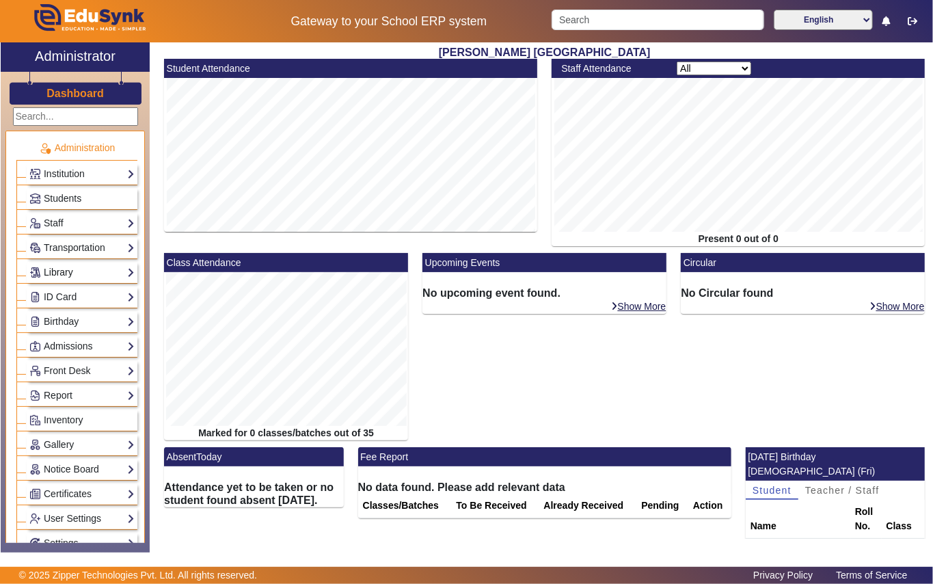
click at [74, 273] on link "Library" at bounding box center [81, 273] width 105 height 16
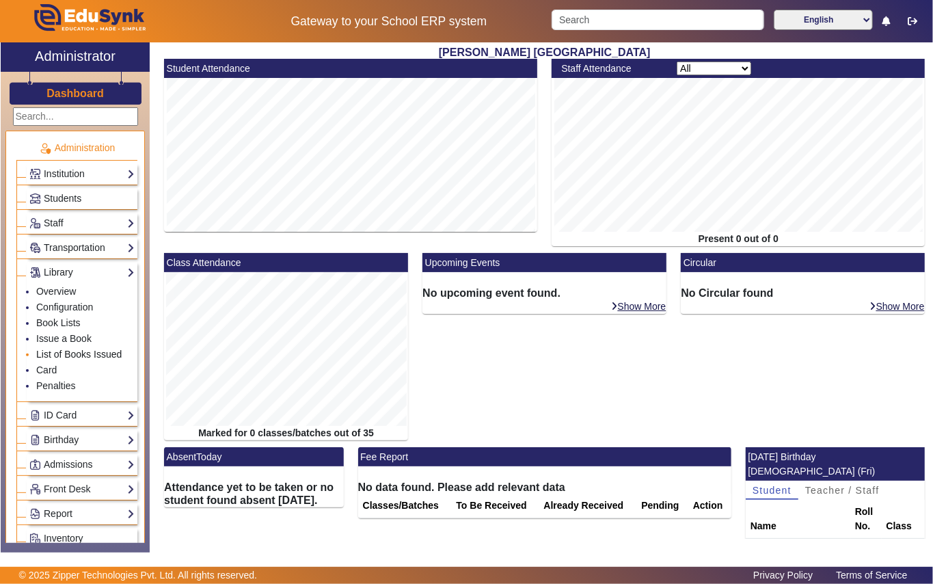
click at [83, 359] on link "List of Books Issued" at bounding box center [78, 354] width 85 height 11
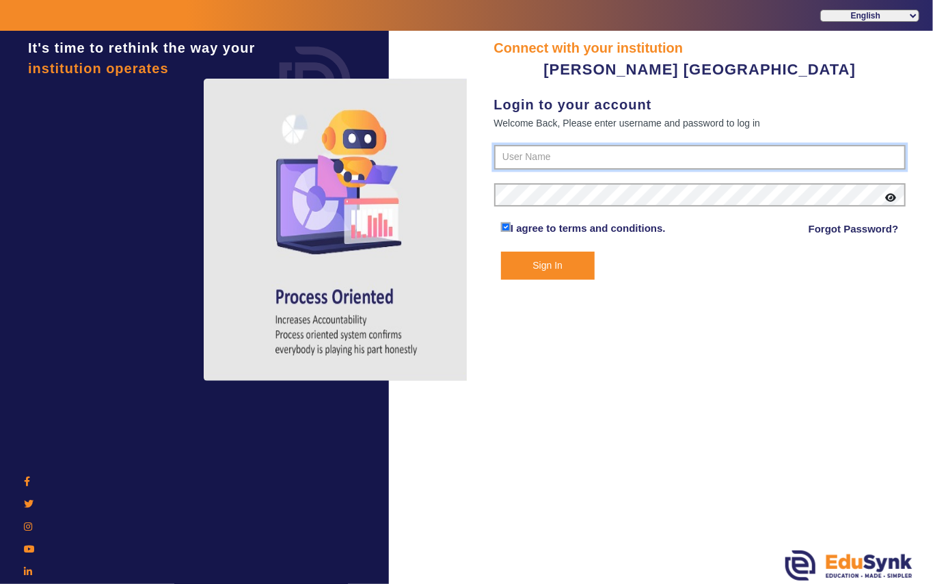
type input "7685859009"
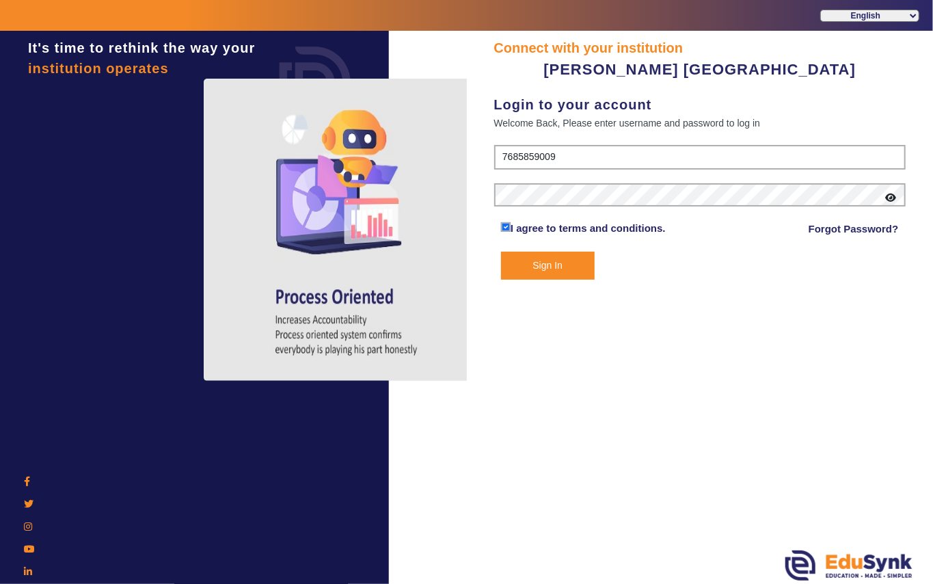
click at [534, 262] on button "Sign In" at bounding box center [548, 266] width 94 height 28
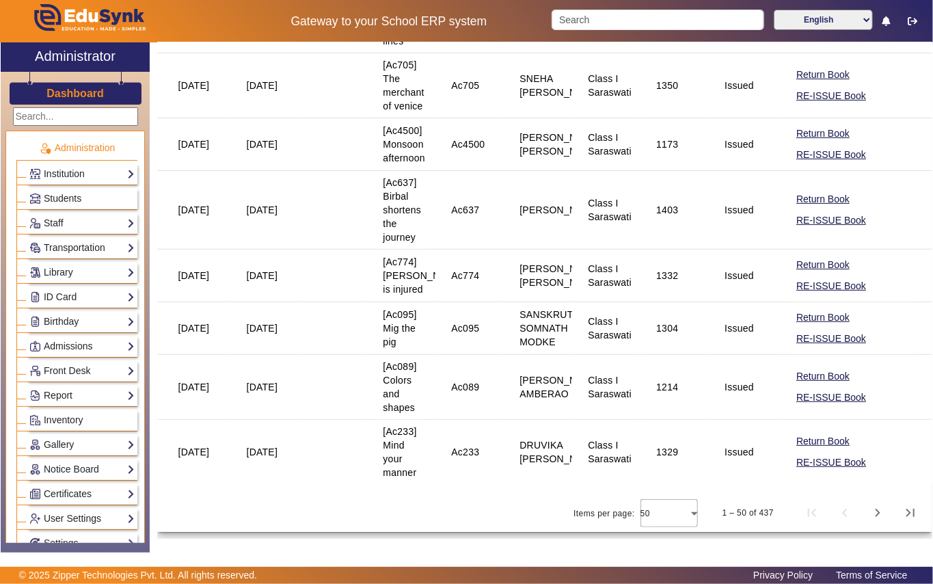
scroll to position [3113, 0]
click at [867, 519] on span "Next page" at bounding box center [877, 512] width 33 height 33
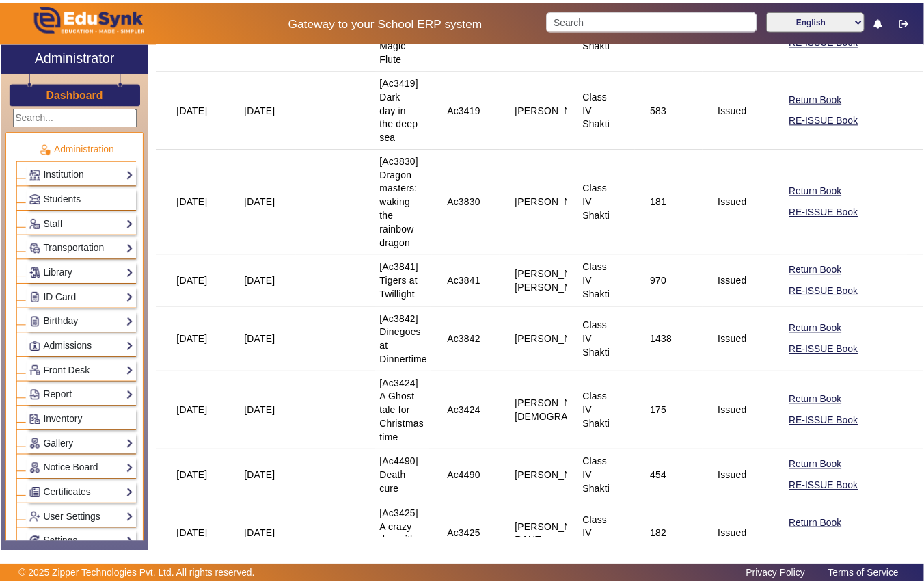
scroll to position [1458, 0]
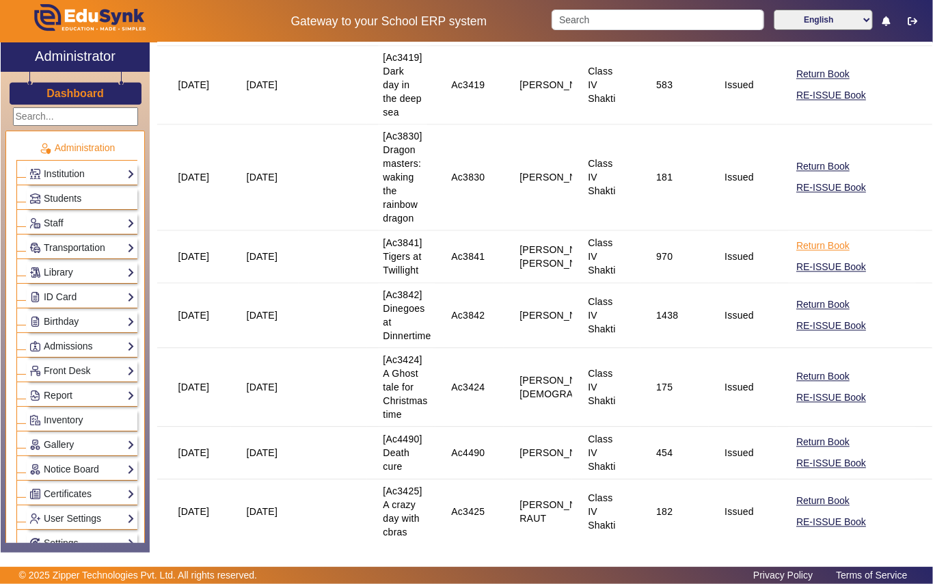
click at [811, 254] on button "Return Book" at bounding box center [823, 245] width 56 height 17
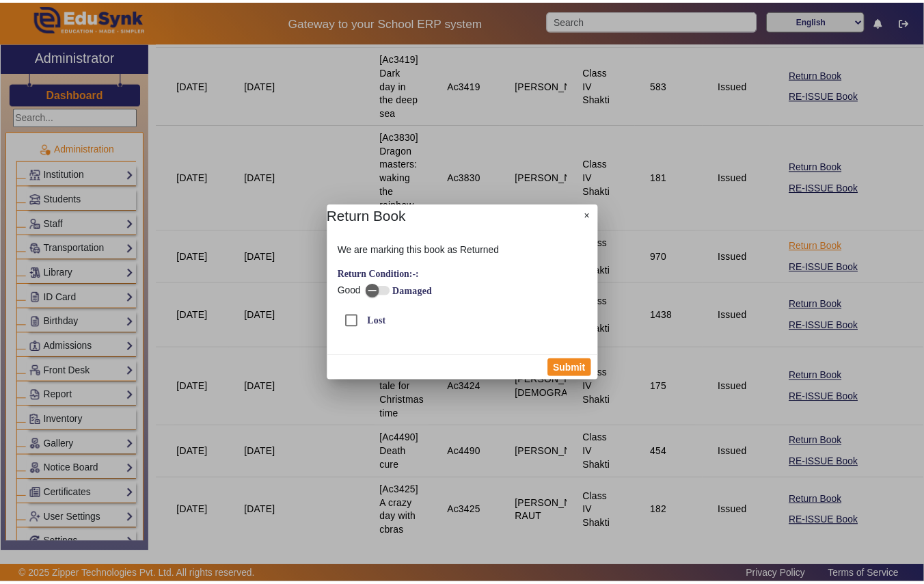
scroll to position [1469, 0]
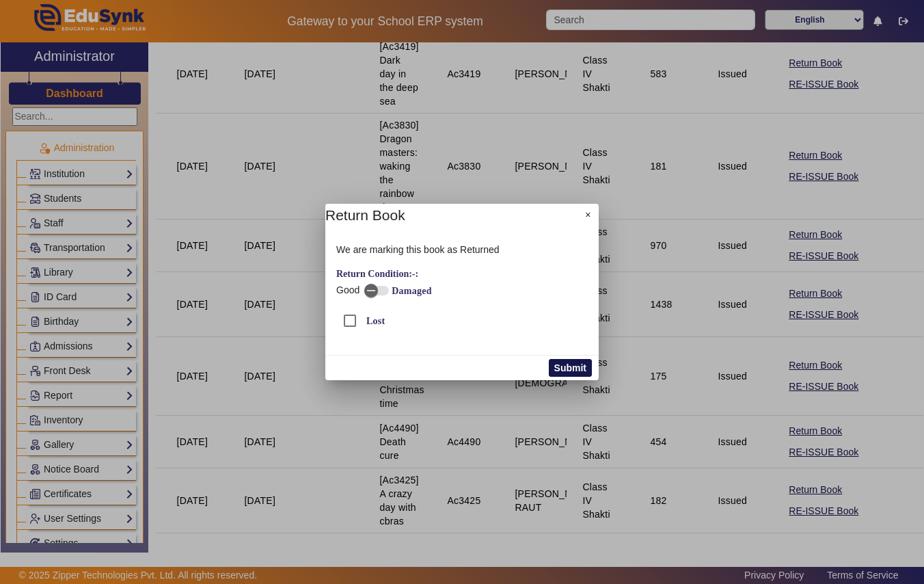
click at [580, 365] on button "Submit" at bounding box center [570, 368] width 43 height 18
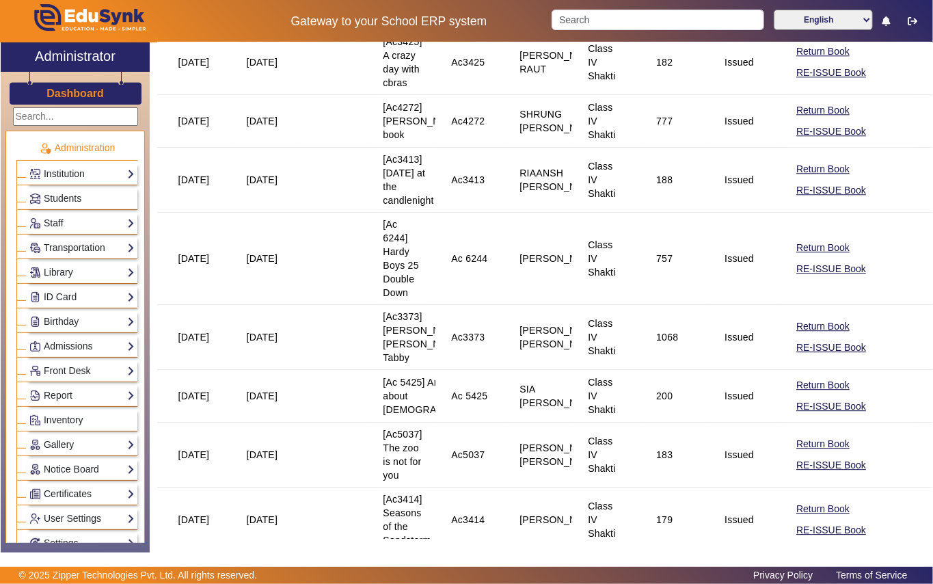
scroll to position [1914, 0]
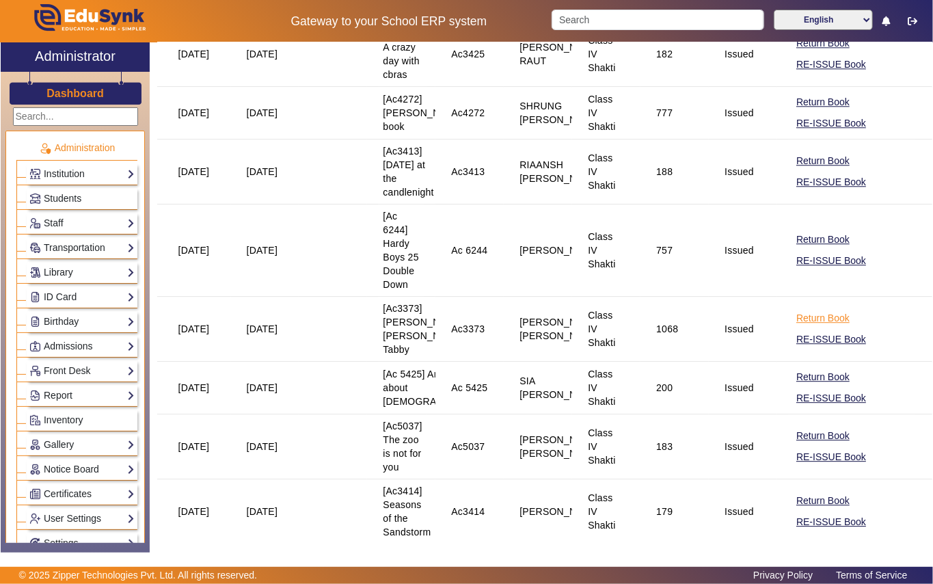
click at [801, 327] on button "Return Book" at bounding box center [823, 318] width 56 height 17
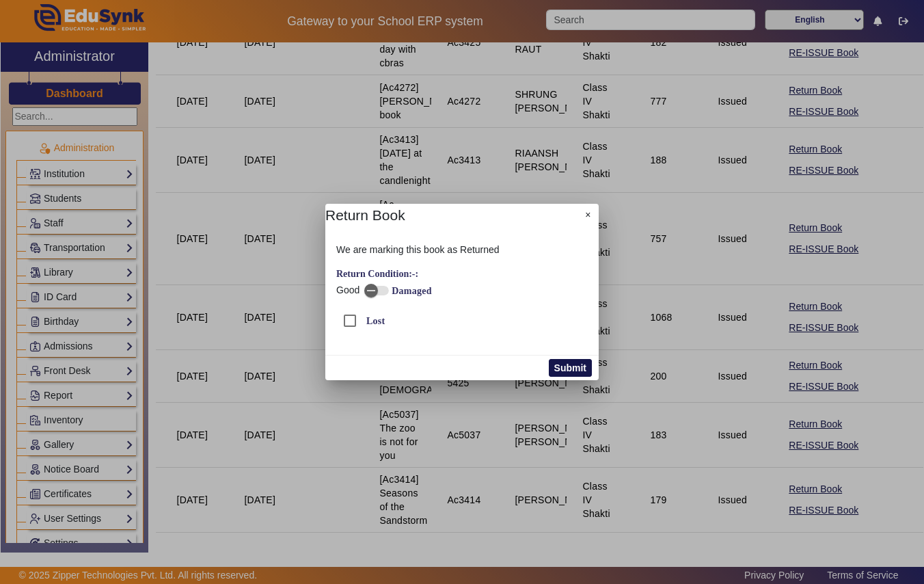
click at [567, 364] on button "Submit" at bounding box center [570, 368] width 43 height 18
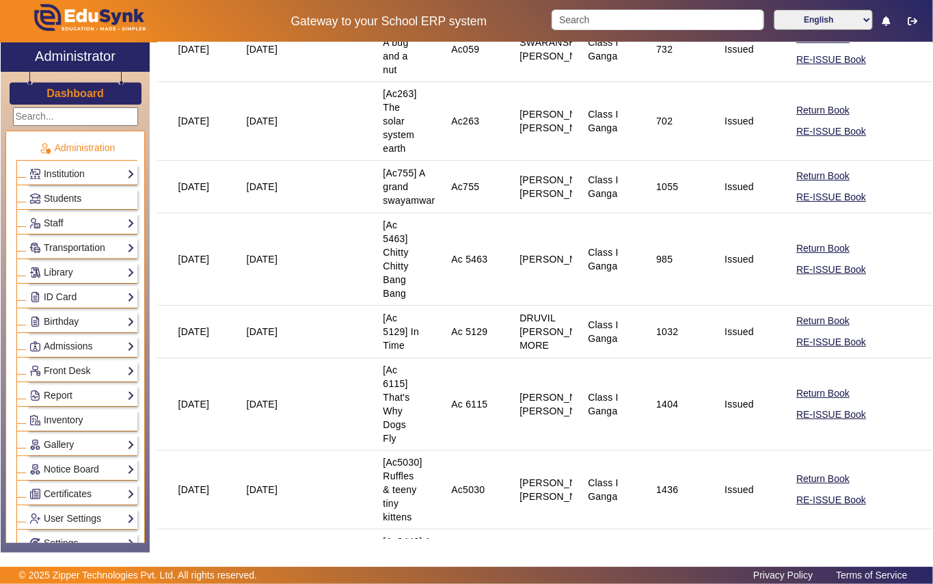
scroll to position [2803, 0]
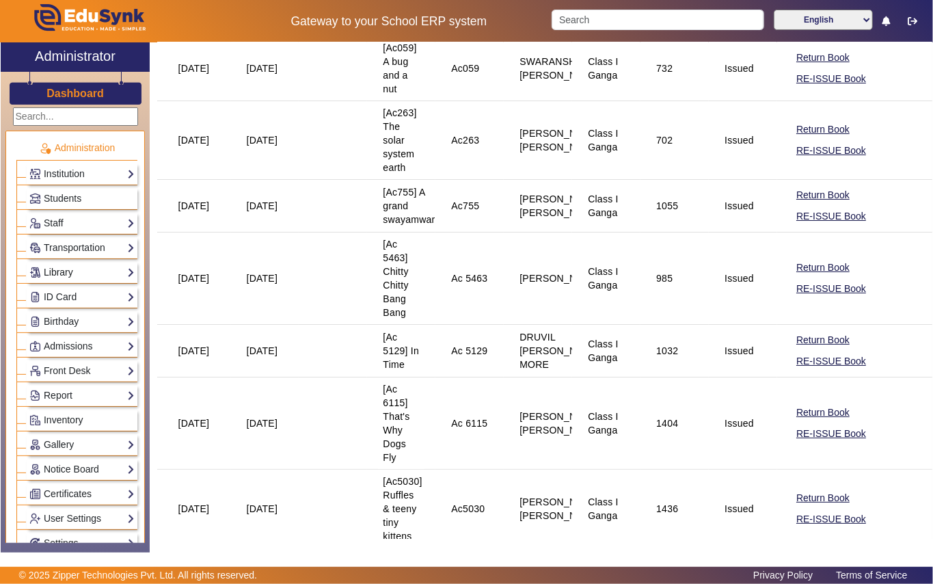
click at [69, 271] on link "Library" at bounding box center [81, 273] width 105 height 16
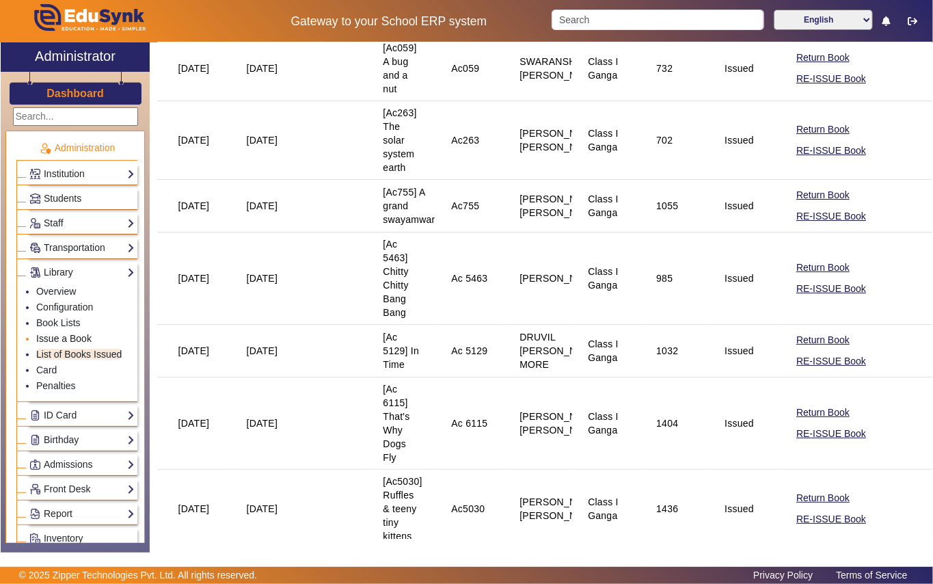
click at [66, 339] on link "Issue a Book" at bounding box center [63, 338] width 55 height 11
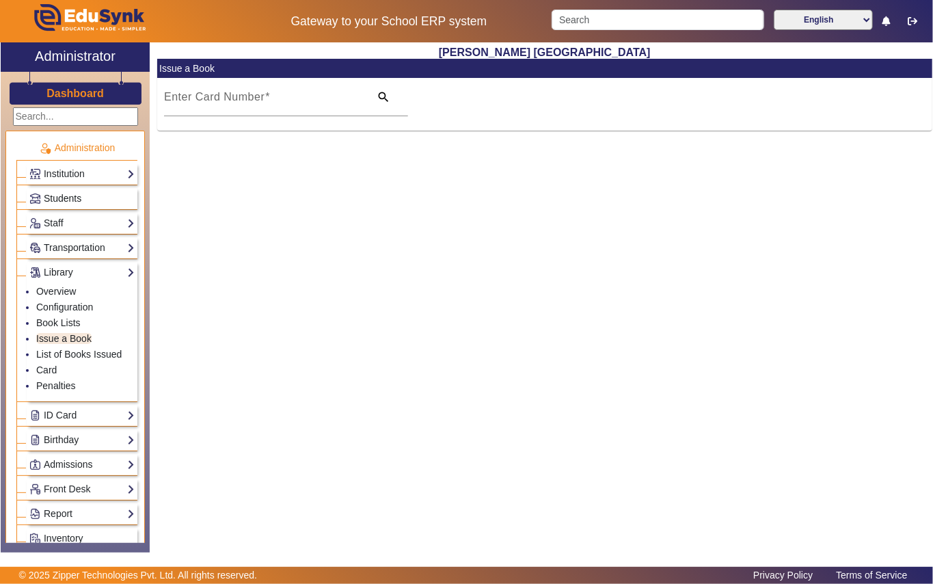
click at [72, 201] on span "Students" at bounding box center [63, 198] width 38 height 11
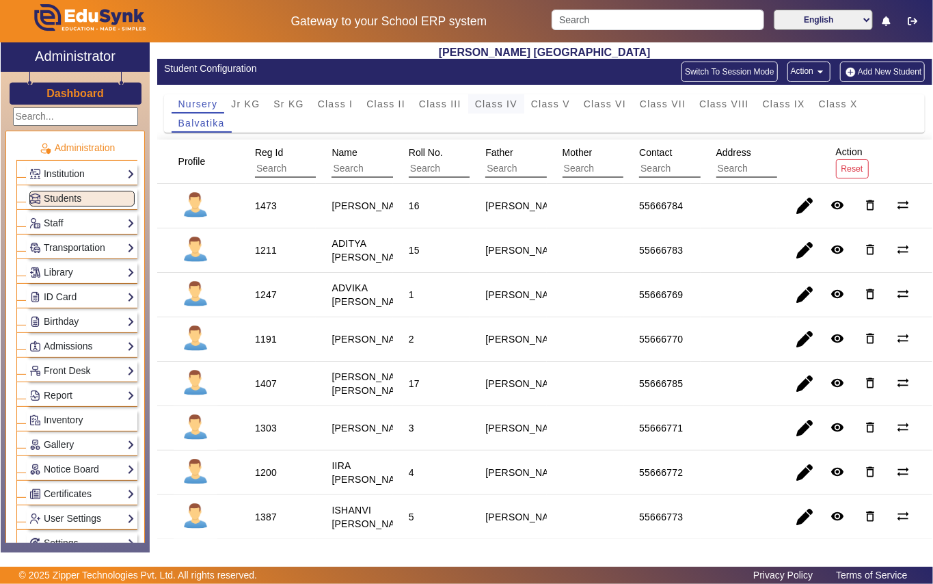
click at [498, 101] on span "Class IV" at bounding box center [496, 104] width 42 height 10
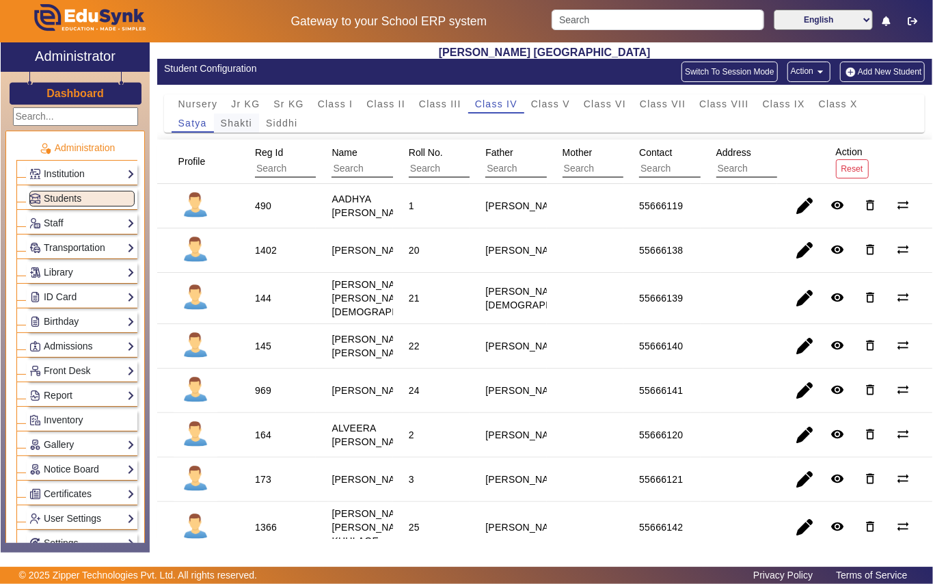
click at [242, 124] on span "Shakti" at bounding box center [236, 123] width 31 height 10
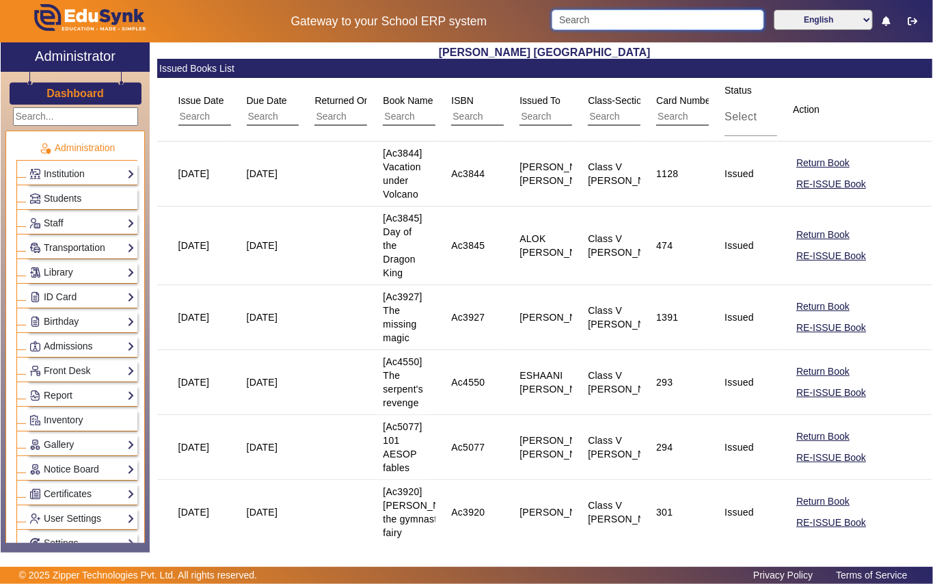
click at [619, 14] on input "Search" at bounding box center [658, 20] width 213 height 21
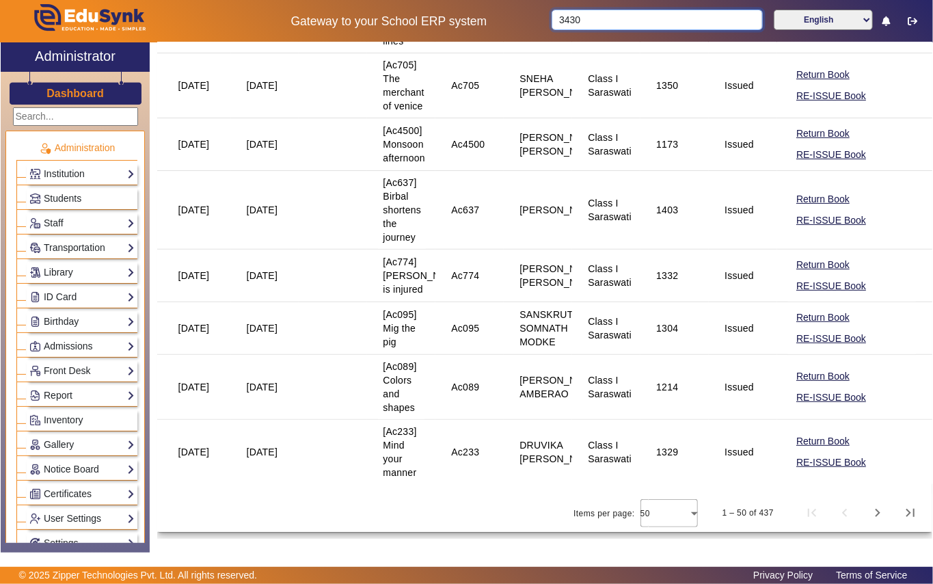
scroll to position [3113, 0]
type input "3430"
click at [865, 514] on span "Next page" at bounding box center [877, 512] width 33 height 33
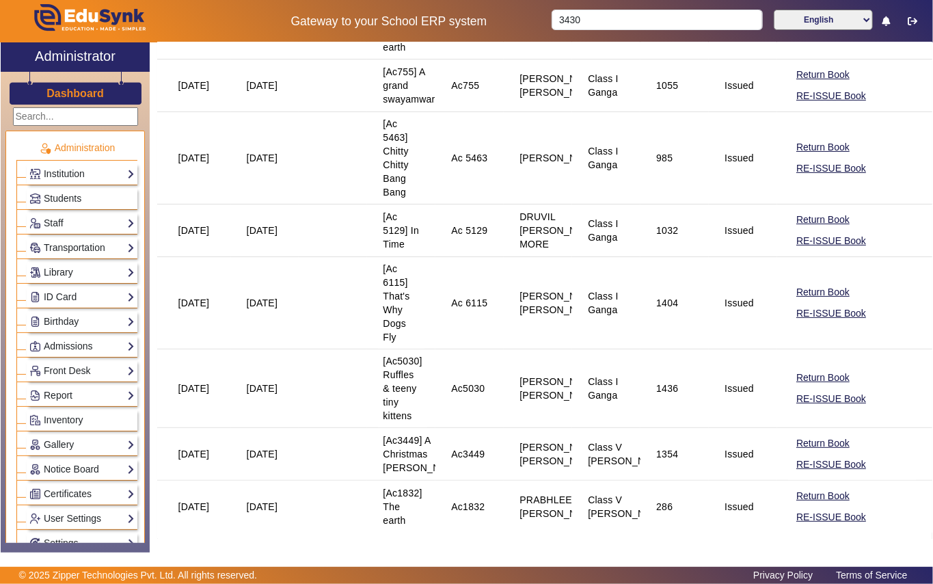
scroll to position [3077, 0]
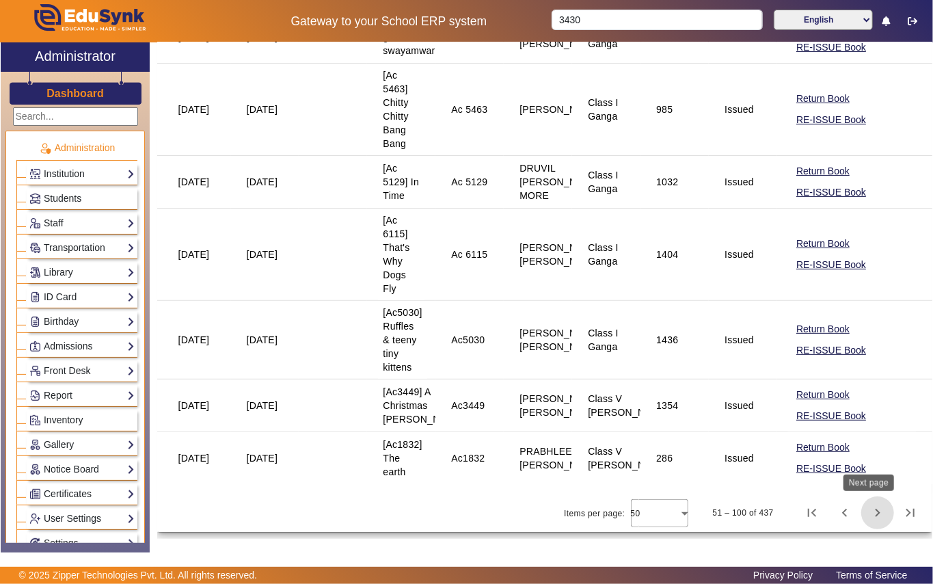
click at [870, 511] on span "Next page" at bounding box center [877, 512] width 33 height 33
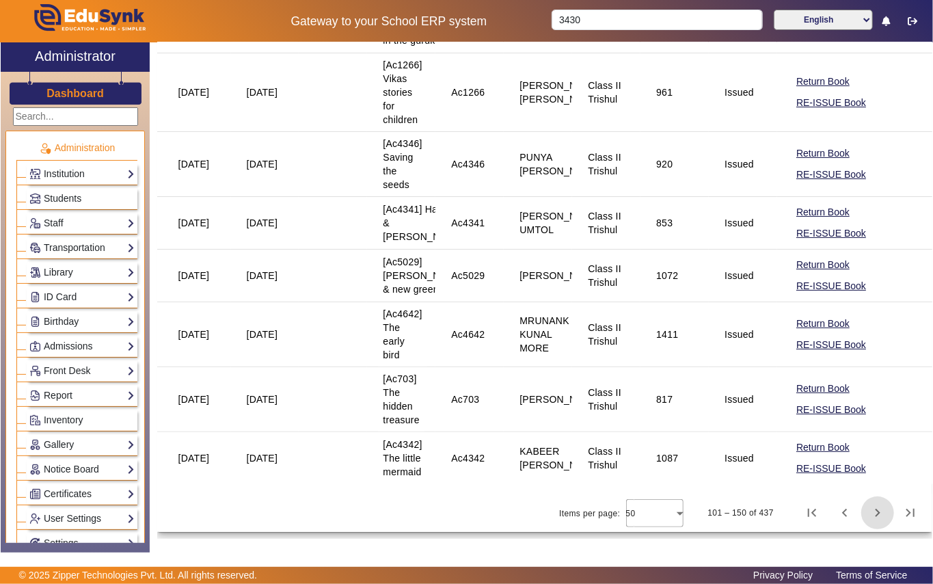
scroll to position [3268, 0]
click at [867, 514] on span "Next page" at bounding box center [877, 512] width 33 height 33
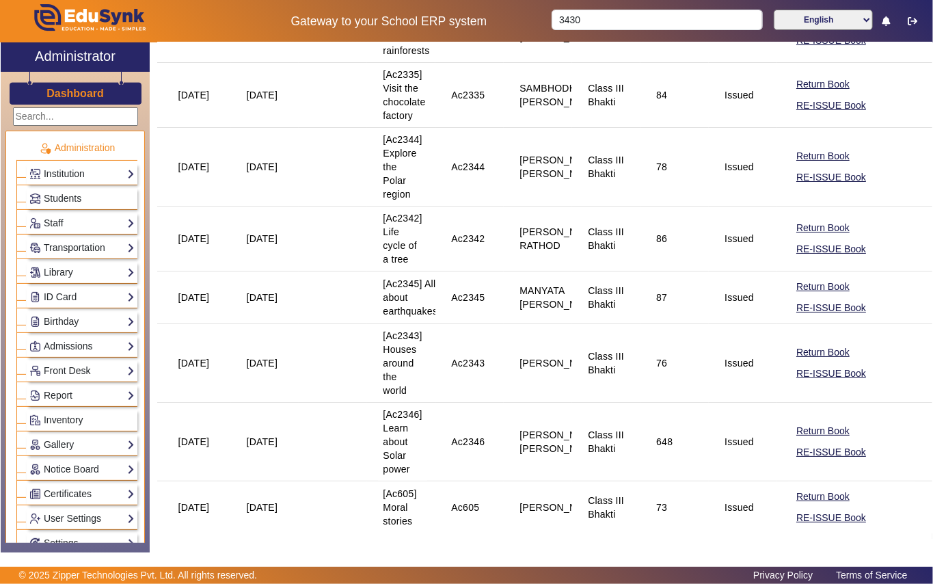
scroll to position [2917, 0]
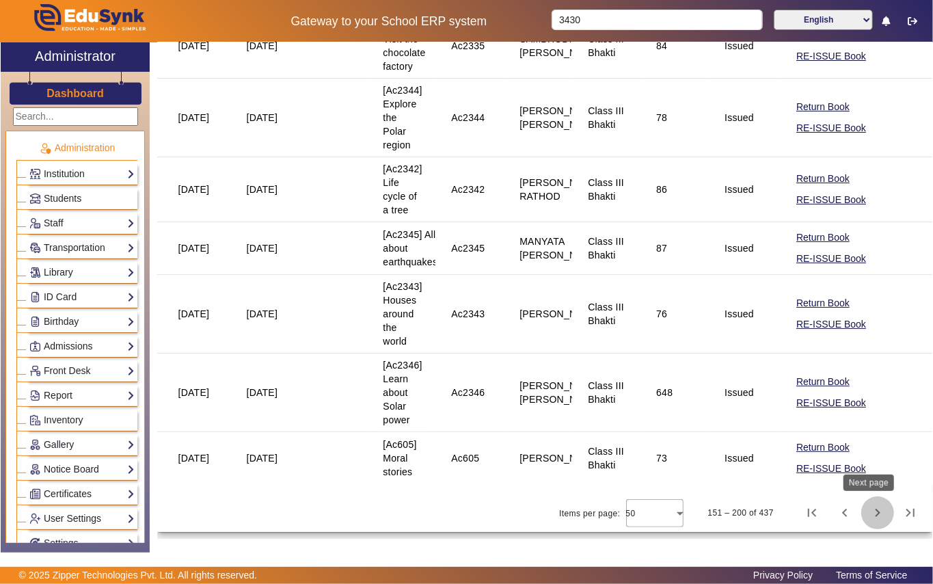
click at [867, 514] on span "Next page" at bounding box center [877, 512] width 33 height 33
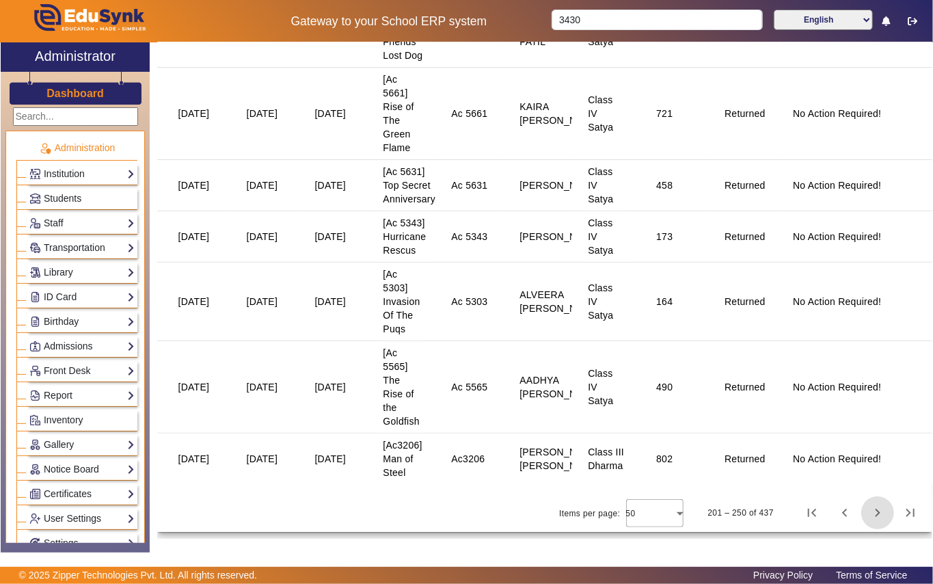
scroll to position [3405, 0]
click at [867, 512] on span "Next page" at bounding box center [877, 512] width 33 height 33
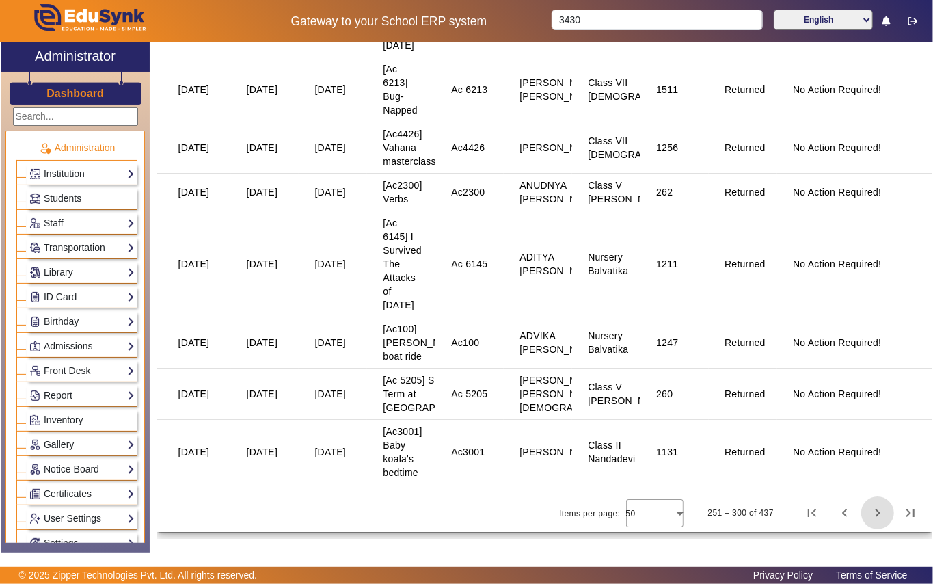
scroll to position [2887, 0]
click at [867, 515] on span "Next page" at bounding box center [877, 512] width 33 height 33
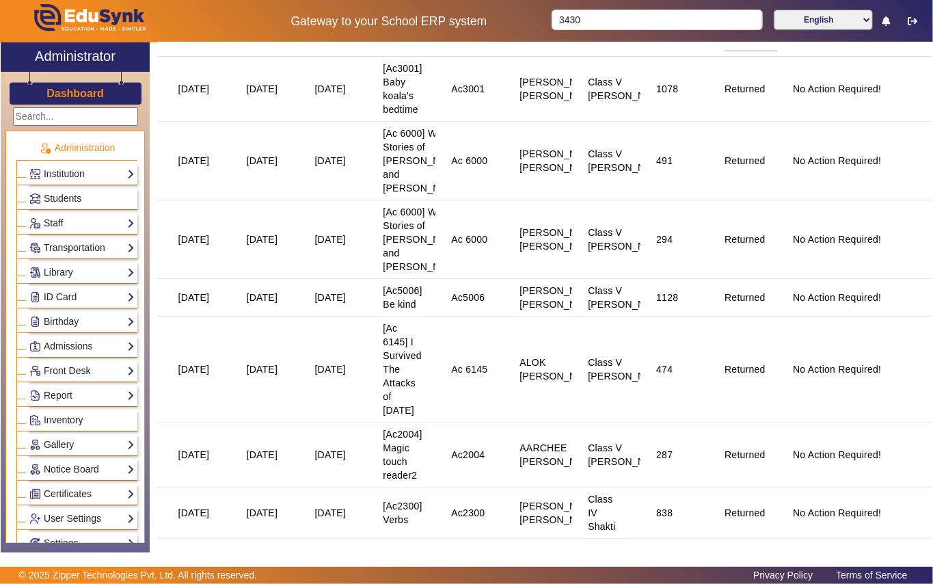
scroll to position [0, 0]
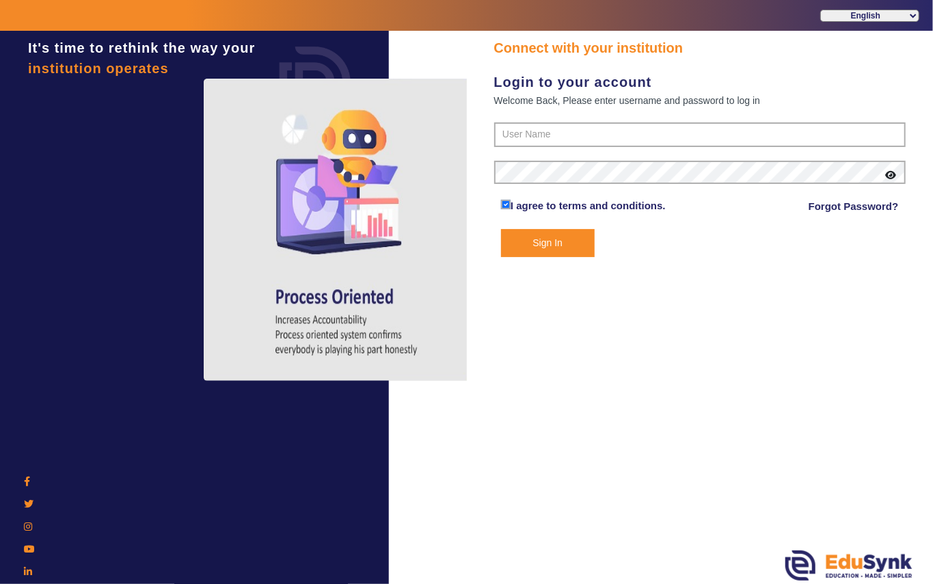
type input "7685859009"
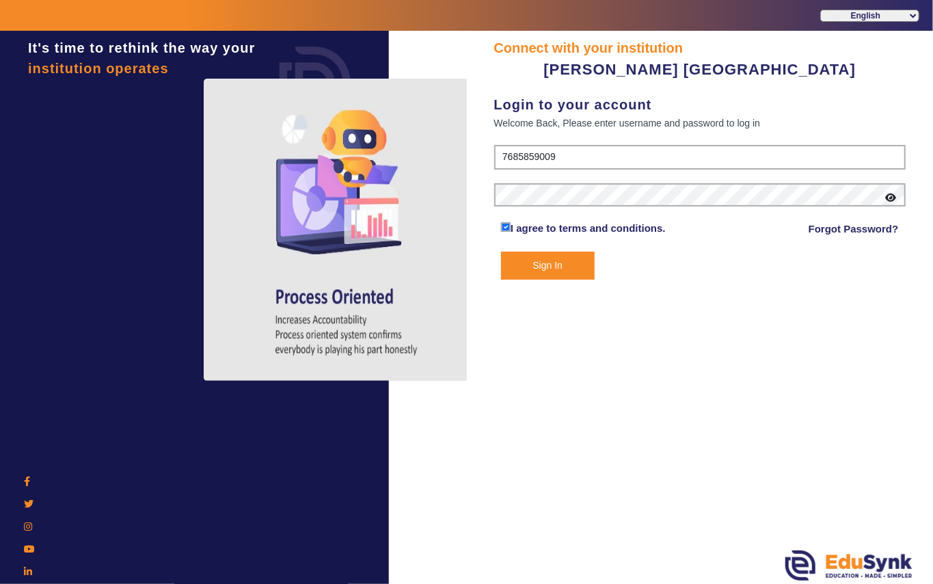
click at [528, 258] on button "Sign In" at bounding box center [548, 266] width 94 height 28
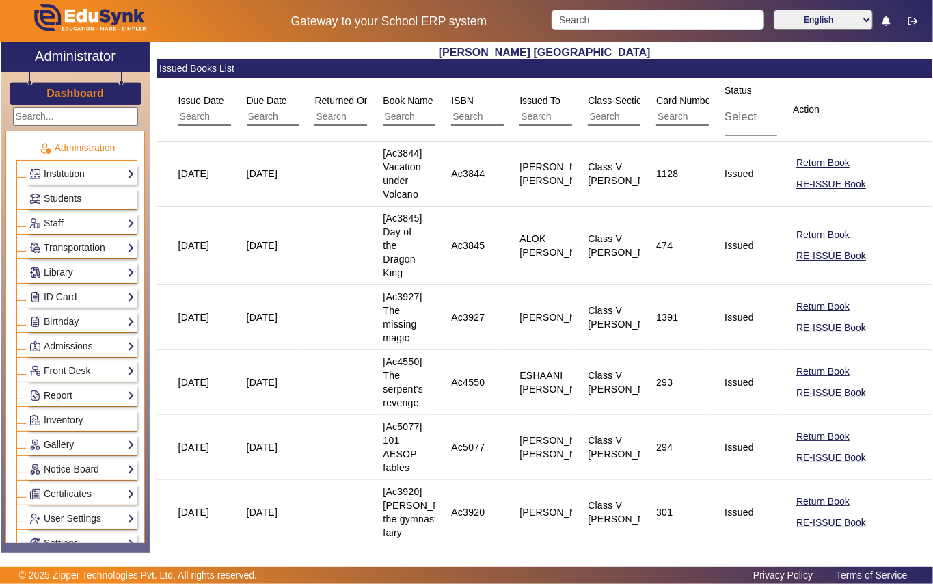
click at [77, 203] on span "Students" at bounding box center [63, 198] width 38 height 11
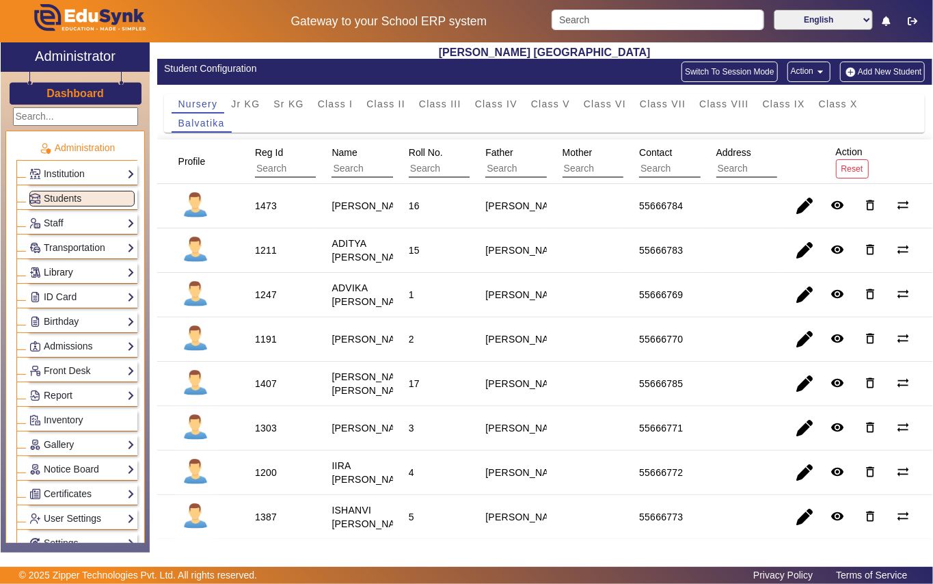
click at [51, 276] on link "Library" at bounding box center [81, 273] width 105 height 16
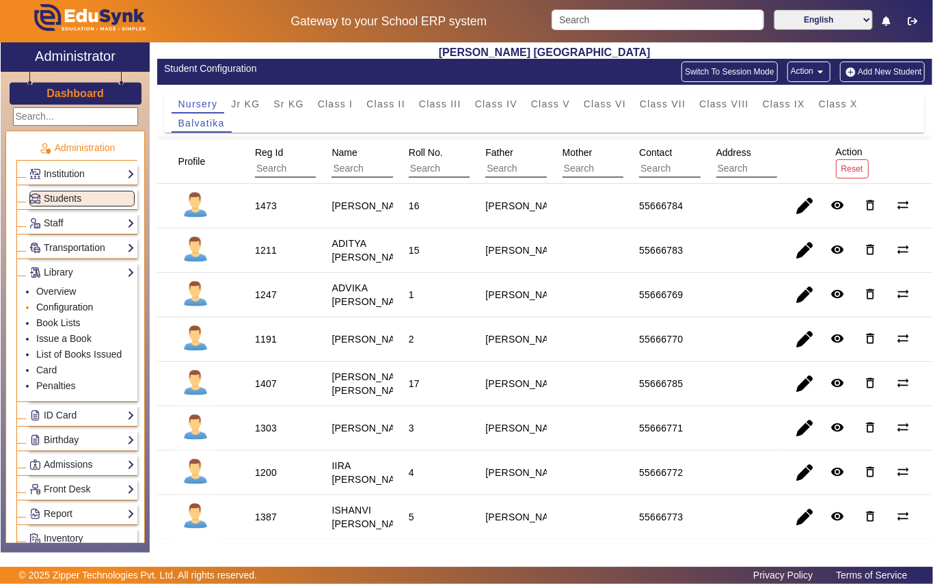
click at [79, 312] on link "Configuration" at bounding box center [64, 306] width 57 height 11
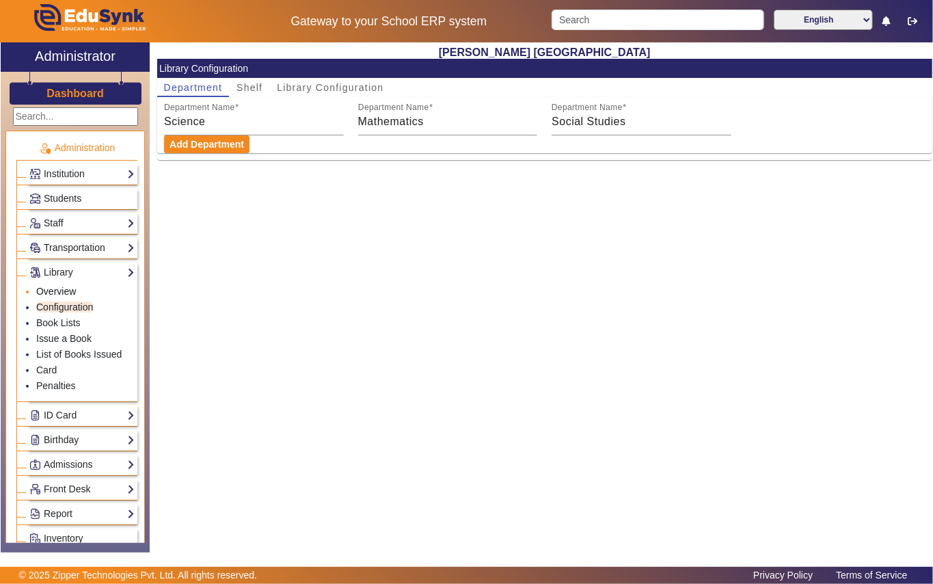
click at [62, 291] on link "Overview" at bounding box center [56, 291] width 40 height 11
click at [48, 323] on link "Book Lists" at bounding box center [58, 322] width 44 height 11
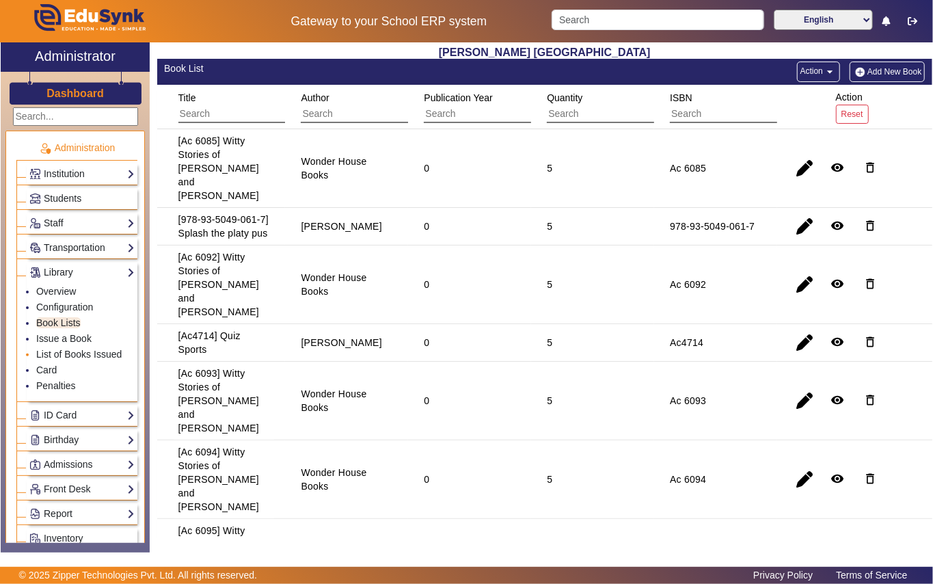
click at [83, 362] on li "List of Books Issued" at bounding box center [85, 355] width 98 height 16
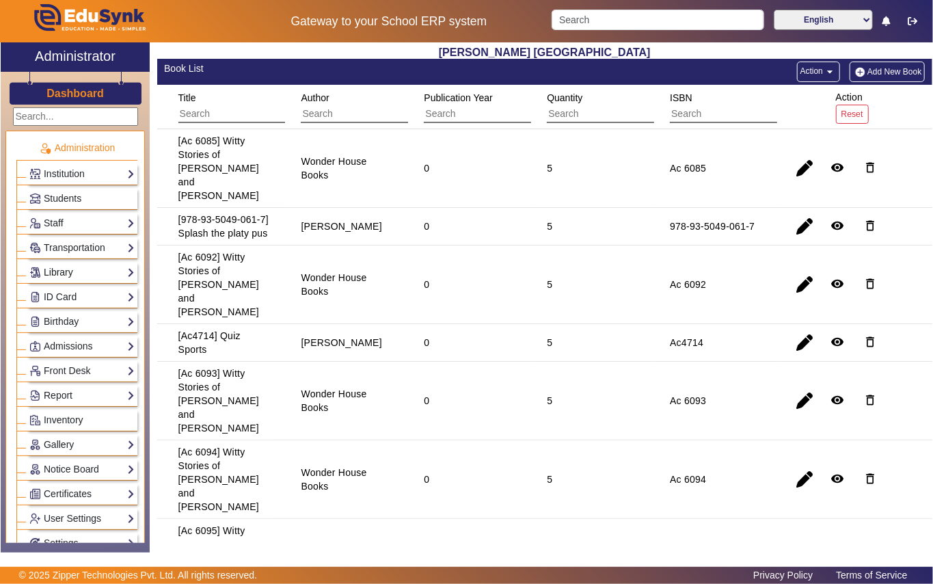
click at [56, 277] on link "Library" at bounding box center [81, 273] width 105 height 16
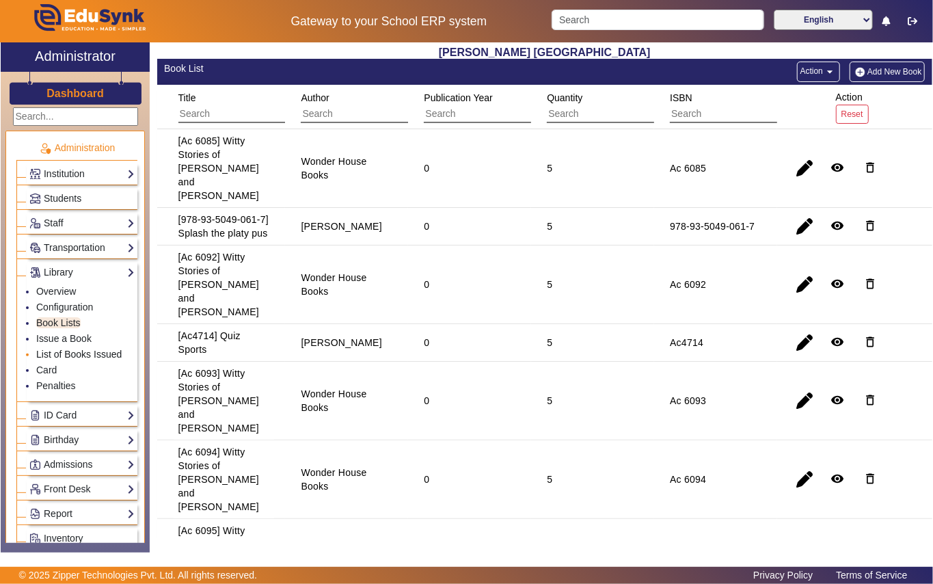
click at [61, 355] on link "List of Books Issued" at bounding box center [78, 354] width 85 height 11
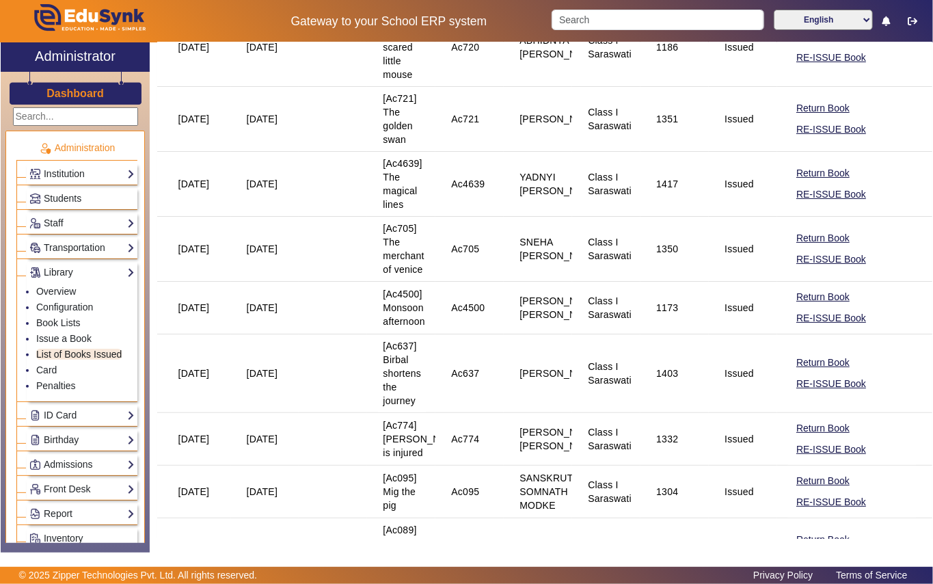
scroll to position [3113, 0]
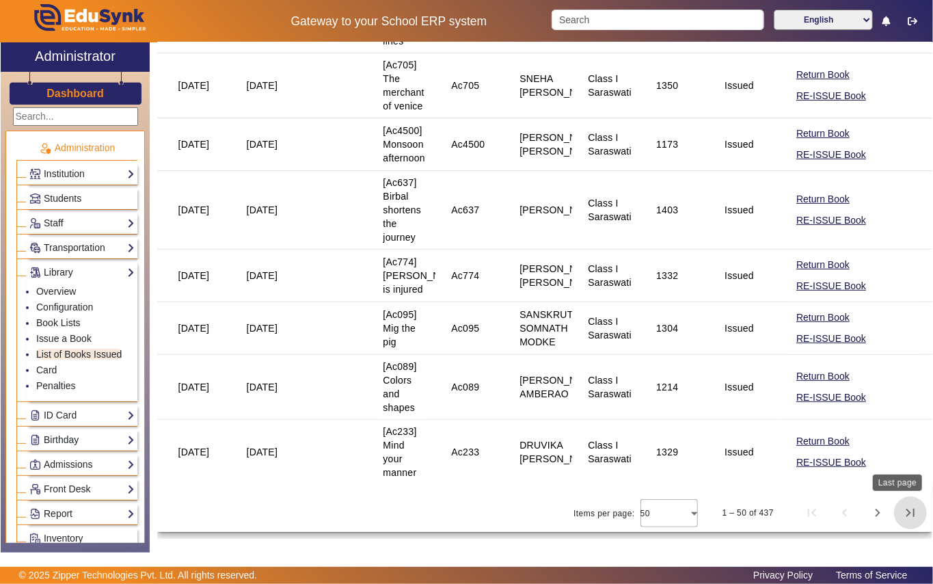
click at [897, 512] on span "Last page" at bounding box center [910, 512] width 33 height 33
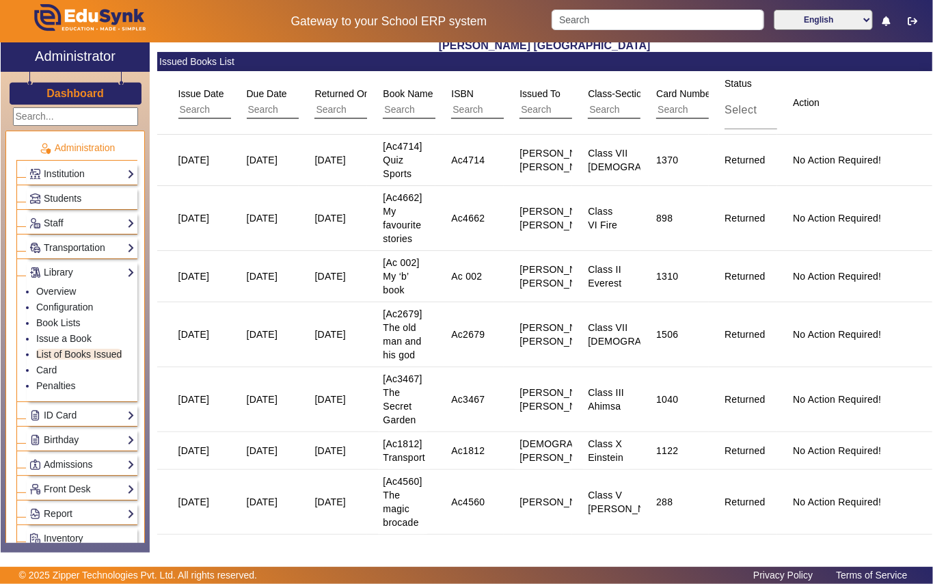
scroll to position [0, 0]
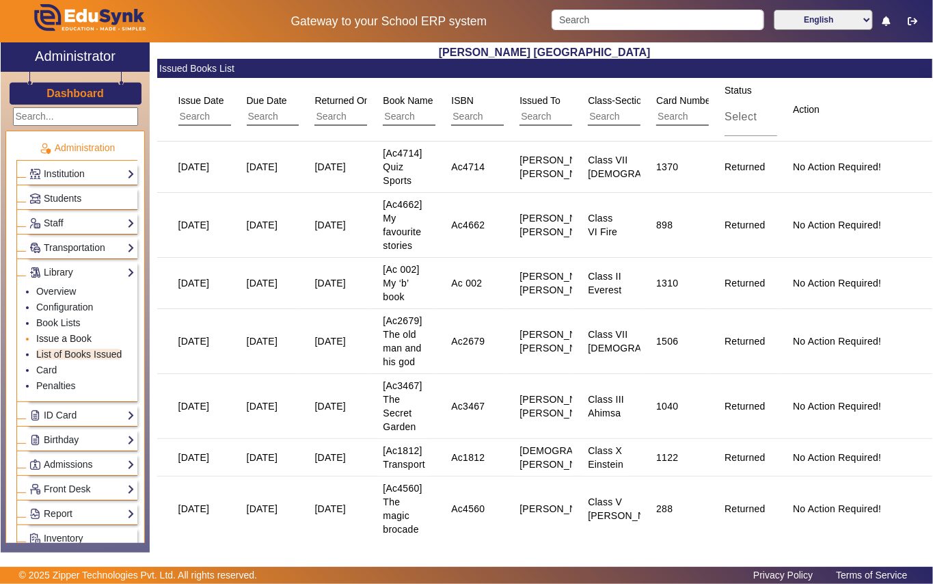
click at [66, 342] on link "Issue a Book" at bounding box center [63, 338] width 55 height 11
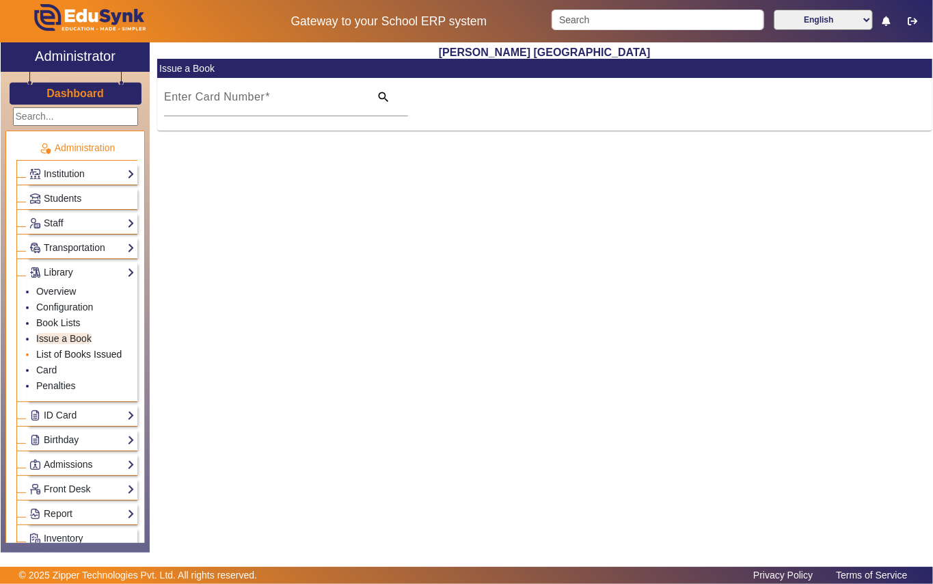
click at [77, 357] on link "List of Books Issued" at bounding box center [78, 354] width 85 height 11
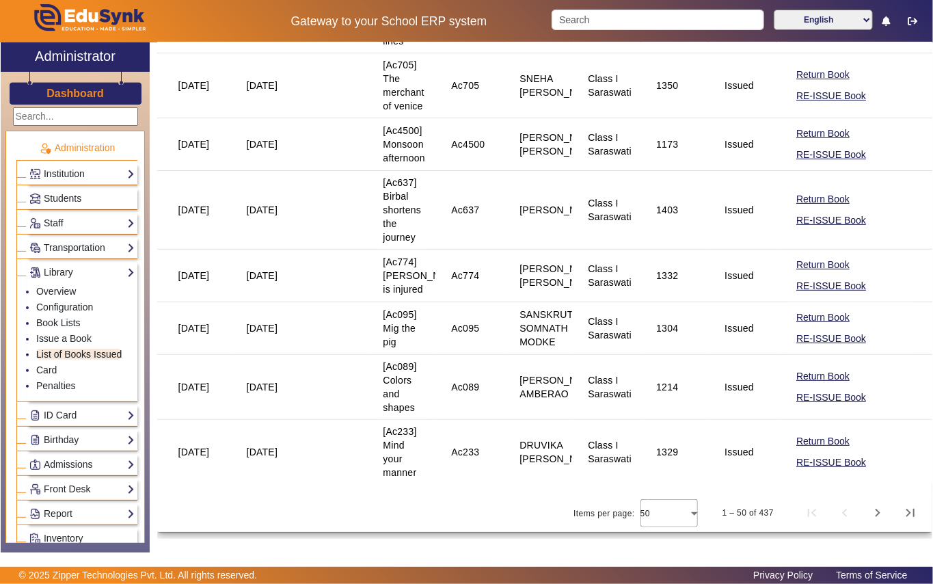
scroll to position [3113, 0]
click at [869, 517] on span "Next page" at bounding box center [877, 512] width 33 height 33
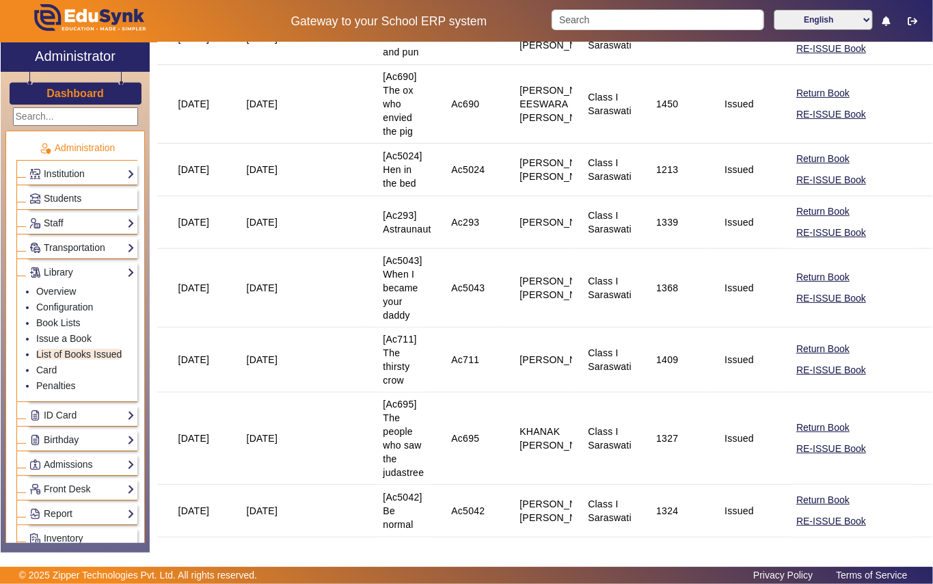
scroll to position [0, 0]
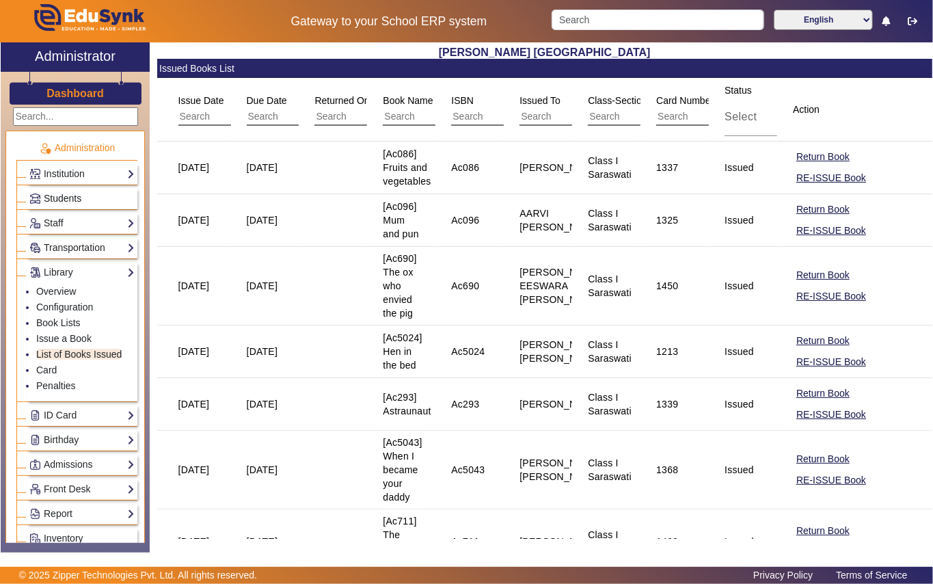
click at [66, 194] on span "Students" at bounding box center [63, 198] width 38 height 11
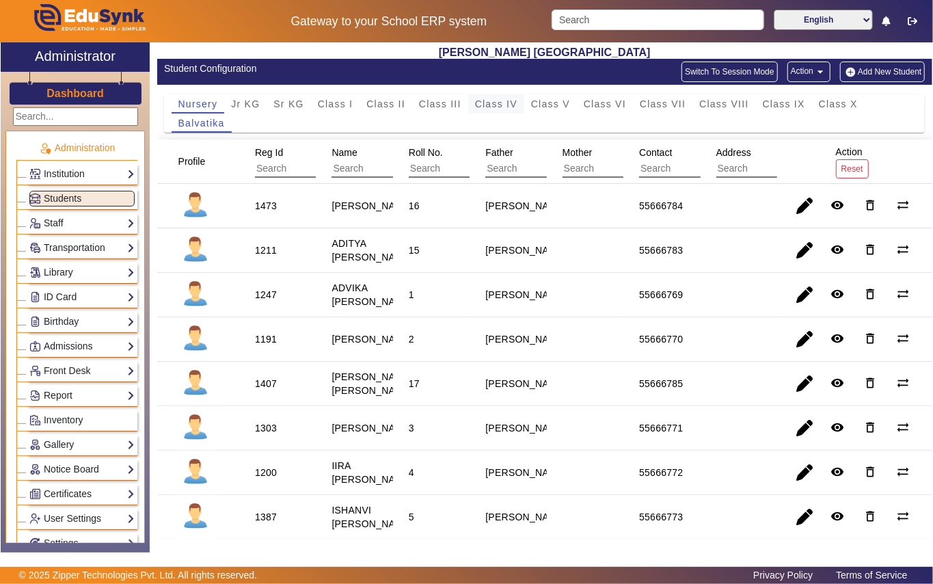
click at [509, 104] on span "Class IV" at bounding box center [496, 104] width 42 height 10
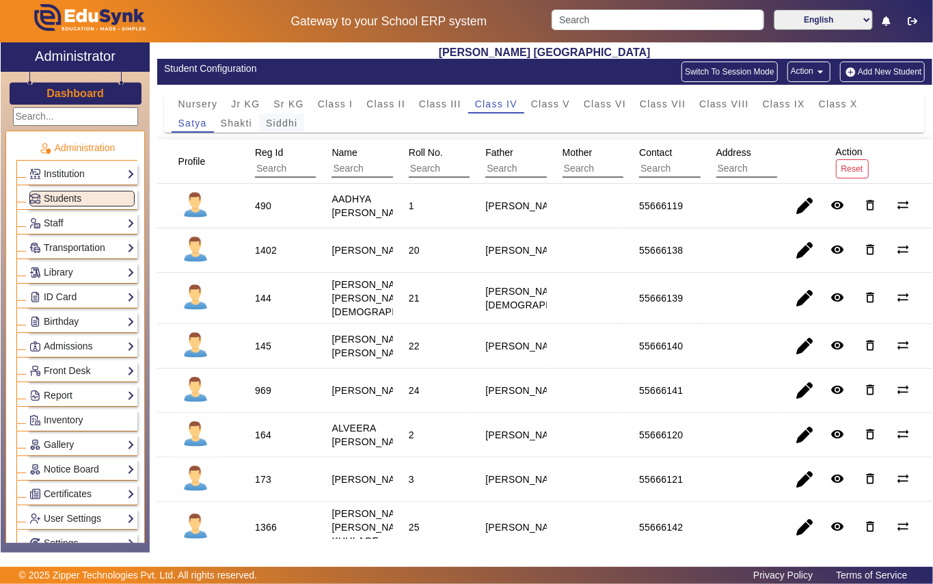
click at [293, 124] on span "Siddhi" at bounding box center [281, 123] width 31 height 10
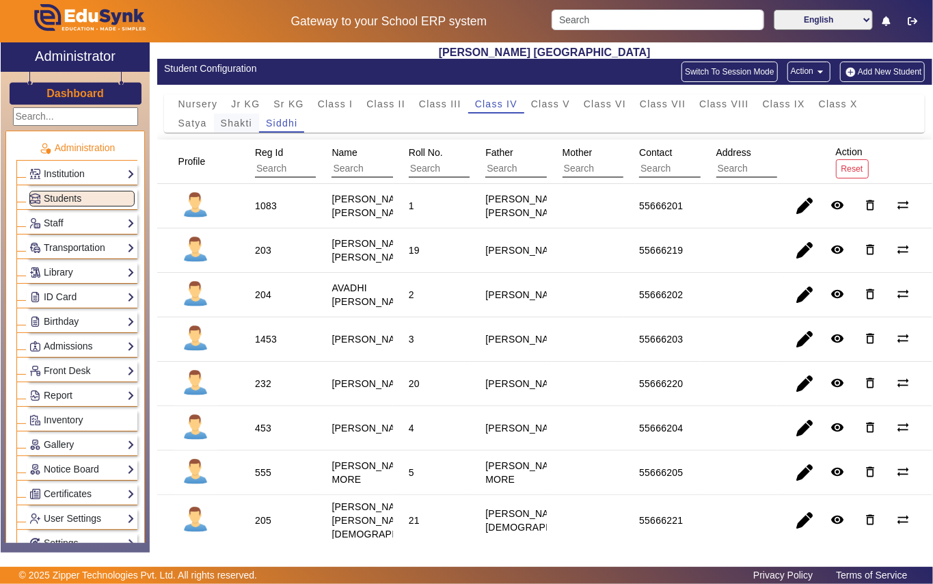
click at [231, 123] on span "Shakti" at bounding box center [236, 123] width 31 height 10
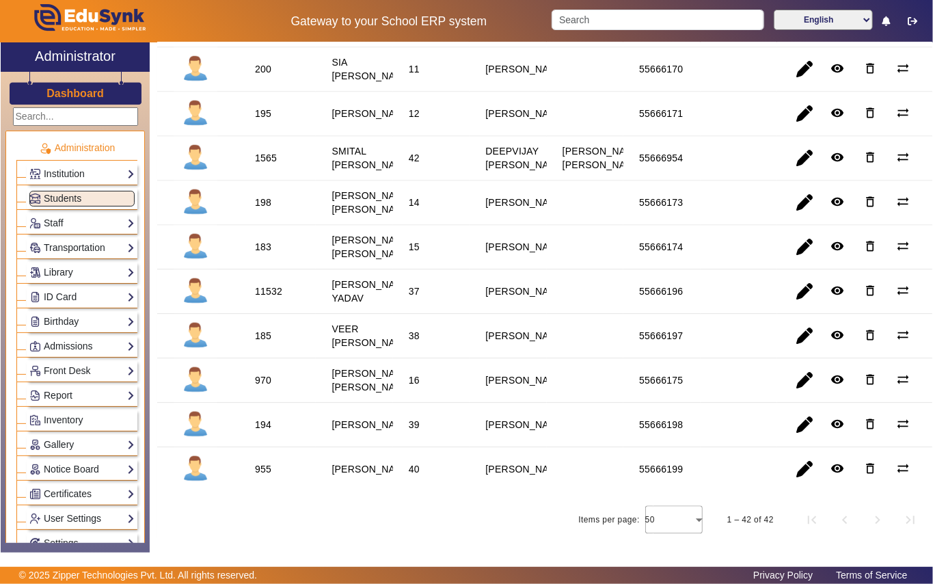
scroll to position [1640, 0]
click at [266, 165] on div "1565" at bounding box center [266, 158] width 22 height 14
copy div "1565"
click at [66, 278] on link "Library" at bounding box center [81, 273] width 105 height 16
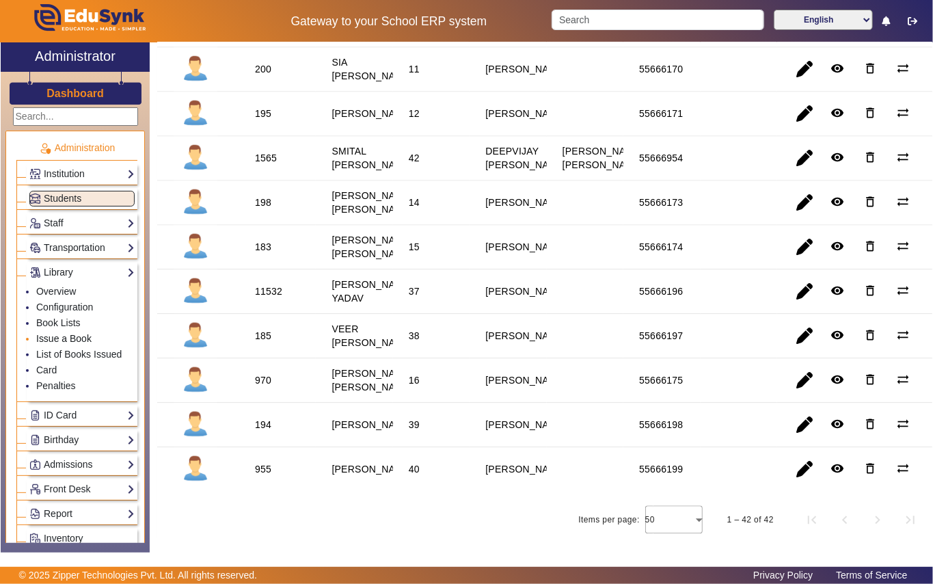
click at [75, 343] on link "Issue a Book" at bounding box center [63, 338] width 55 height 11
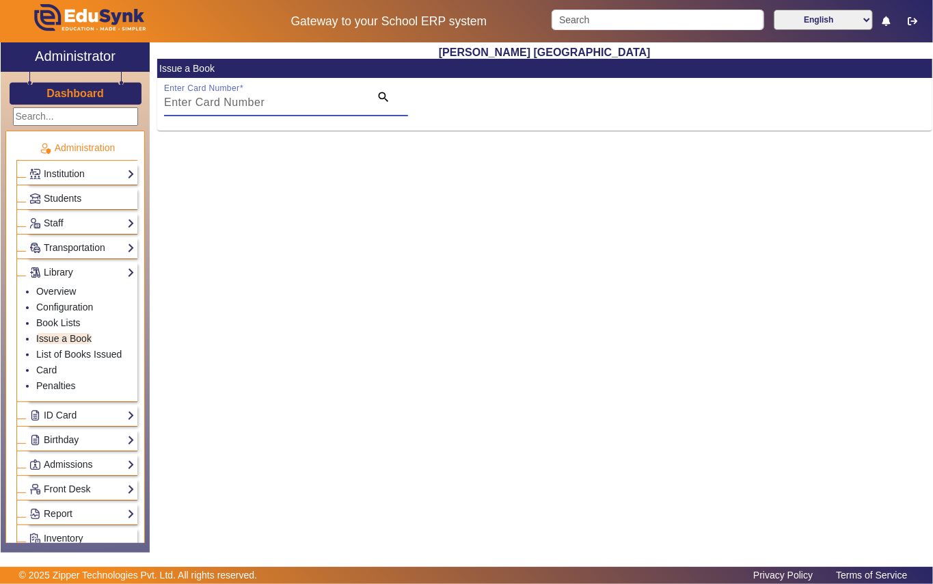
click at [305, 96] on input "Enter Card Number" at bounding box center [263, 102] width 198 height 16
paste input "1565"
click at [386, 96] on mat-icon "search" at bounding box center [384, 97] width 14 height 14
click at [351, 176] on div "Shri S. T. Kadam Vidyalaya Issue a Book Enter Card Number 1565 search No data f…" at bounding box center [541, 290] width 783 height 496
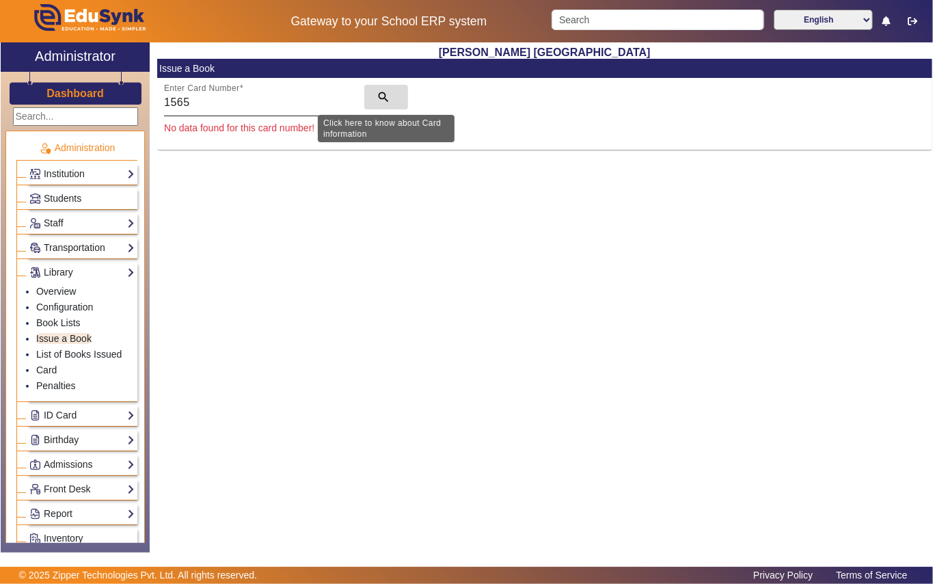
click at [381, 97] on mat-icon "search" at bounding box center [384, 97] width 14 height 14
type input "1"
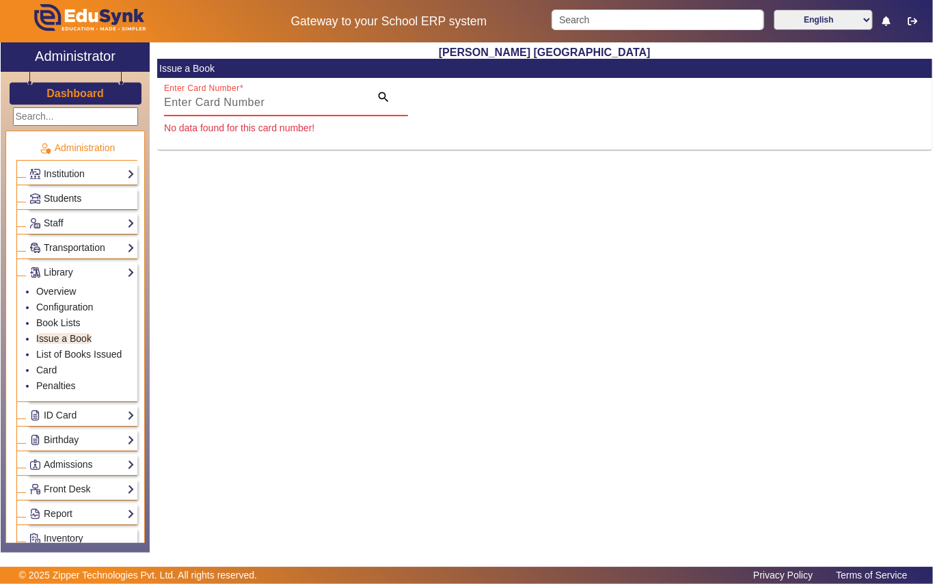
click at [68, 197] on span "Students" at bounding box center [63, 198] width 38 height 11
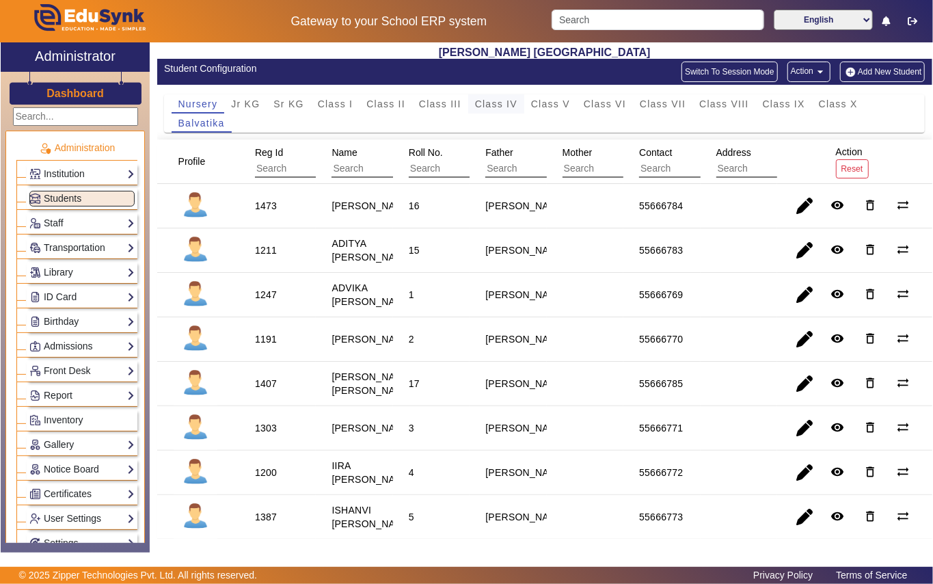
click at [514, 105] on span "Class IV" at bounding box center [496, 104] width 42 height 10
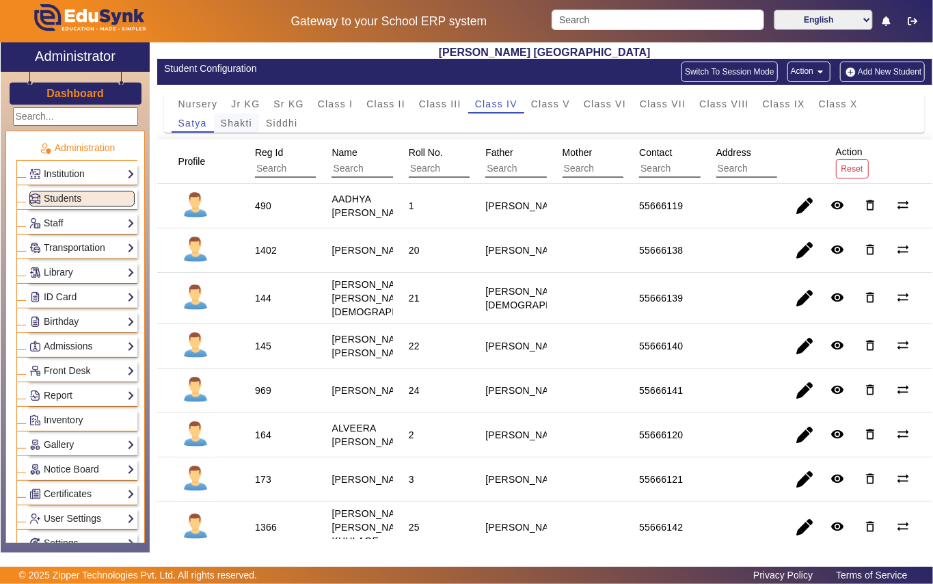
click at [234, 123] on span "Shakti" at bounding box center [236, 123] width 31 height 10
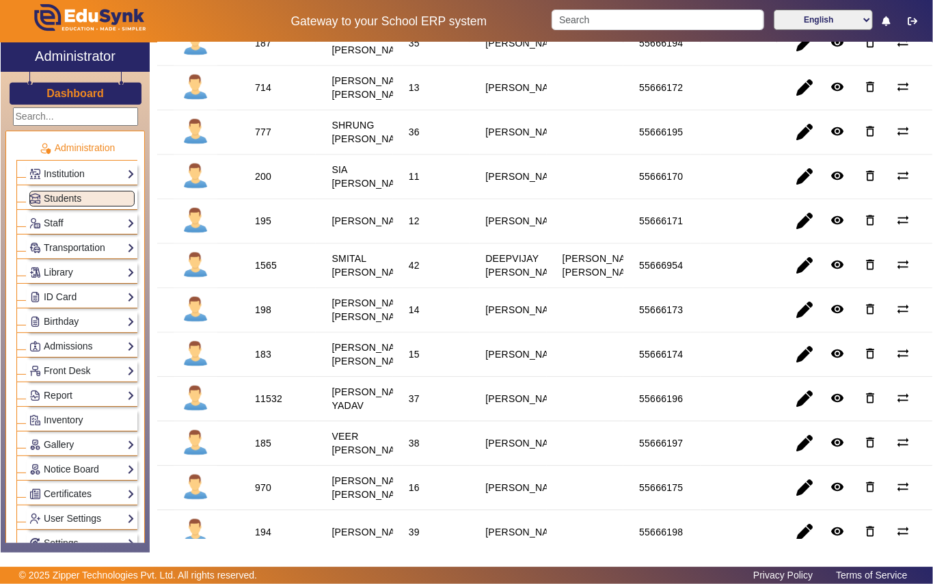
scroll to position [1855, 0]
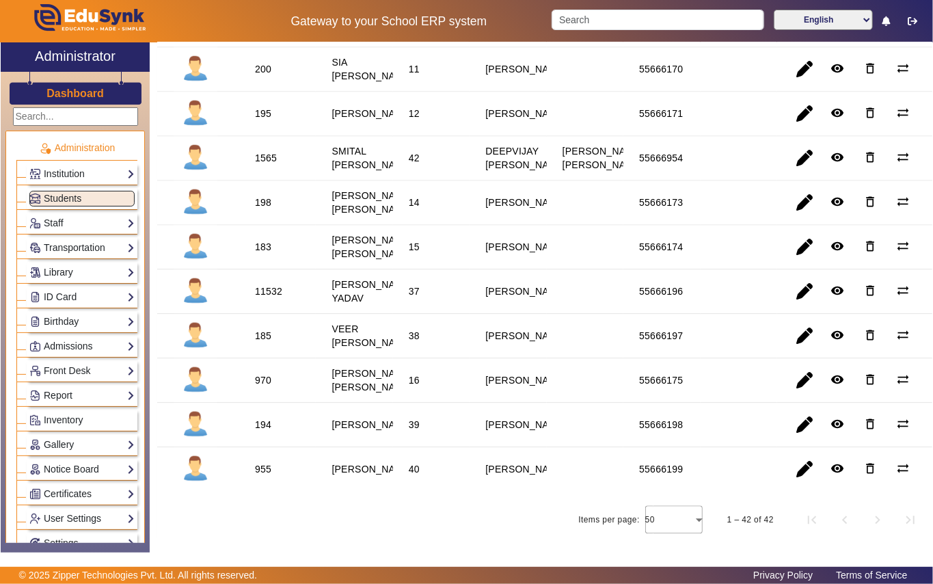
click at [258, 151] on div "1565" at bounding box center [266, 158] width 22 height 14
copy div "1565"
click at [78, 273] on link "Library" at bounding box center [81, 273] width 105 height 16
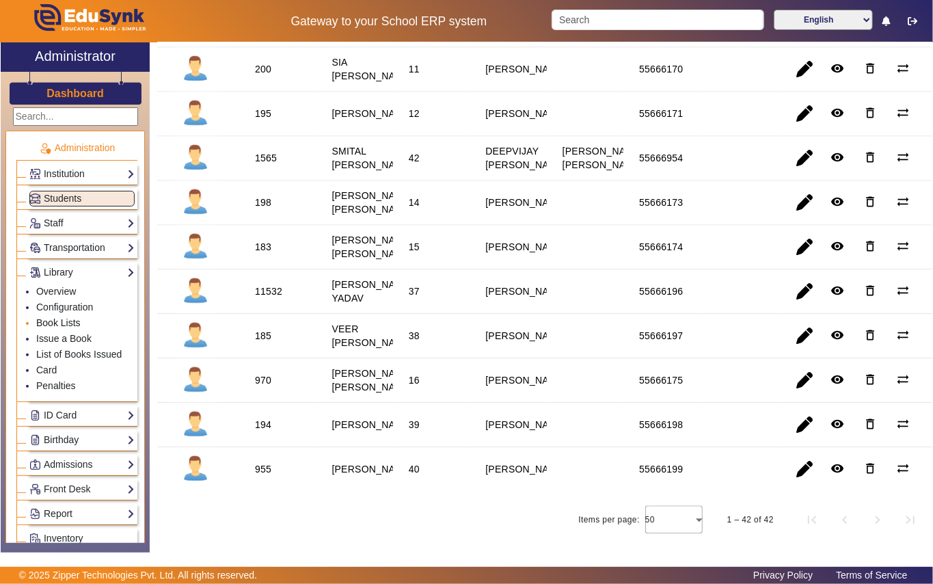
click at [66, 323] on link "Book Lists" at bounding box center [58, 322] width 44 height 11
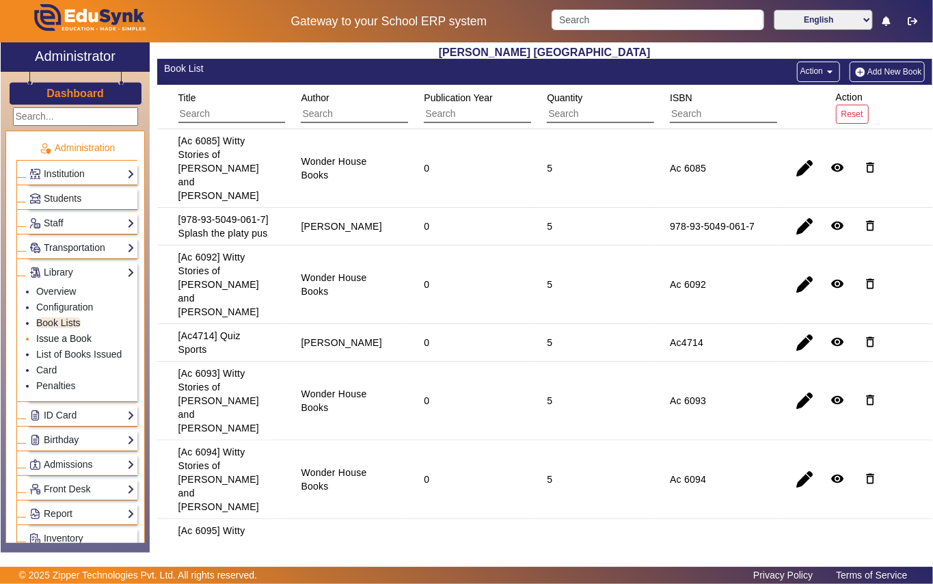
click at [66, 337] on link "Issue a Book" at bounding box center [63, 338] width 55 height 11
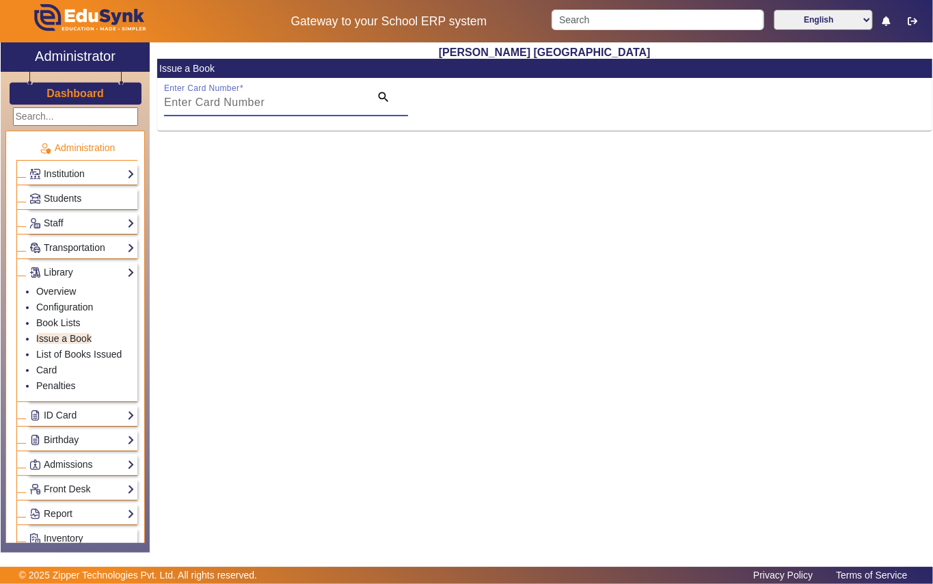
click at [303, 102] on input "Enter Card Number" at bounding box center [263, 102] width 198 height 16
paste input "1565"
type input "1565"
click at [381, 94] on mat-icon "search" at bounding box center [384, 97] width 14 height 14
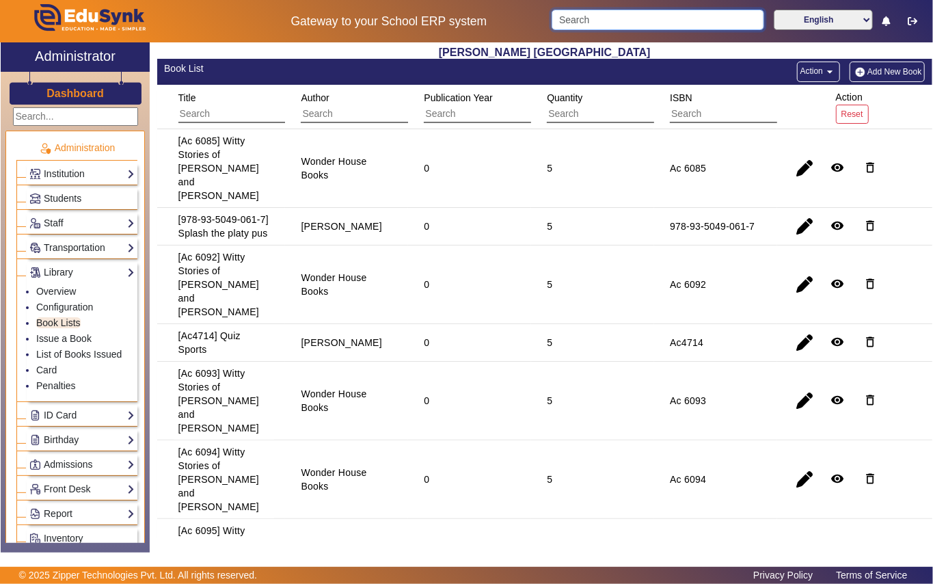
click at [614, 18] on input "Search" at bounding box center [658, 20] width 213 height 21
click at [68, 193] on span "Students" at bounding box center [63, 198] width 38 height 11
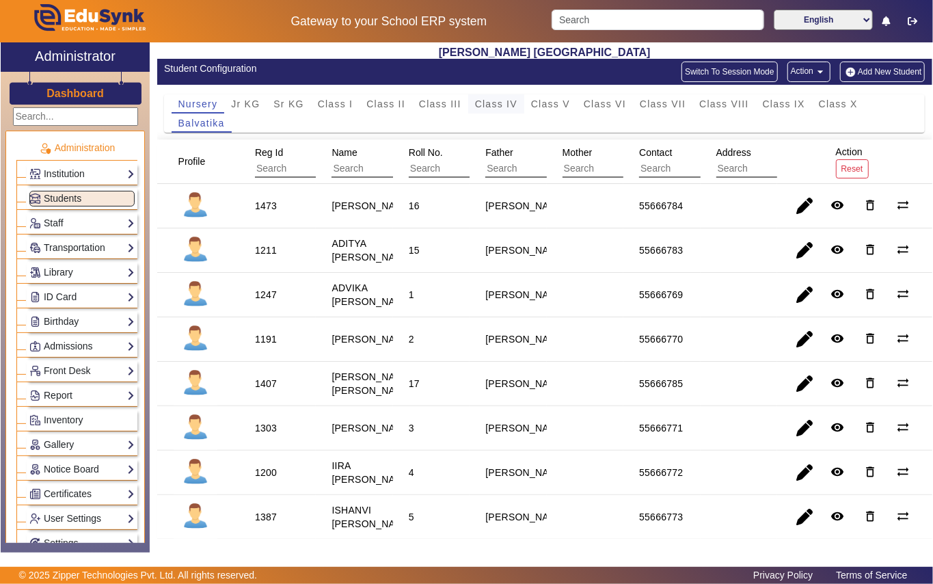
click at [509, 104] on span "Class IV" at bounding box center [496, 104] width 42 height 10
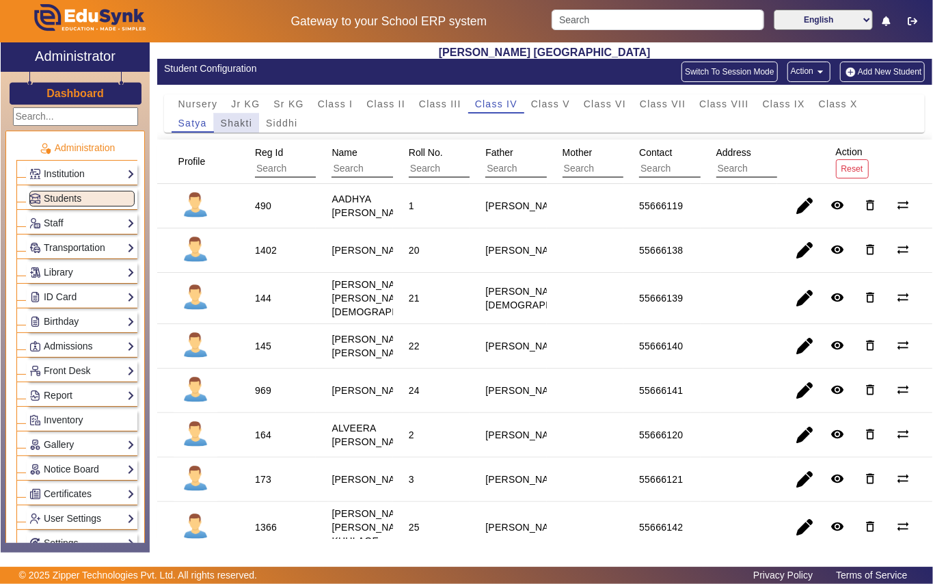
click at [235, 122] on span "Shakti" at bounding box center [236, 123] width 31 height 10
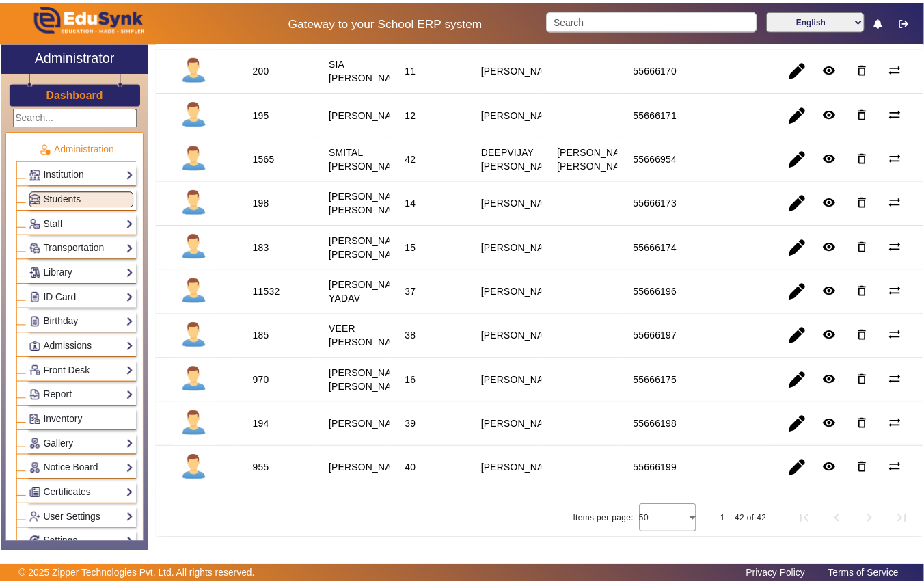
scroll to position [1582, 0]
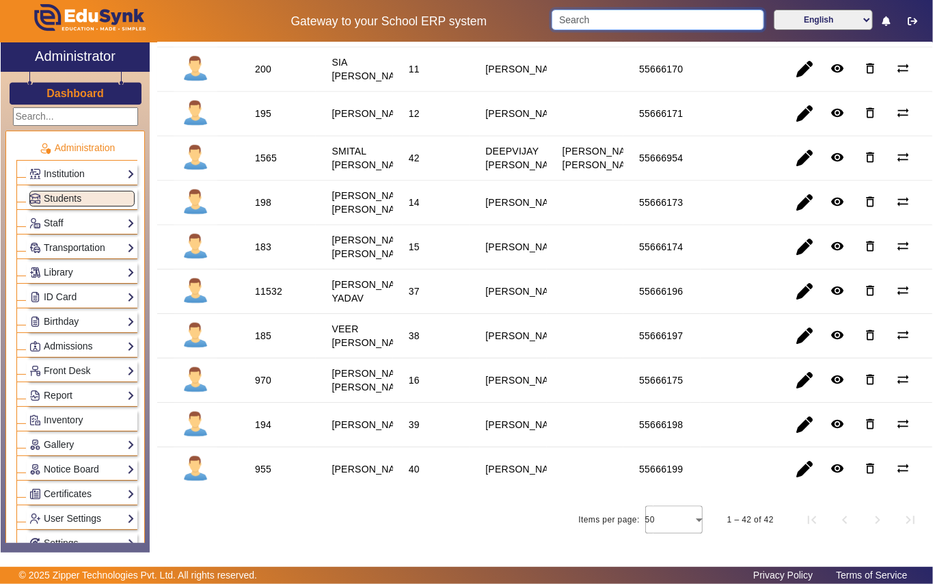
click at [614, 14] on input "Search" at bounding box center [658, 20] width 213 height 21
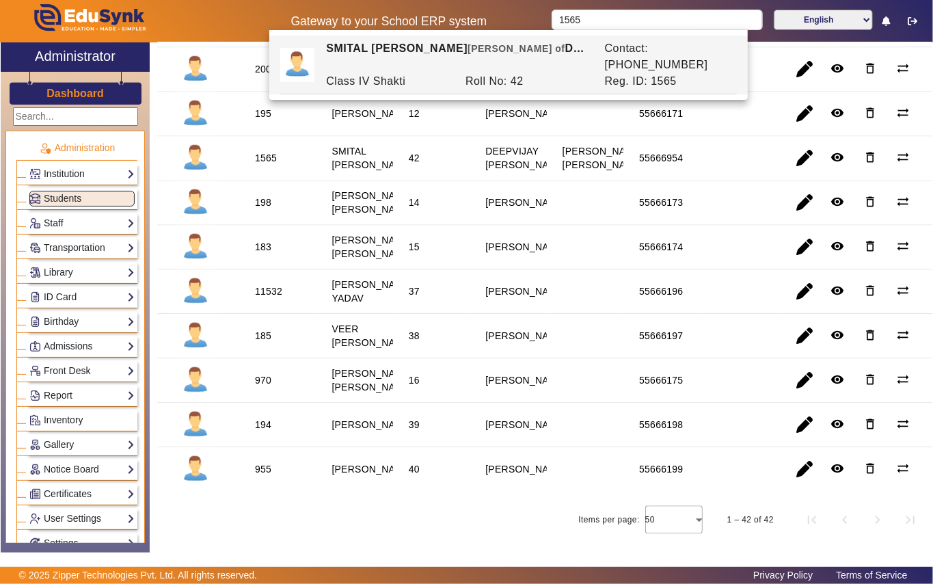
click at [468, 51] on div "SMITAL DEEPVIJAY BHAWAR Ward of DEEPVIJAY ASHOK BHAWAR" at bounding box center [458, 56] width 278 height 33
type input "SMITAL DEEPVIJAY BHAWAR"
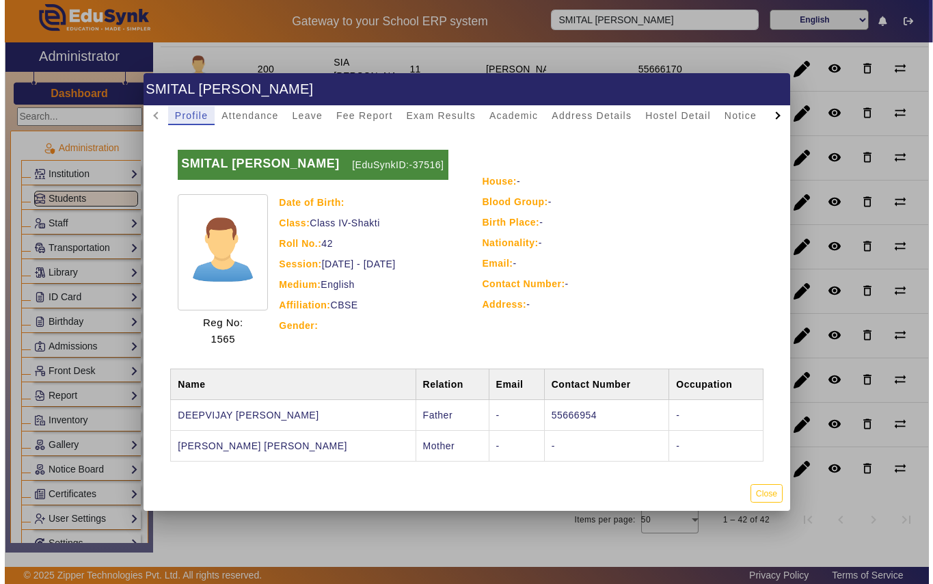
scroll to position [23, 0]
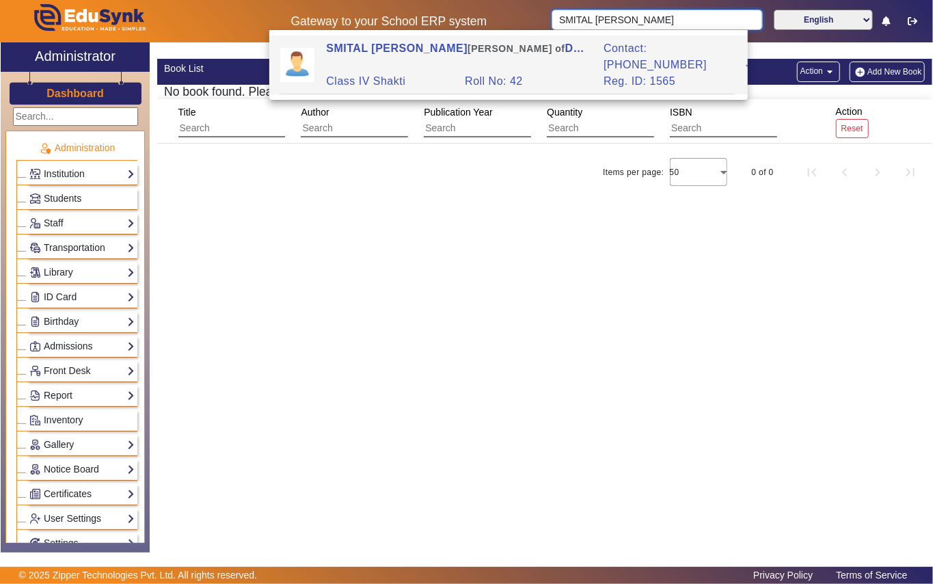
click at [731, 18] on input "SMITAL DEEPVIJAY BHAWAR" at bounding box center [657, 20] width 211 height 21
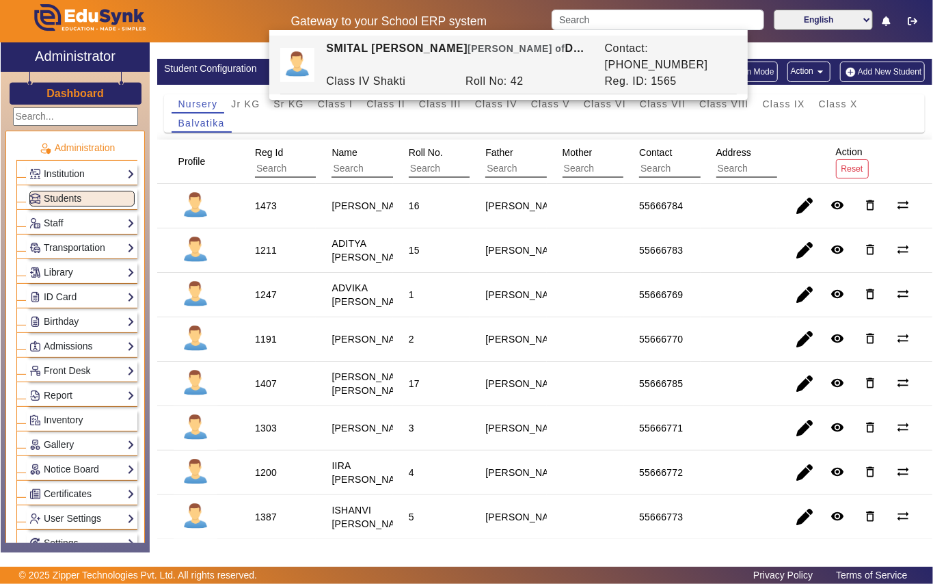
click at [71, 273] on link "Library" at bounding box center [81, 273] width 105 height 16
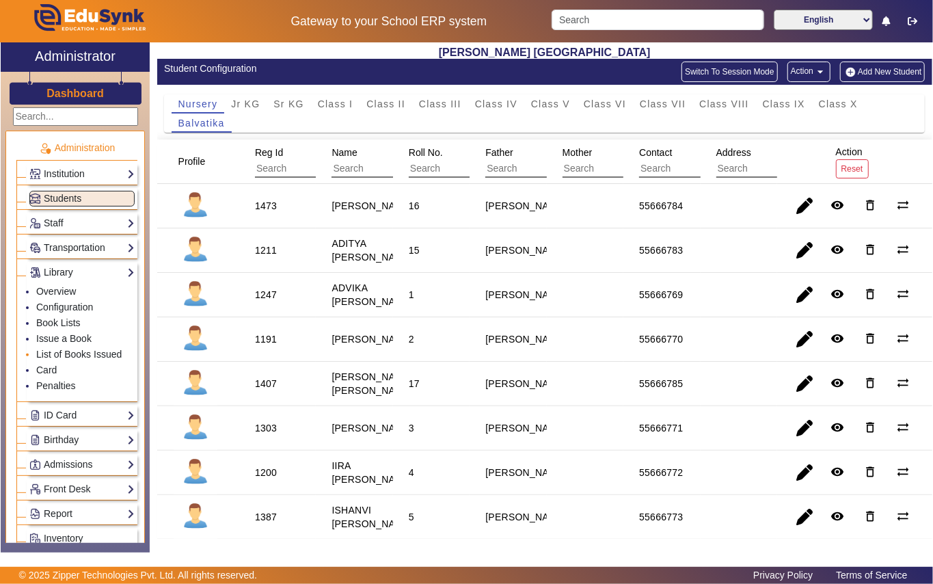
click at [62, 362] on li "List of Books Issued" at bounding box center [85, 355] width 98 height 16
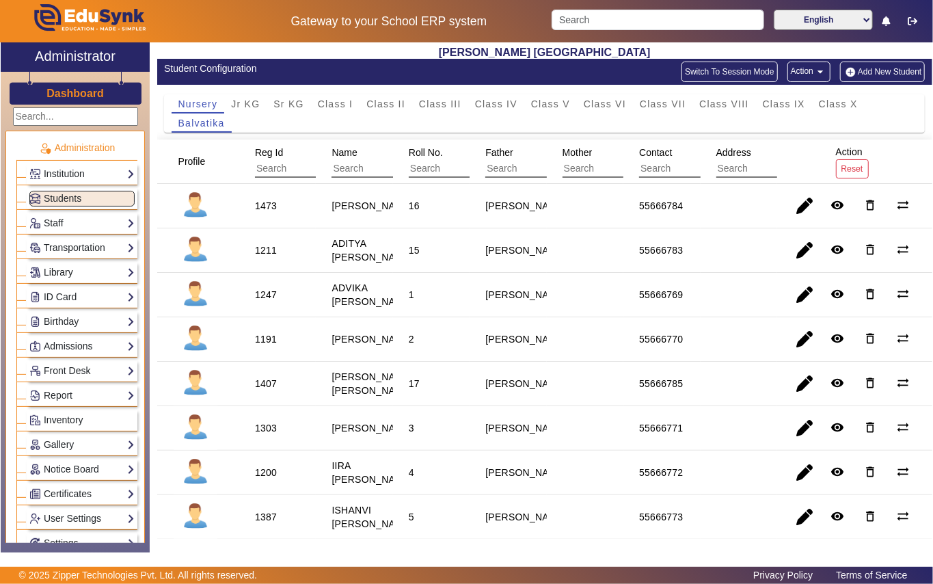
click at [68, 272] on link "Library" at bounding box center [81, 273] width 105 height 16
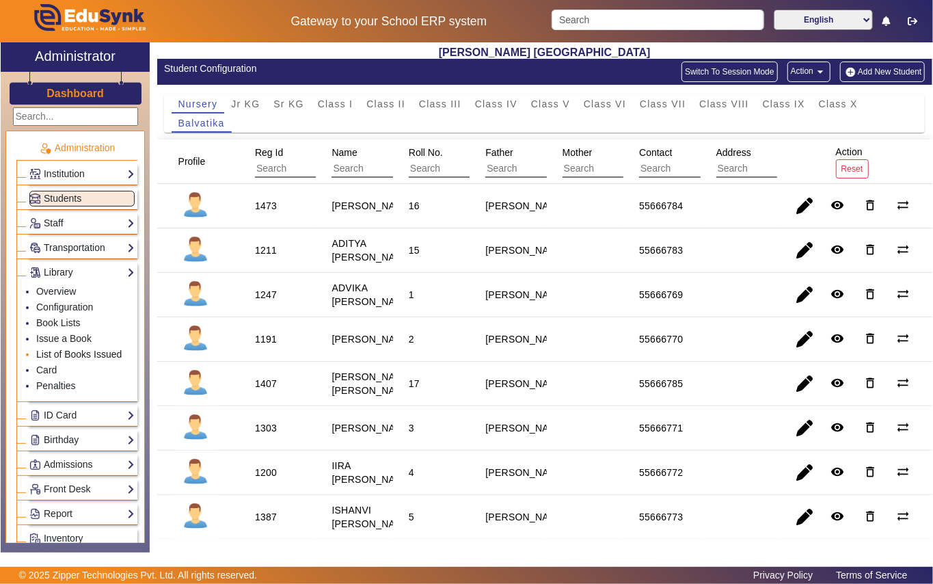
click at [75, 353] on link "List of Books Issued" at bounding box center [78, 354] width 85 height 11
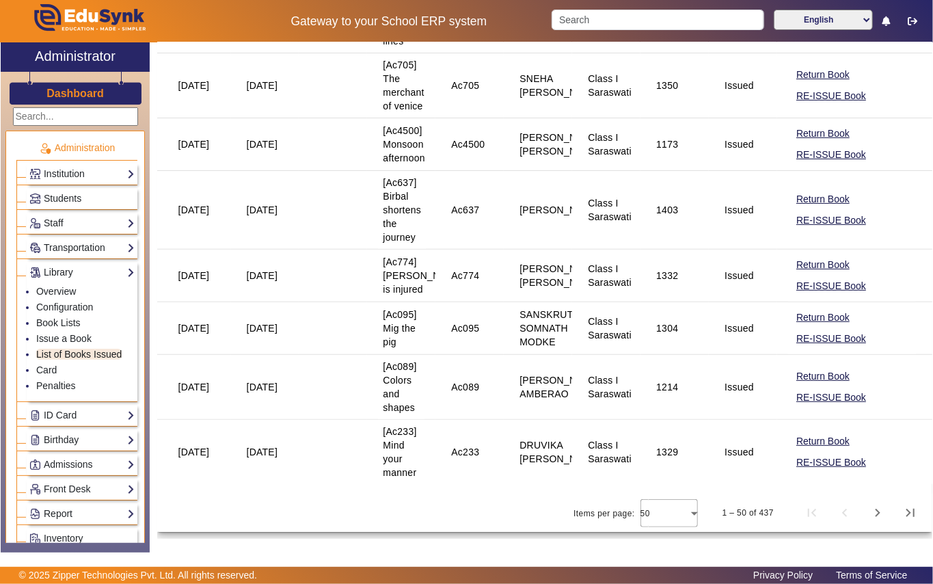
scroll to position [3113, 0]
click at [862, 515] on span "Next page" at bounding box center [877, 512] width 33 height 33
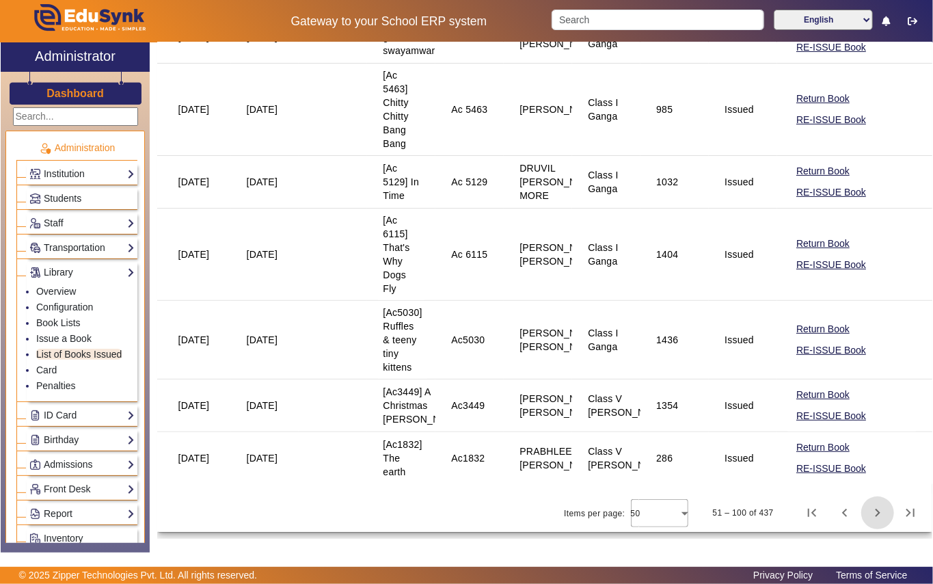
scroll to position [3077, 0]
click at [864, 509] on span "Next page" at bounding box center [877, 512] width 33 height 33
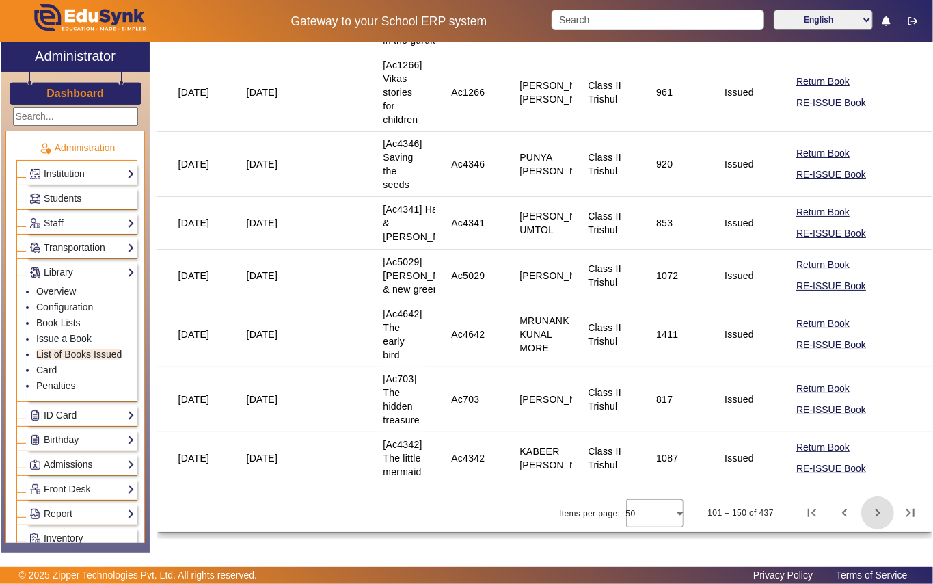
scroll to position [3268, 0]
click at [869, 514] on span "Next page" at bounding box center [877, 512] width 33 height 33
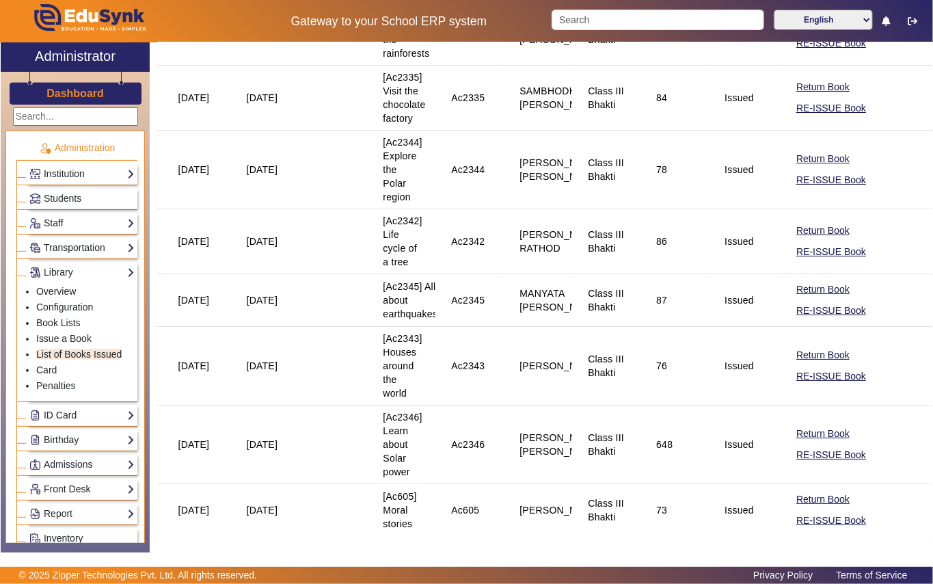
scroll to position [2917, 0]
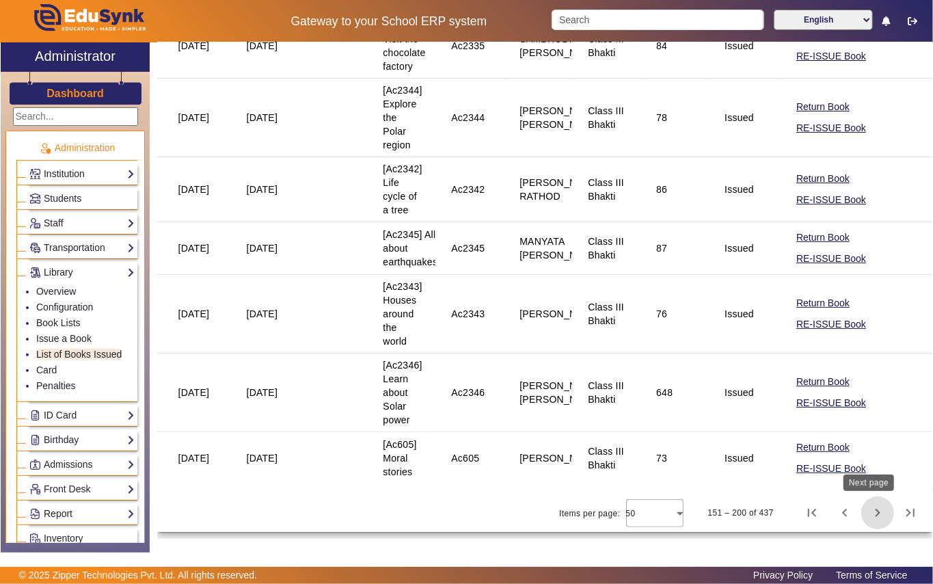
click at [867, 513] on span "Next page" at bounding box center [877, 512] width 33 height 33
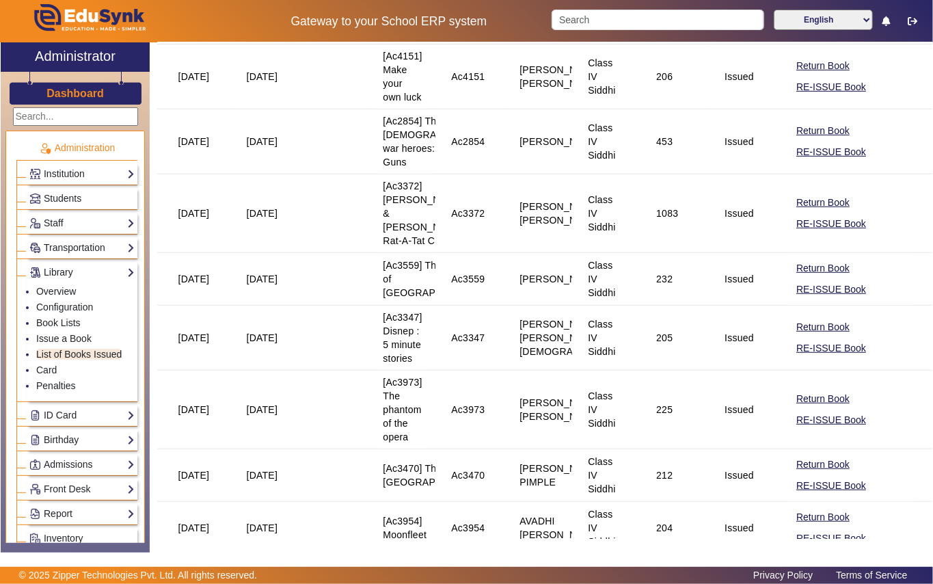
scroll to position [364, 0]
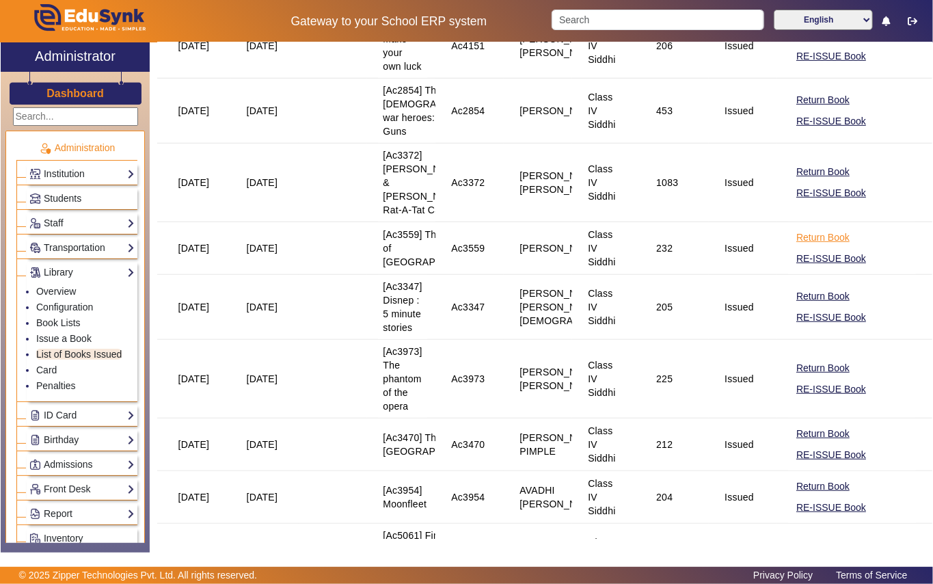
click at [821, 246] on button "Return Book" at bounding box center [823, 237] width 56 height 17
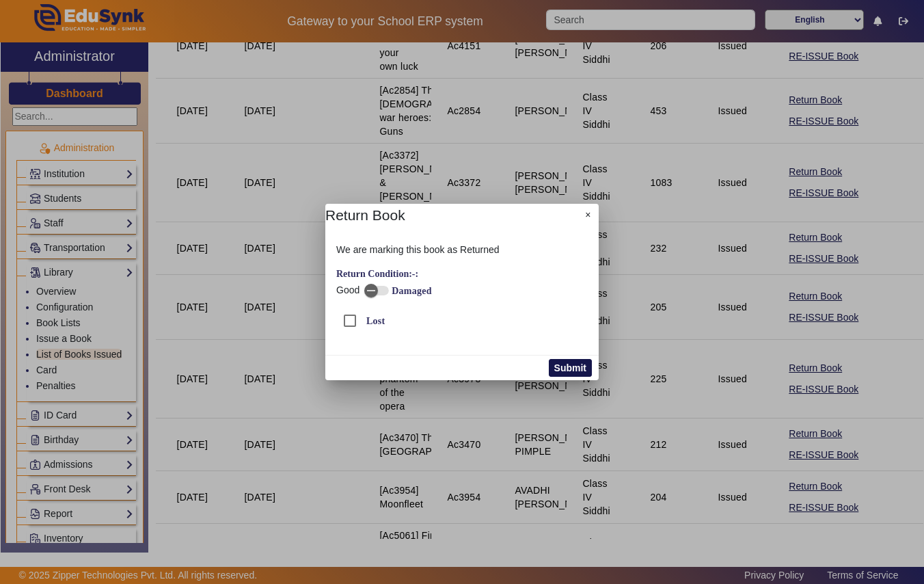
click at [580, 367] on button "Submit" at bounding box center [570, 368] width 43 height 18
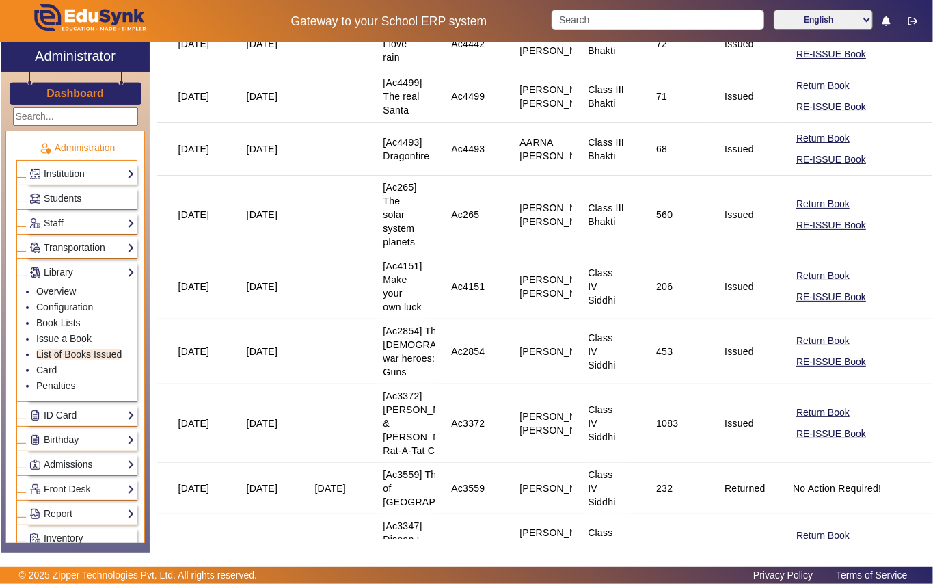
scroll to position [91, 0]
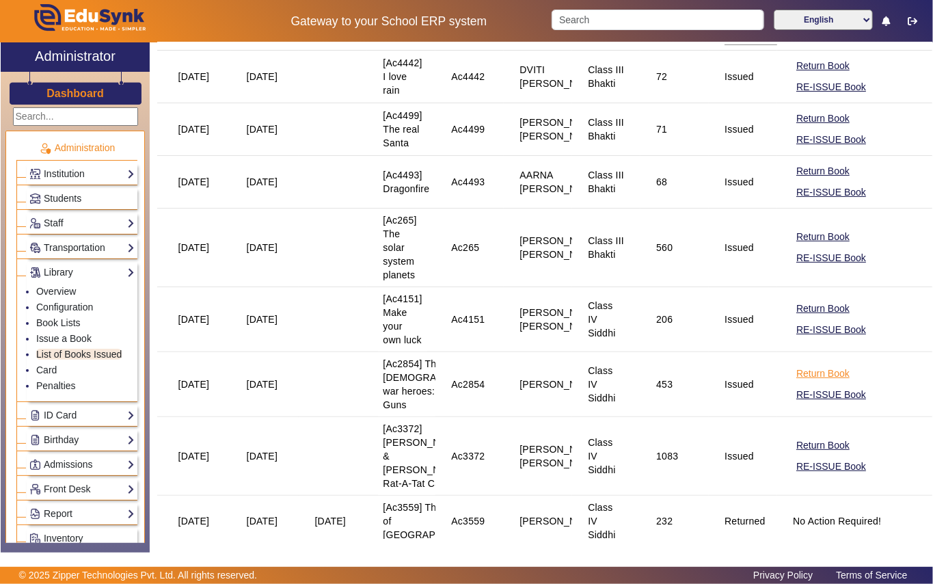
click at [797, 382] on button "Return Book" at bounding box center [823, 373] width 56 height 17
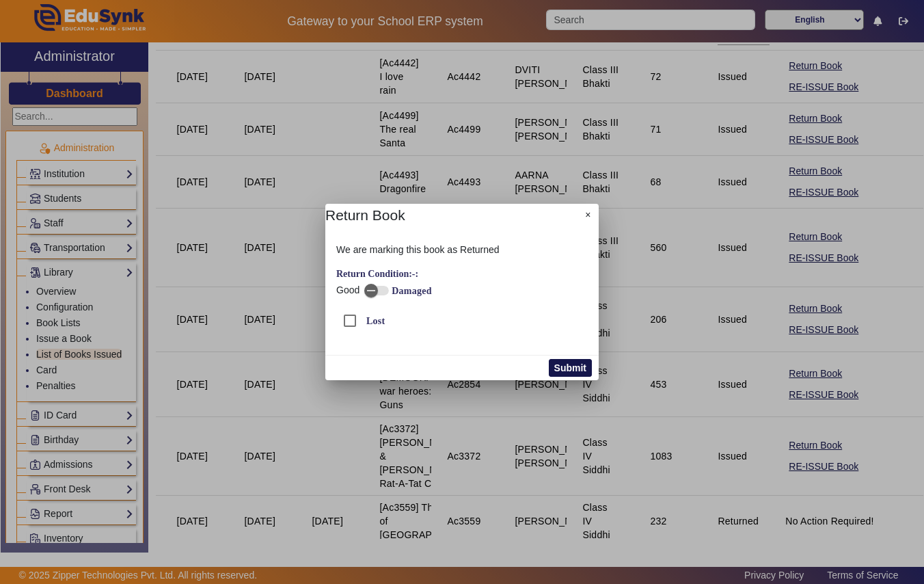
click at [572, 365] on button "Submit" at bounding box center [570, 368] width 43 height 18
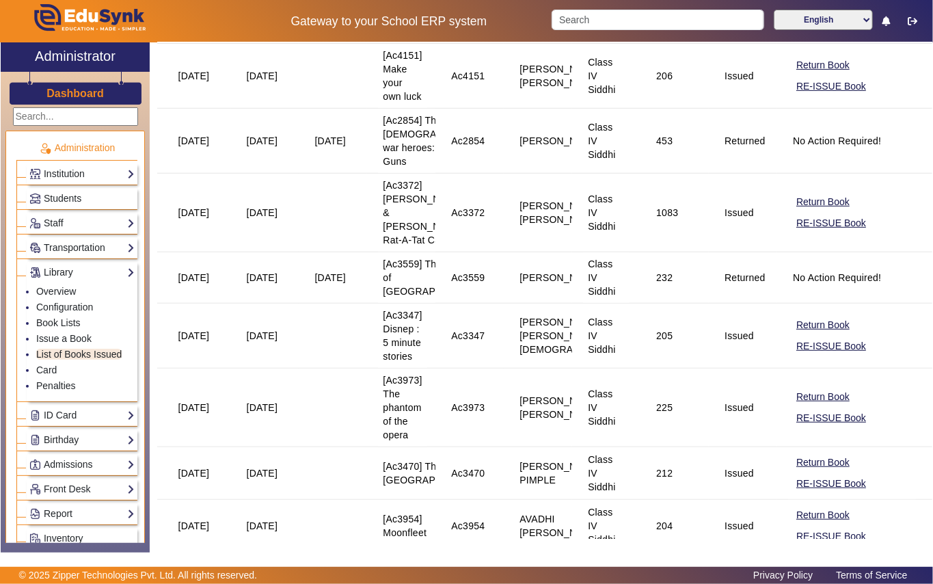
scroll to position [364, 0]
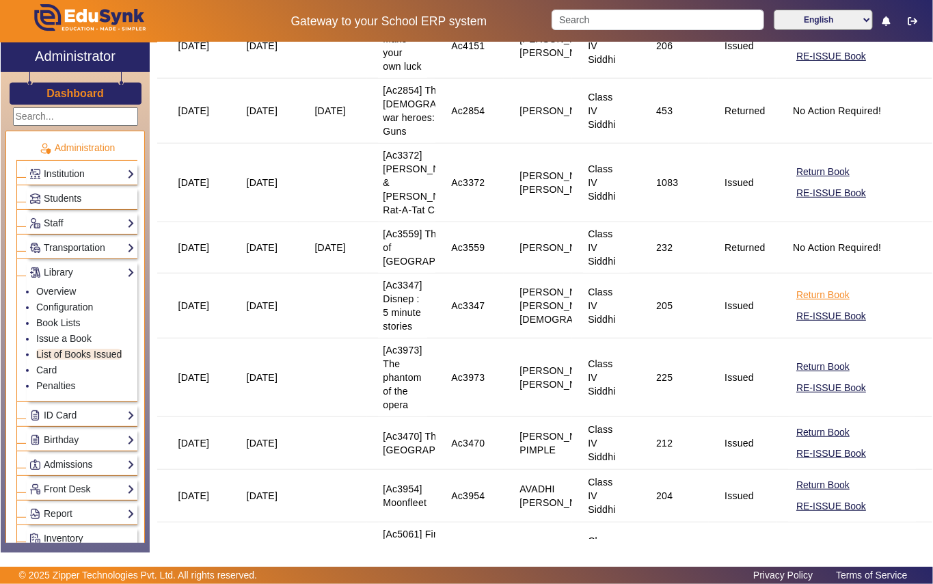
click at [813, 303] on button "Return Book" at bounding box center [823, 294] width 56 height 17
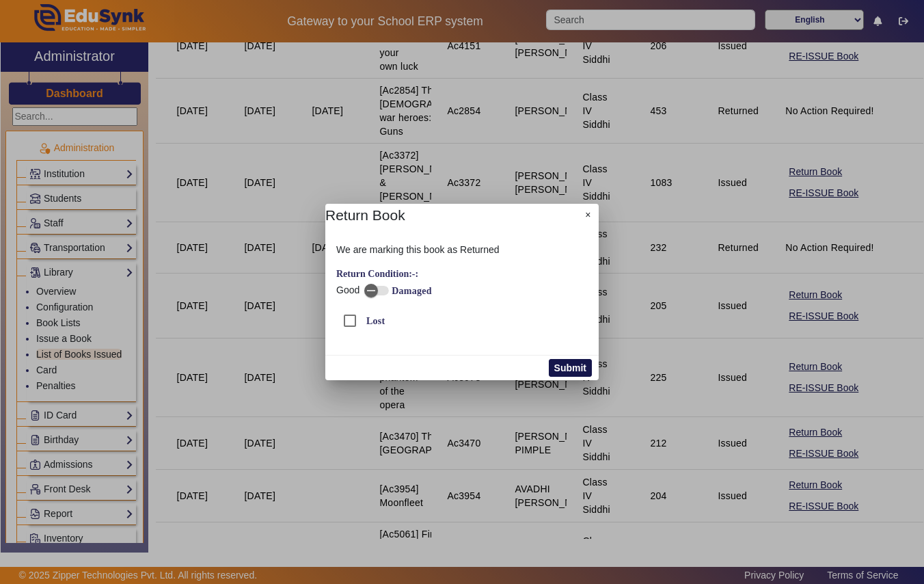
click at [563, 370] on button "Submit" at bounding box center [570, 368] width 43 height 18
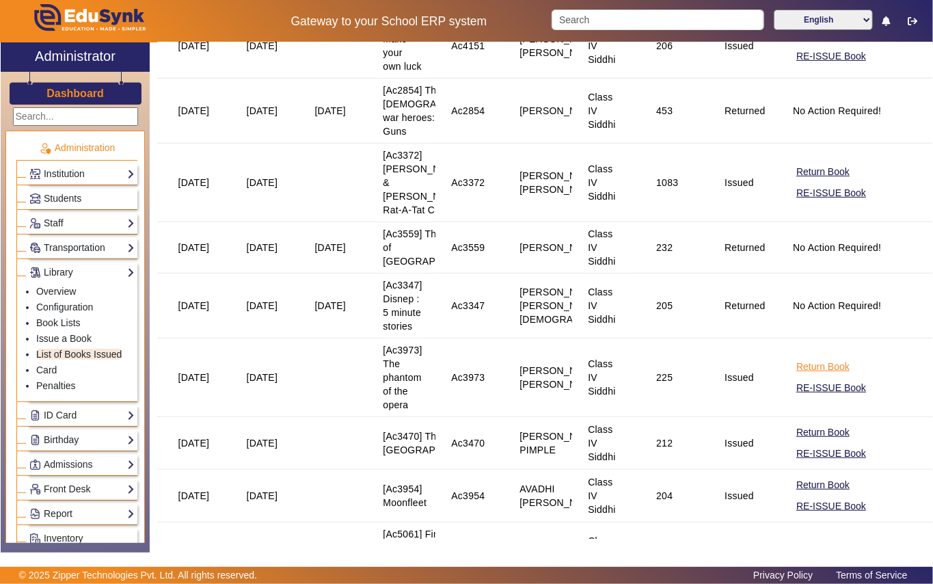
click at [801, 375] on button "Return Book" at bounding box center [823, 366] width 56 height 17
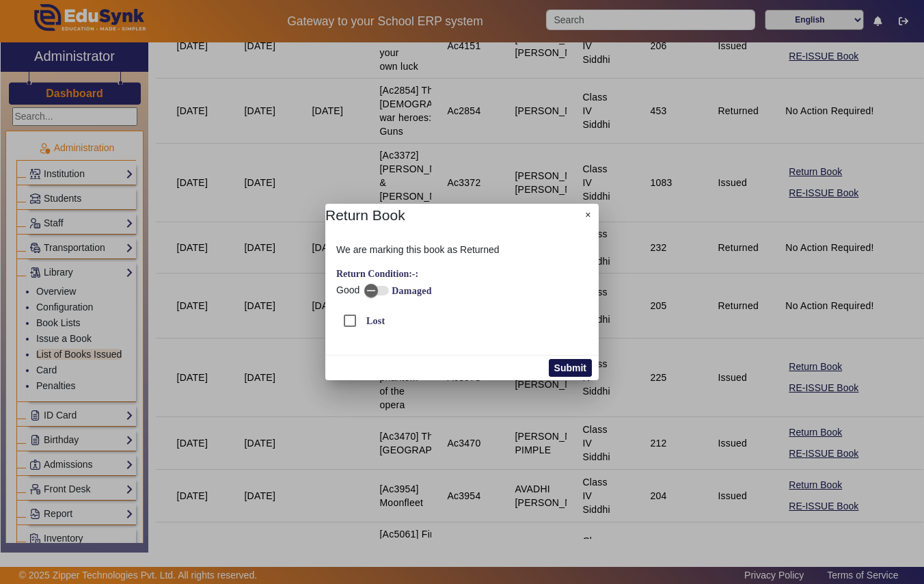
click at [578, 364] on button "Submit" at bounding box center [570, 368] width 43 height 18
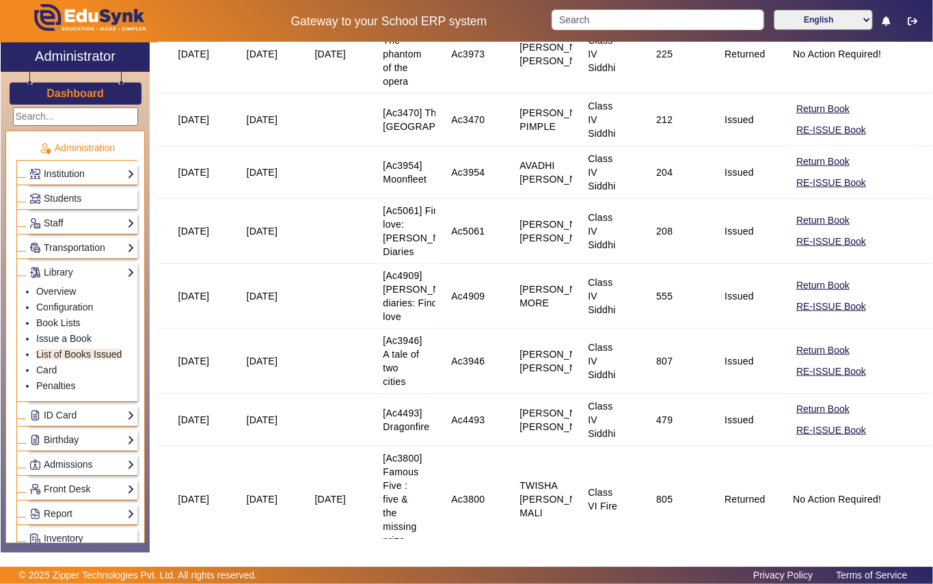
scroll to position [729, 0]
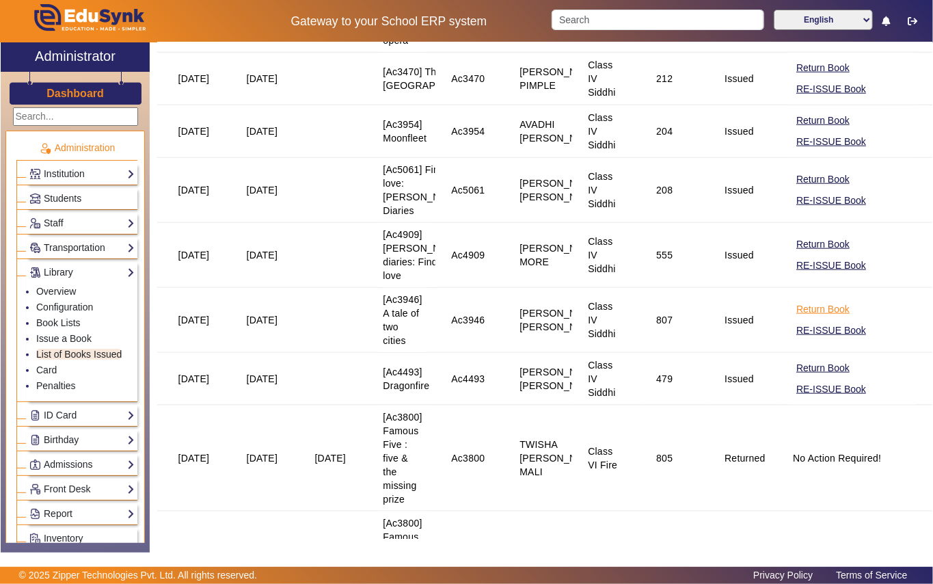
click at [802, 318] on button "Return Book" at bounding box center [823, 309] width 56 height 17
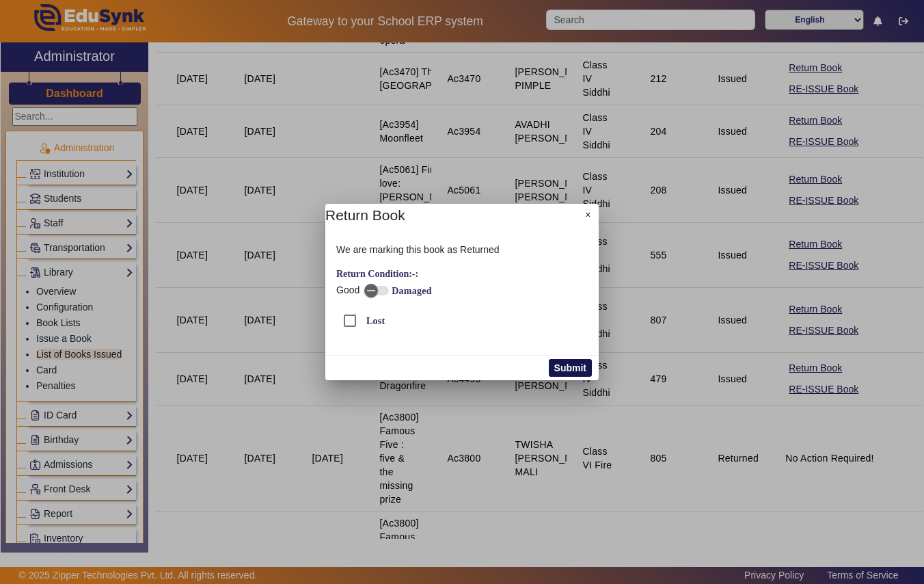
click at [580, 364] on button "Submit" at bounding box center [570, 368] width 43 height 18
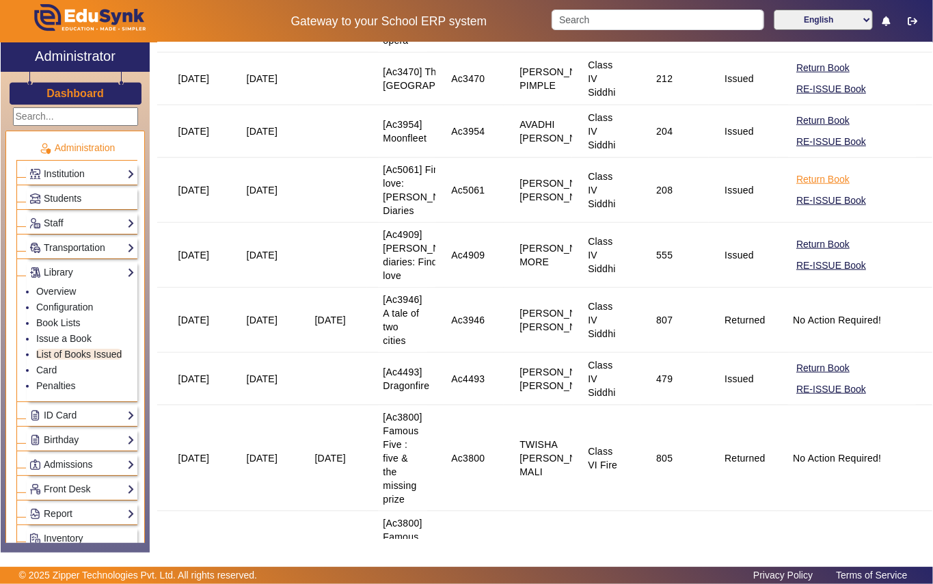
click at [796, 188] on button "Return Book" at bounding box center [823, 179] width 56 height 17
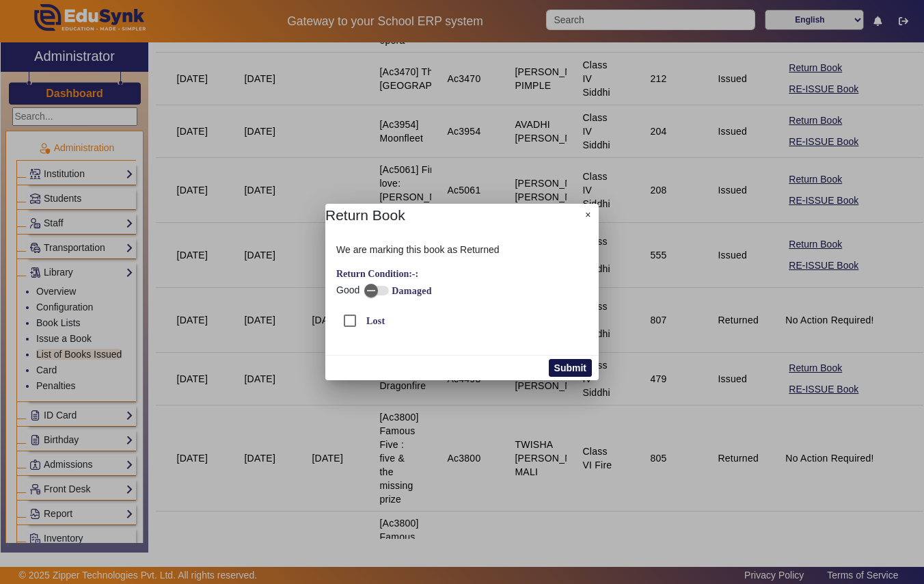
click at [565, 365] on button "Submit" at bounding box center [570, 368] width 43 height 18
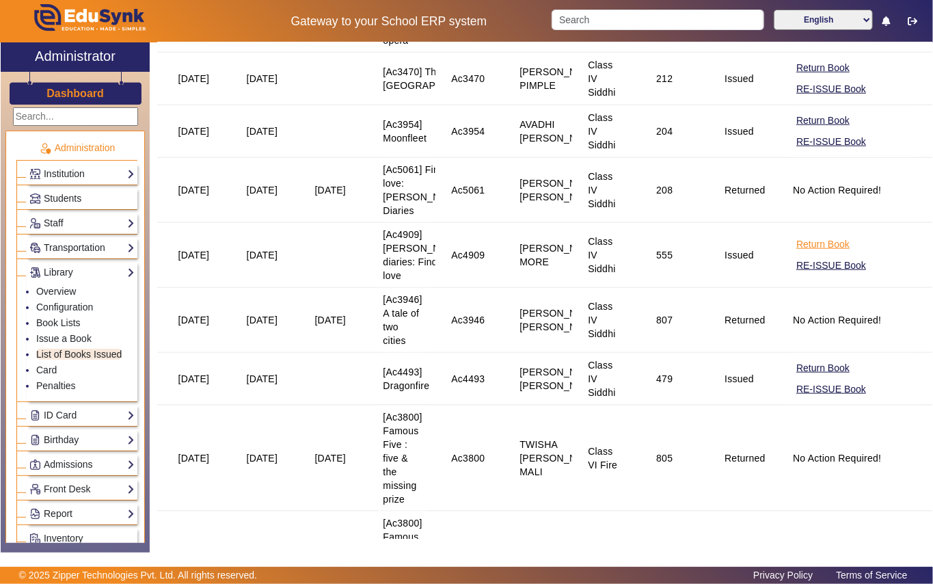
click at [823, 253] on button "Return Book" at bounding box center [823, 244] width 56 height 17
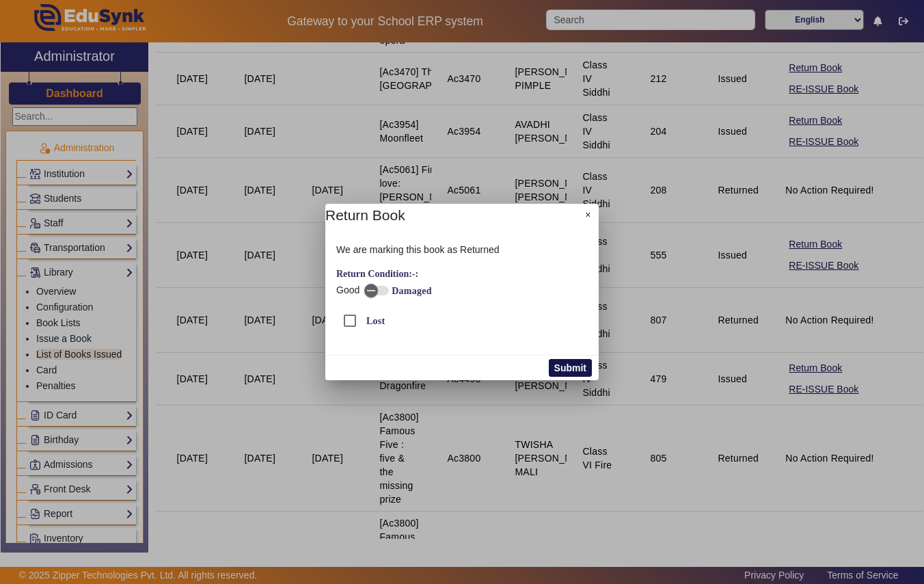
click at [561, 364] on button "Submit" at bounding box center [570, 368] width 43 height 18
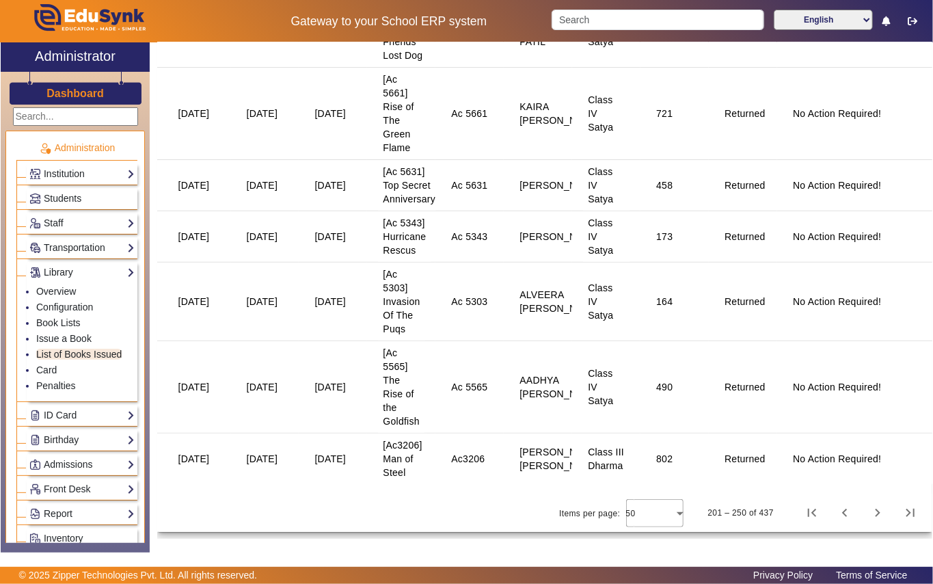
scroll to position [3405, 0]
click at [864, 512] on span "Next page" at bounding box center [877, 512] width 33 height 33
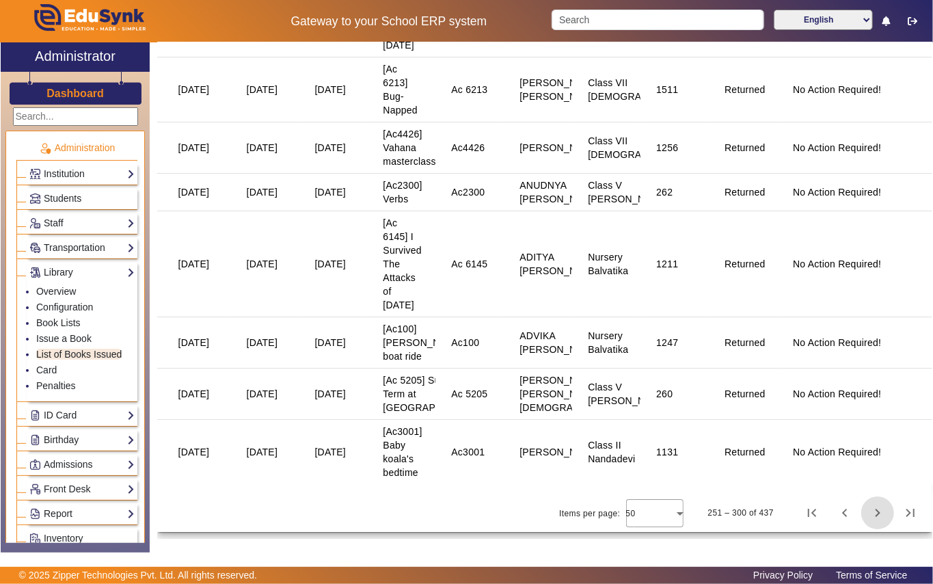
scroll to position [2887, 0]
click at [799, 513] on span "First page" at bounding box center [812, 512] width 33 height 33
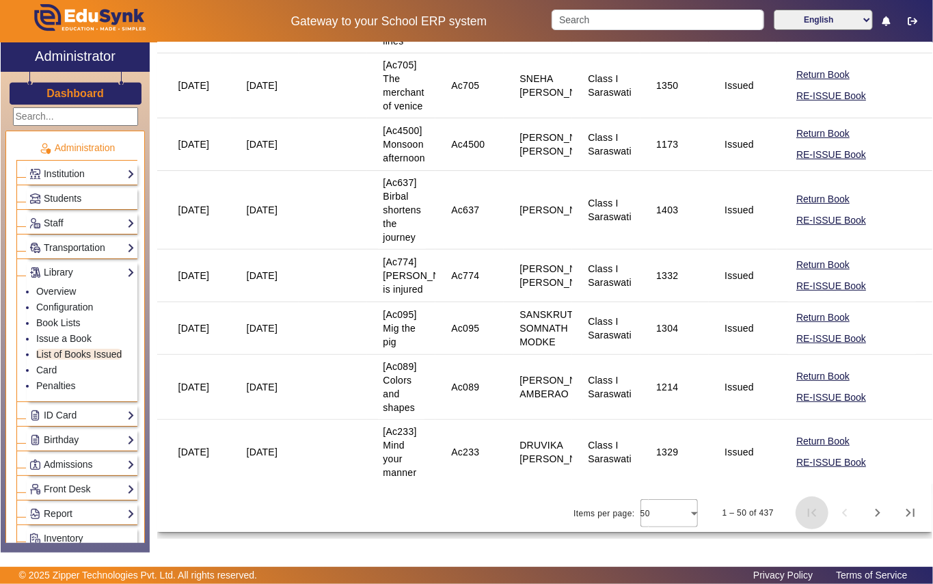
scroll to position [3113, 0]
click at [867, 514] on span "Next page" at bounding box center [877, 512] width 33 height 33
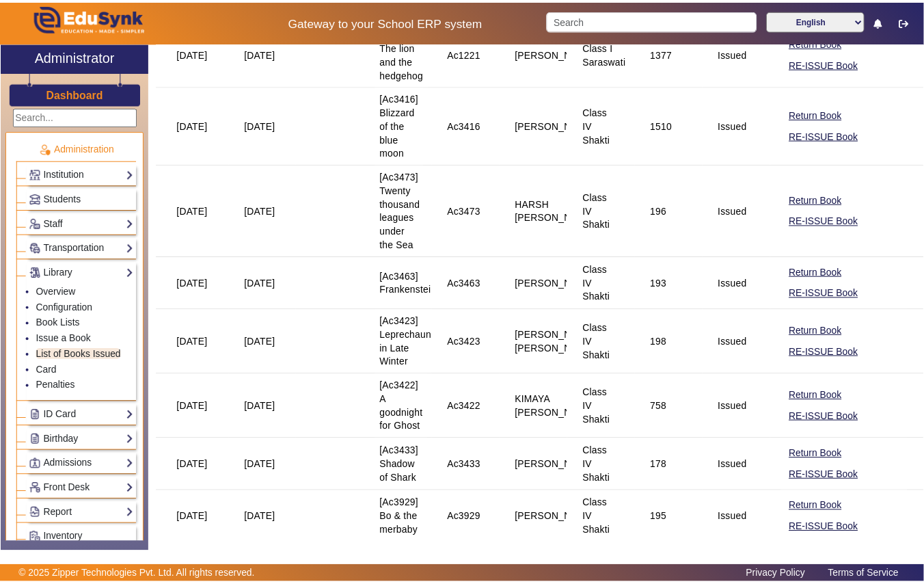
scroll to position [729, 0]
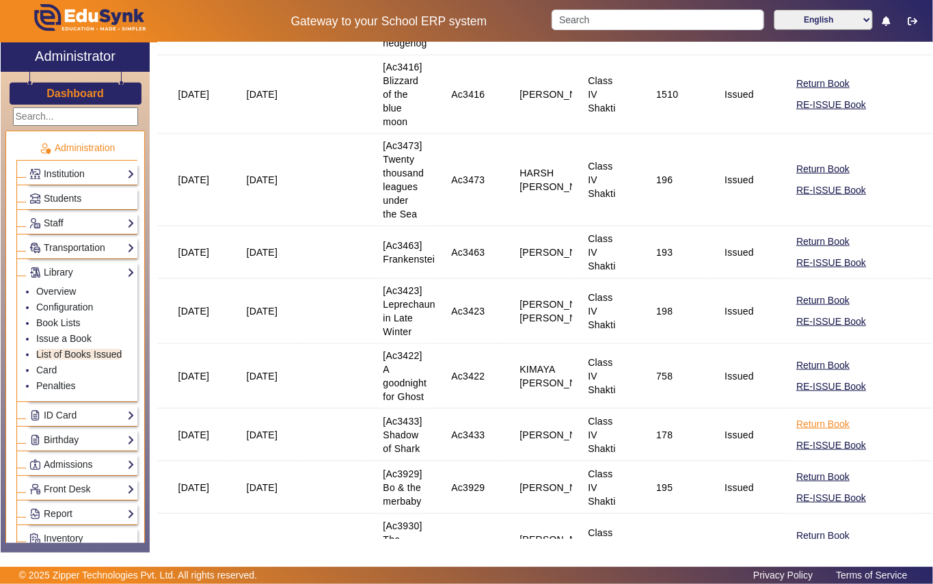
click at [795, 433] on button "Return Book" at bounding box center [823, 424] width 56 height 17
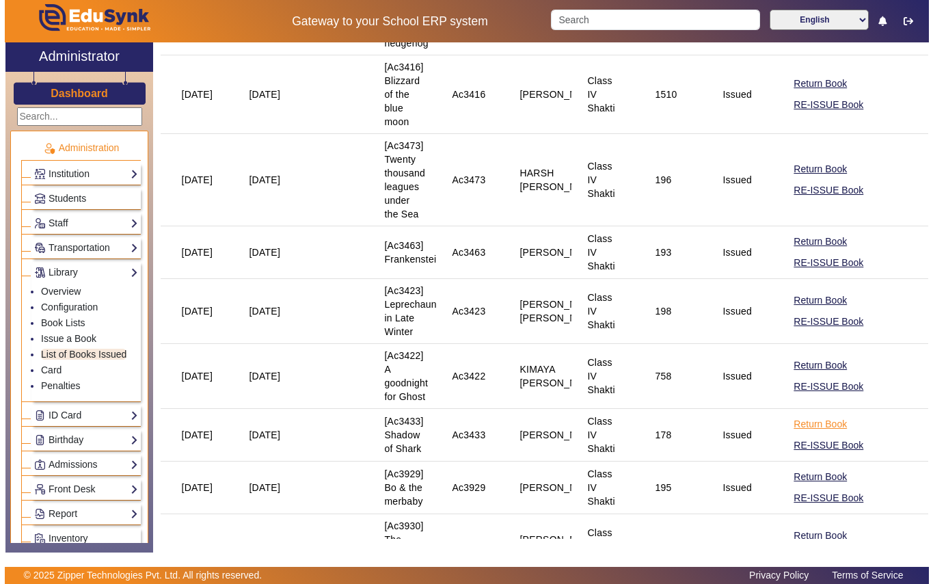
scroll to position [741, 0]
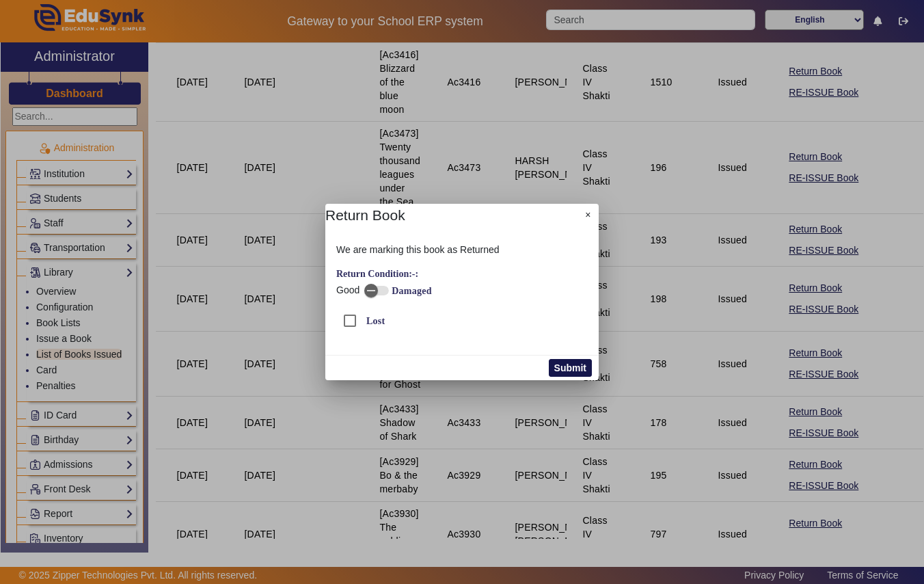
click at [582, 366] on button "Submit" at bounding box center [570, 368] width 43 height 18
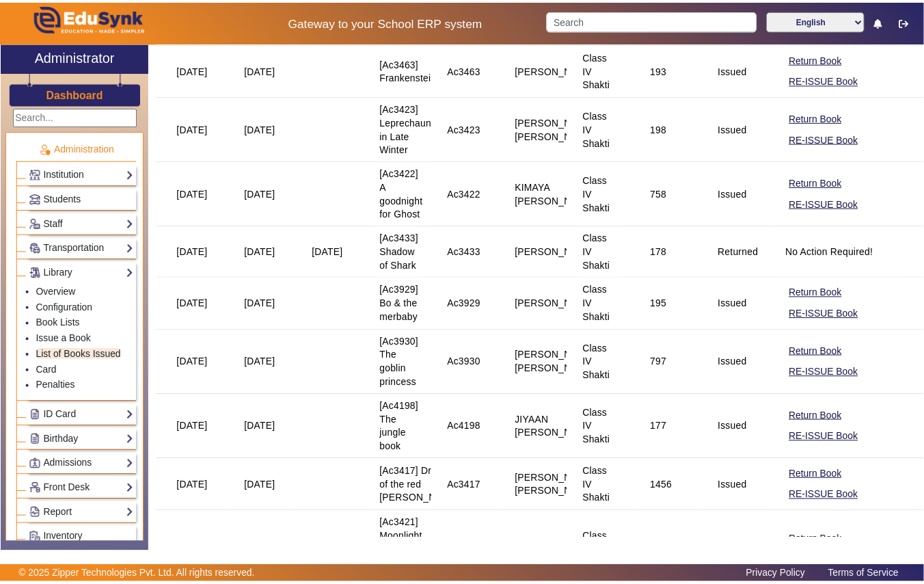
scroll to position [1002, 0]
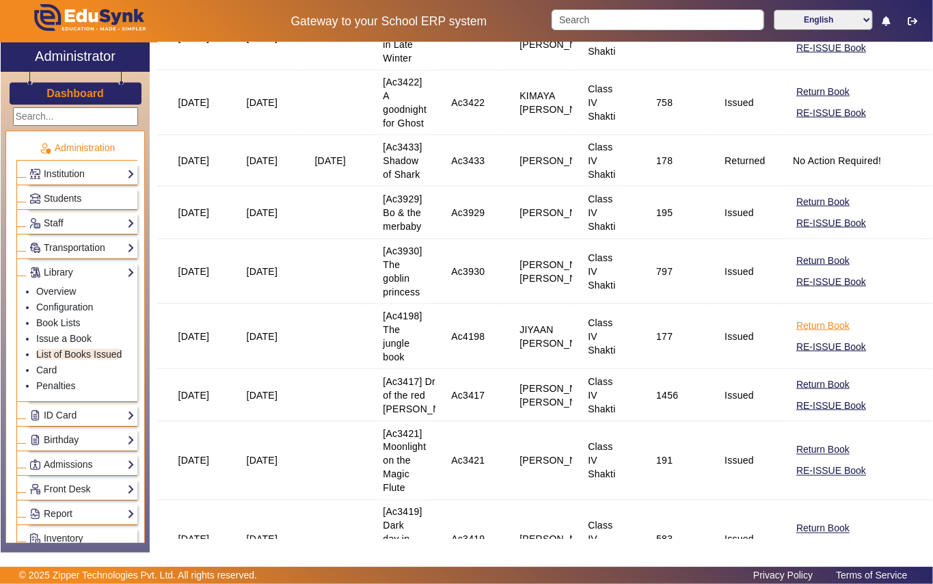
click at [805, 334] on button "Return Book" at bounding box center [823, 325] width 56 height 17
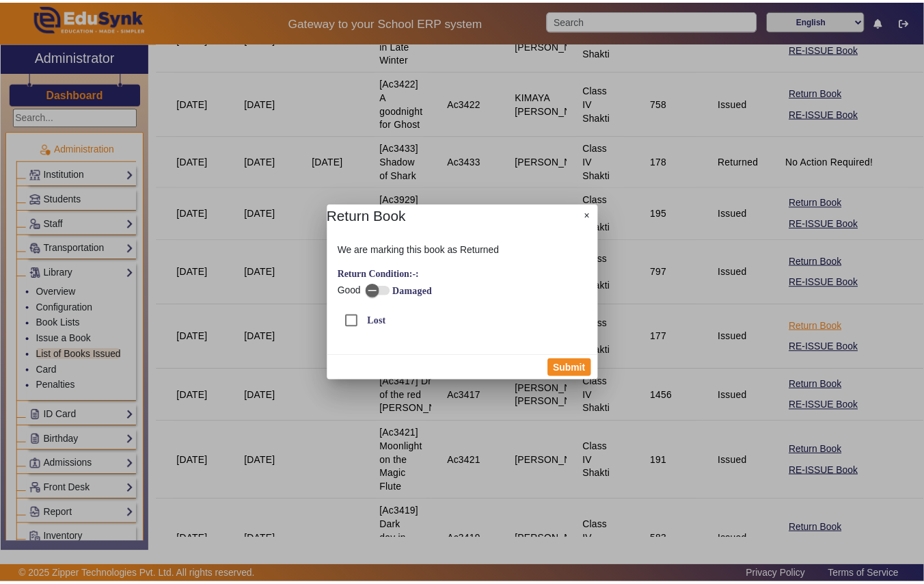
scroll to position [1013, 0]
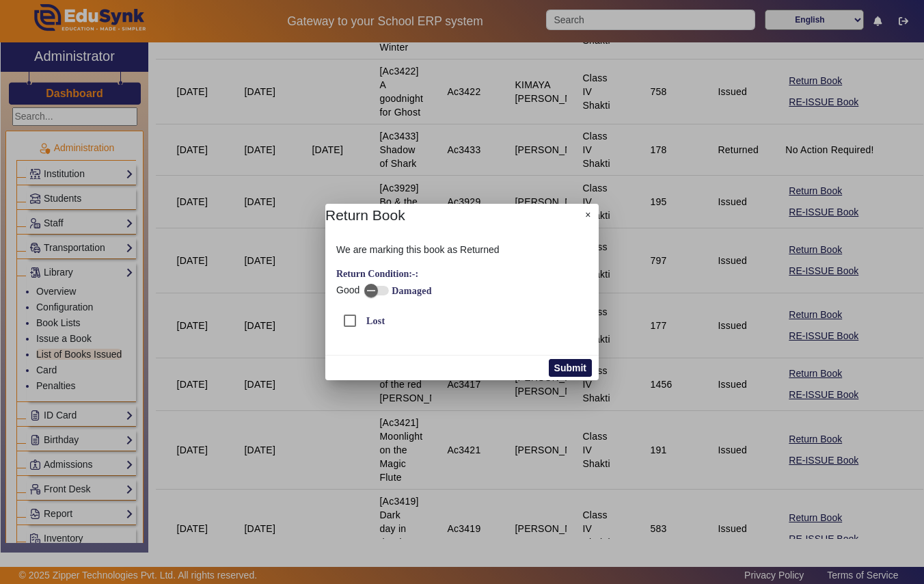
click at [558, 364] on button "Submit" at bounding box center [570, 368] width 43 height 18
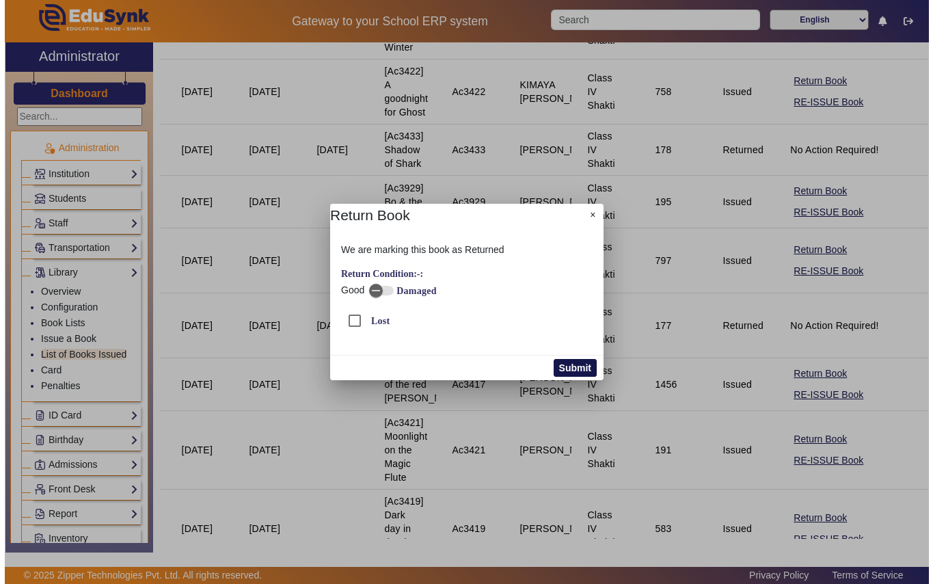
scroll to position [1002, 0]
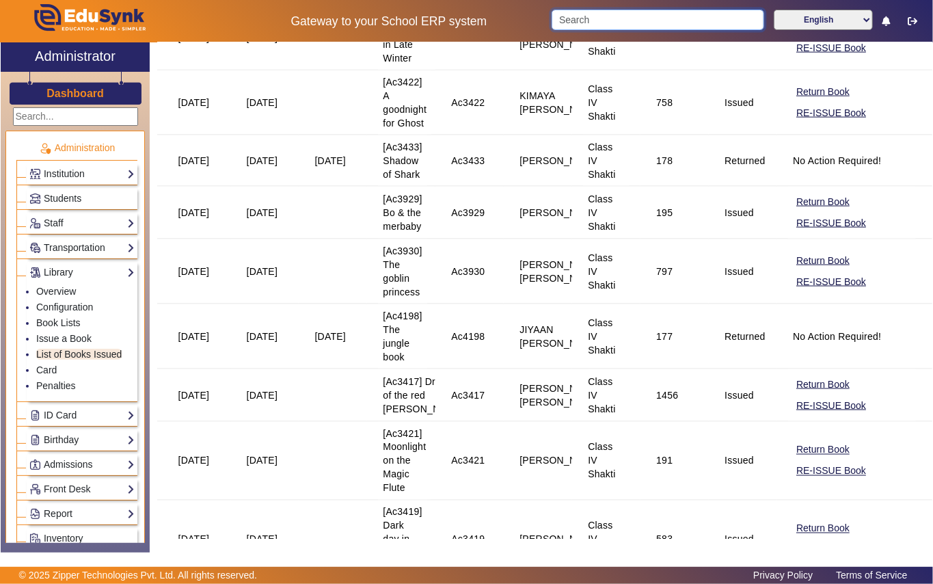
click at [632, 21] on input "Search" at bounding box center [658, 20] width 213 height 21
click at [662, 18] on input "2876" at bounding box center [657, 20] width 211 height 21
type input "2876"
click at [55, 323] on link "Book Lists" at bounding box center [58, 322] width 44 height 11
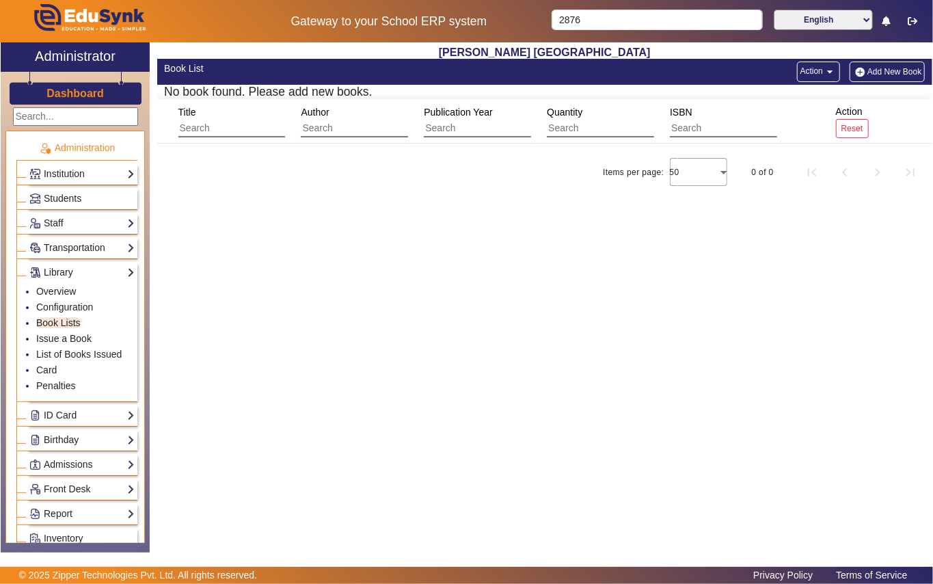
click at [227, 126] on input "text" at bounding box center [239, 129] width 122 height 18
type input "The hidden treasure"
click at [359, 129] on input "text" at bounding box center [362, 129] width 122 height 18
click at [607, 23] on input "2876" at bounding box center [657, 20] width 211 height 21
type input "2"
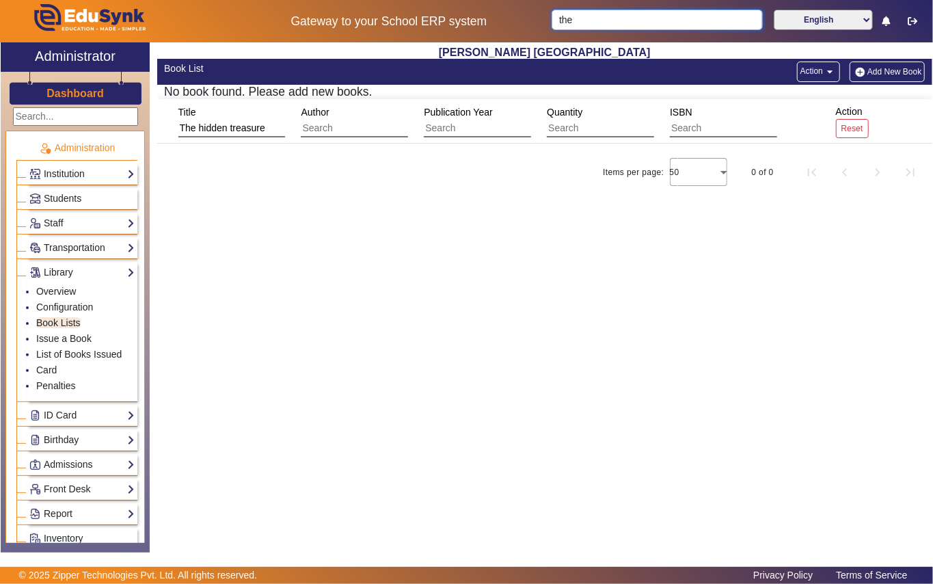
type input "the"
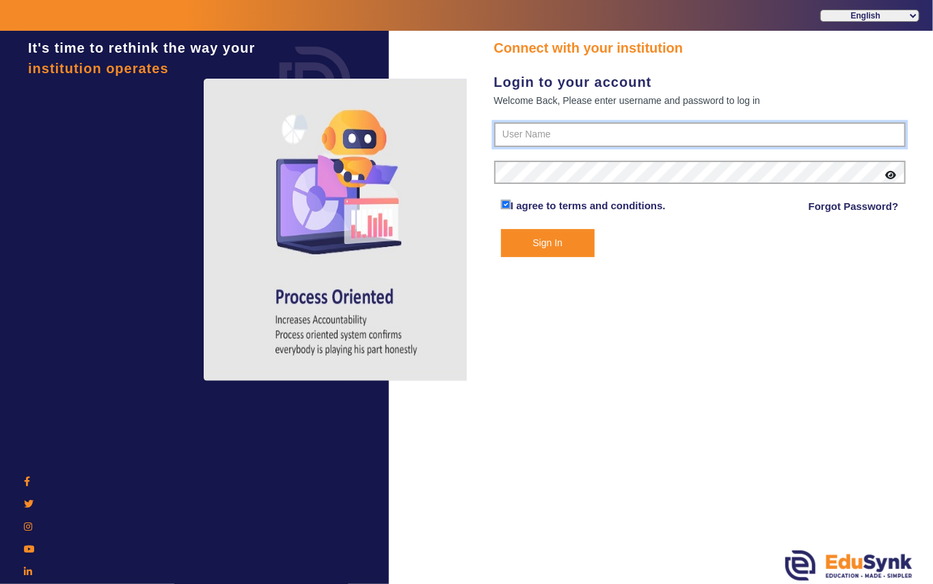
type input "7685859009"
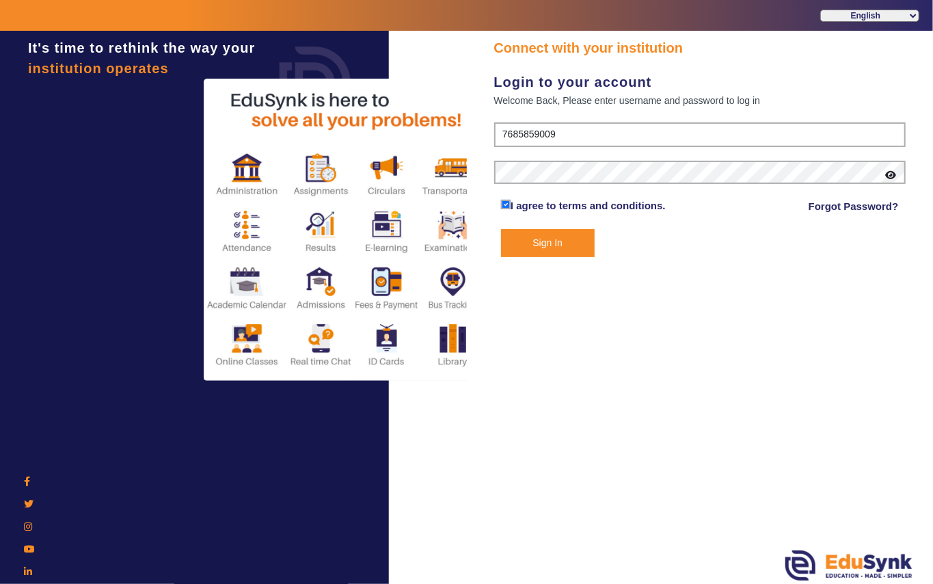
click at [550, 241] on button "Sign In" at bounding box center [548, 243] width 94 height 28
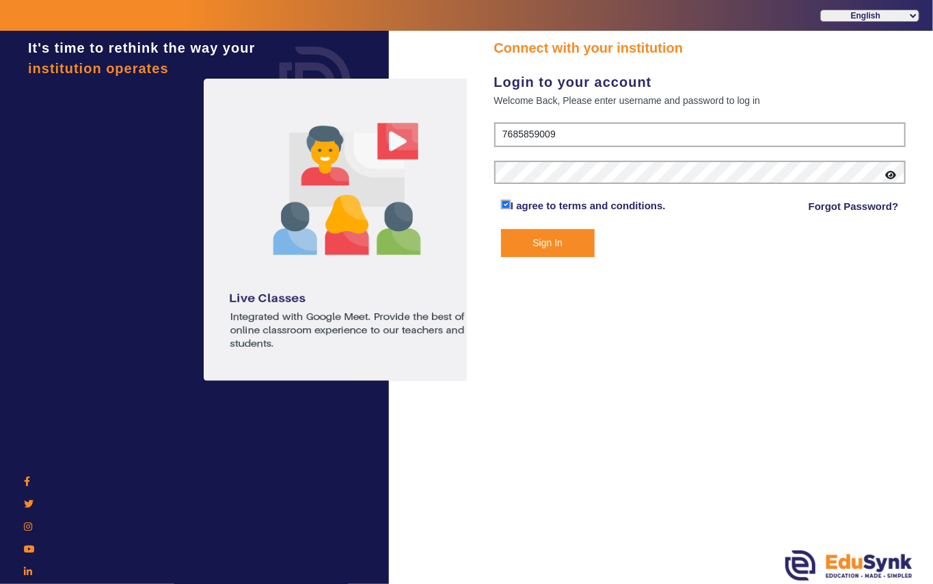
click at [544, 245] on button "Sign In" at bounding box center [548, 243] width 94 height 28
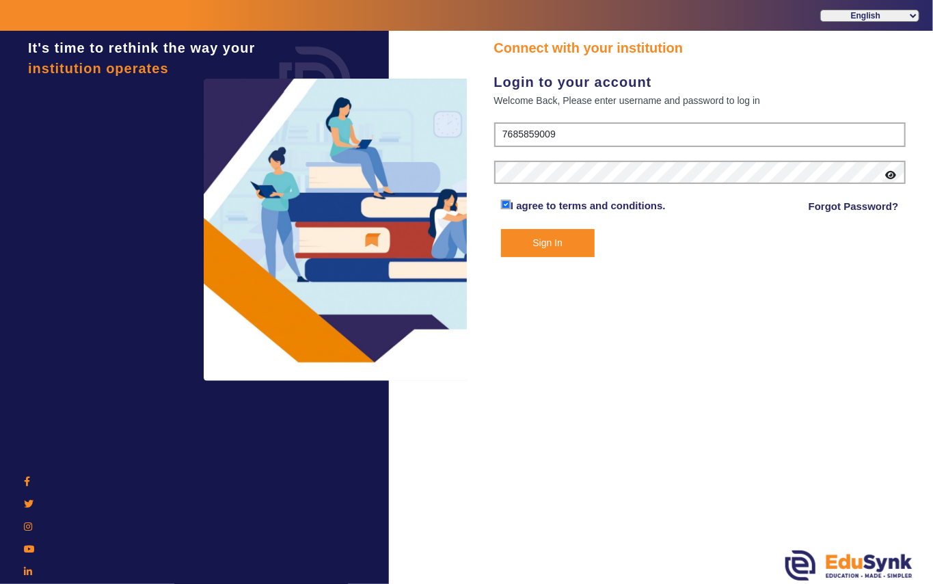
click at [544, 243] on button "Sign In" at bounding box center [548, 243] width 94 height 28
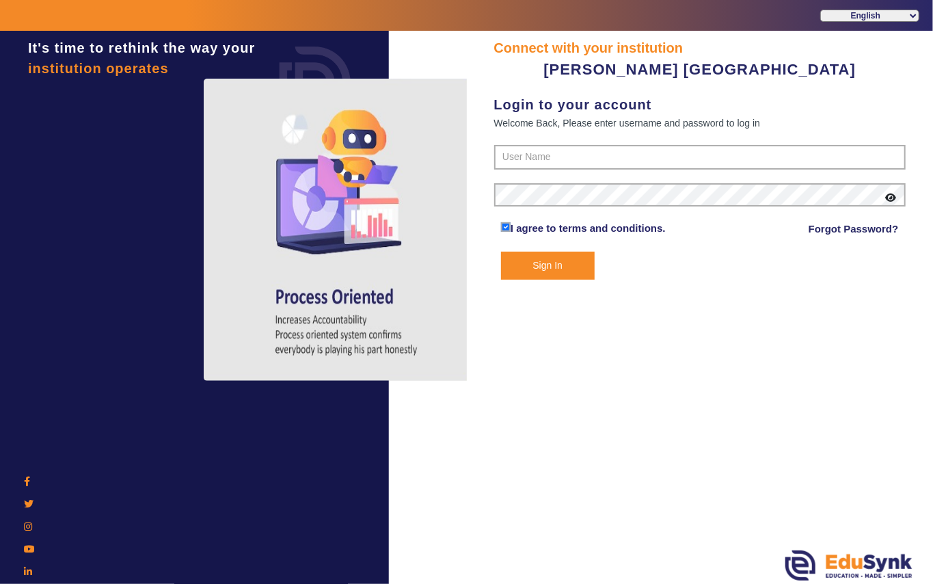
type input "7685859009"
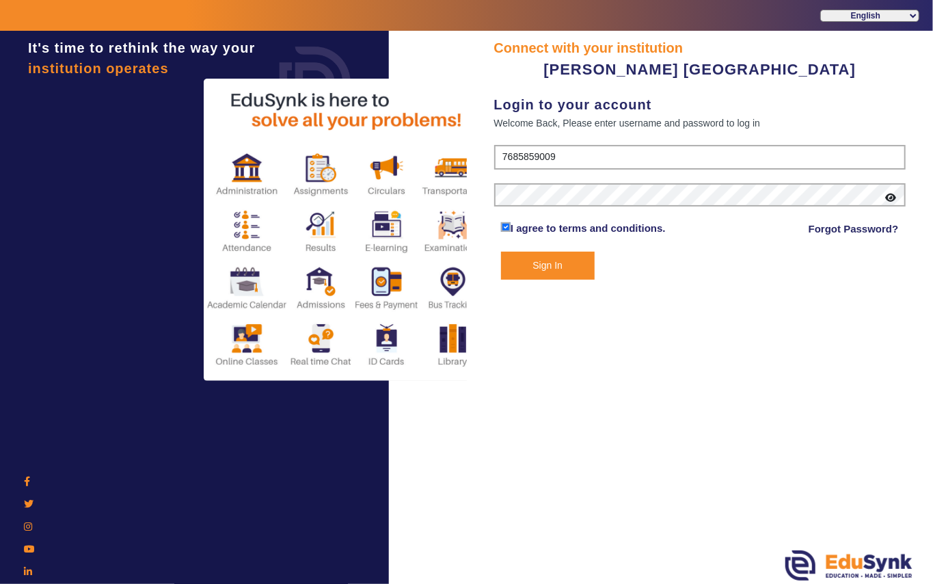
click at [550, 258] on button "Sign In" at bounding box center [548, 266] width 94 height 28
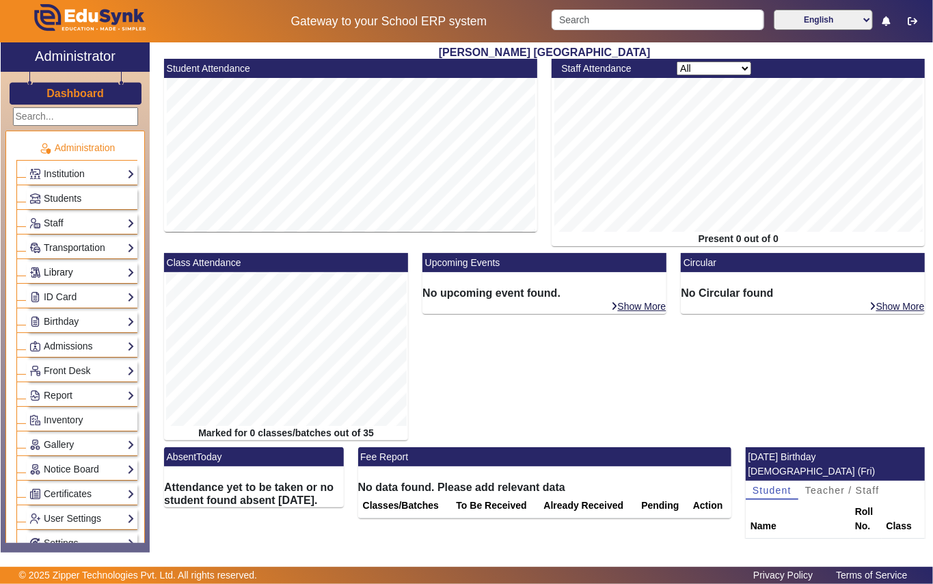
click at [48, 274] on link "Library" at bounding box center [81, 273] width 105 height 16
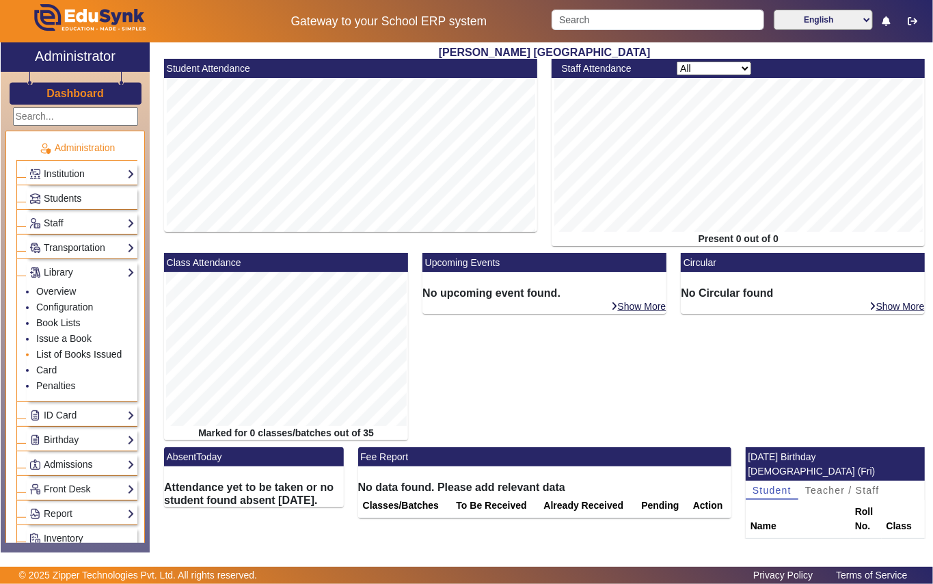
click at [67, 360] on link "List of Books Issued" at bounding box center [78, 354] width 85 height 11
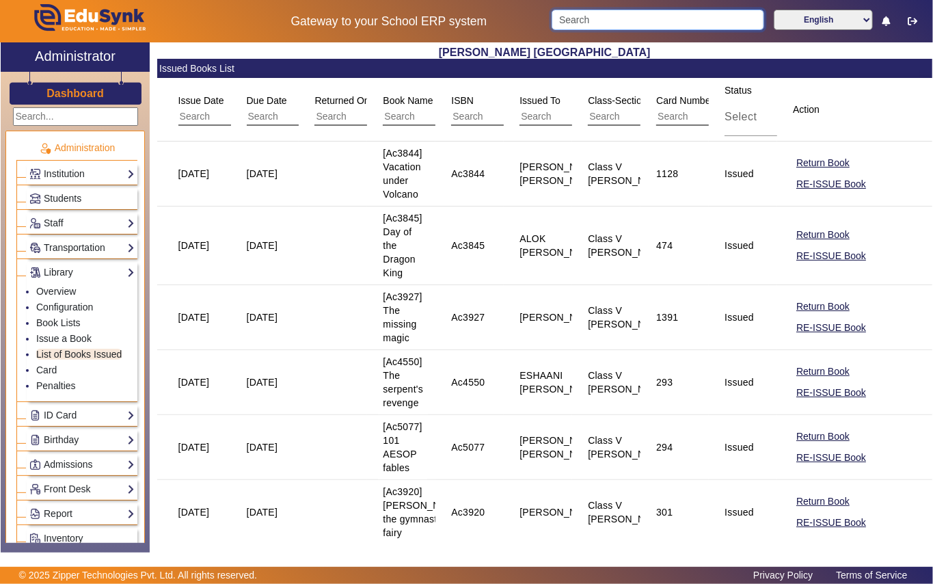
click at [621, 19] on input "Search" at bounding box center [658, 20] width 213 height 21
type input "Sidd"
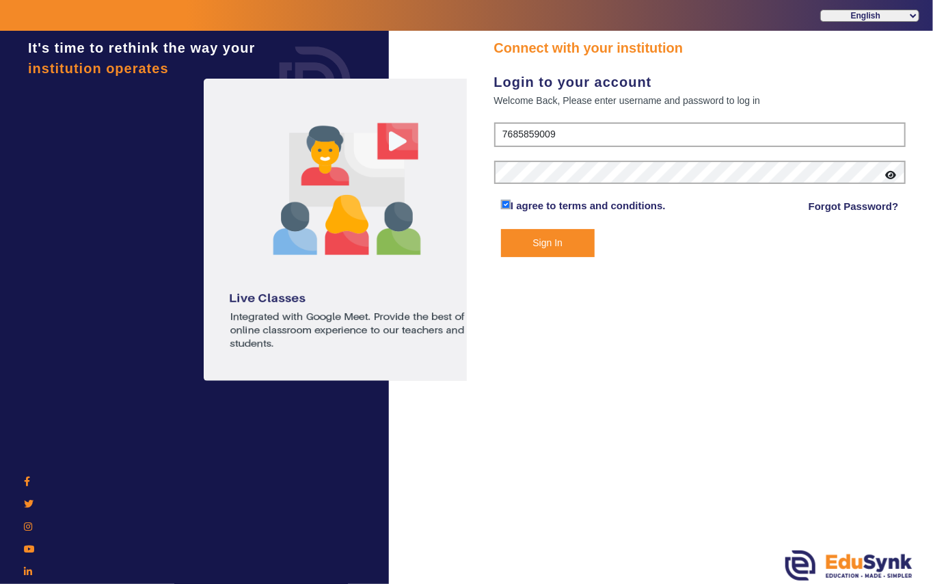
click at [558, 241] on button "Sign In" at bounding box center [548, 243] width 94 height 28
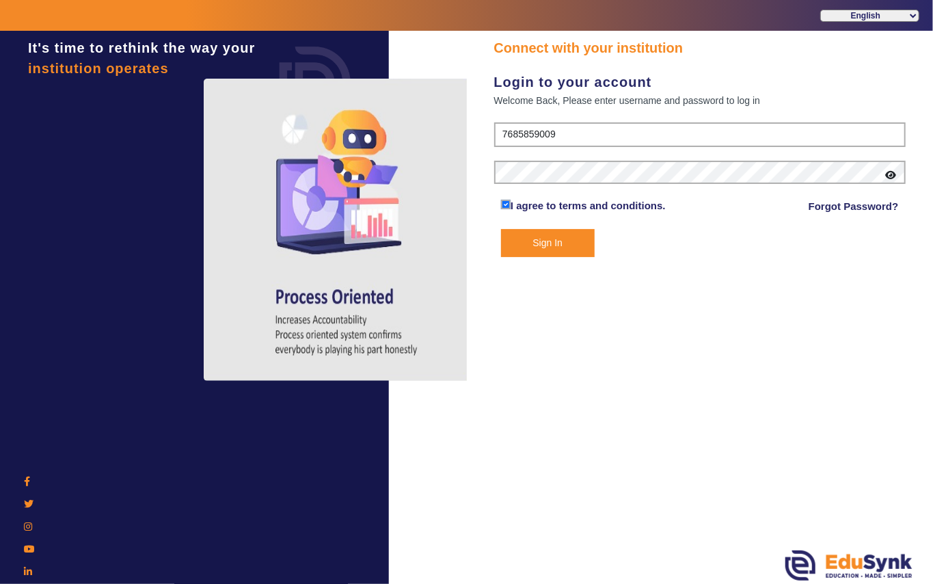
click at [545, 244] on button "Sign In" at bounding box center [548, 243] width 94 height 28
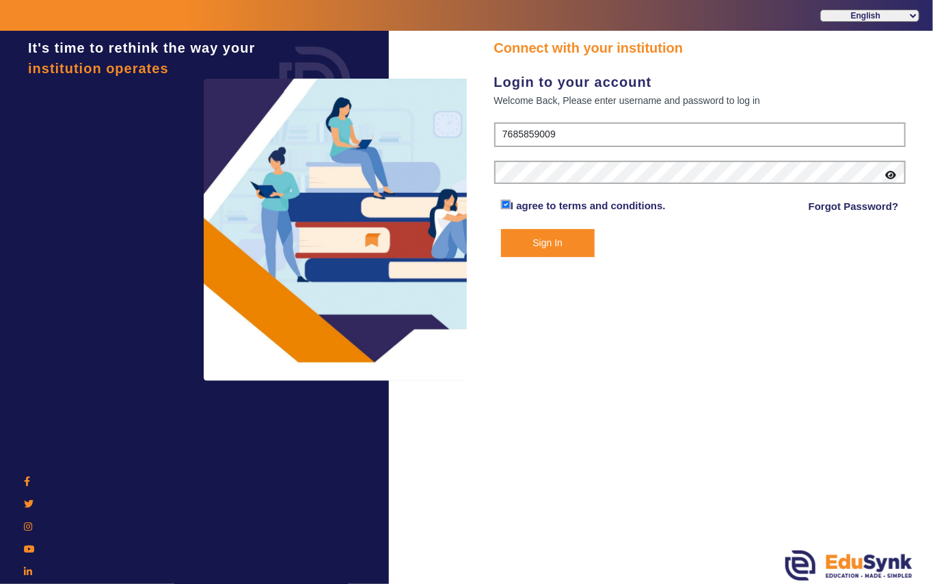
click at [542, 239] on button "Sign In" at bounding box center [548, 243] width 94 height 28
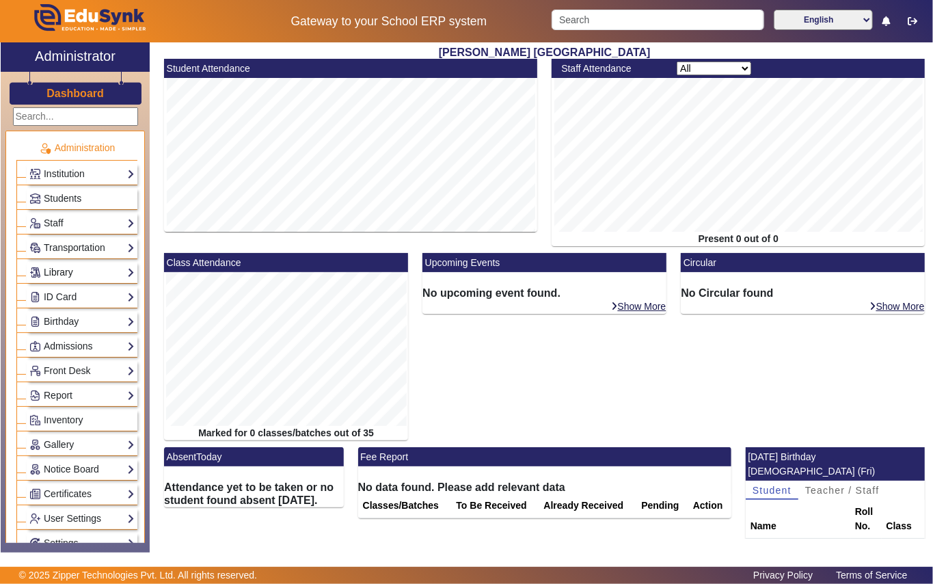
click at [64, 275] on link "Library" at bounding box center [81, 273] width 105 height 16
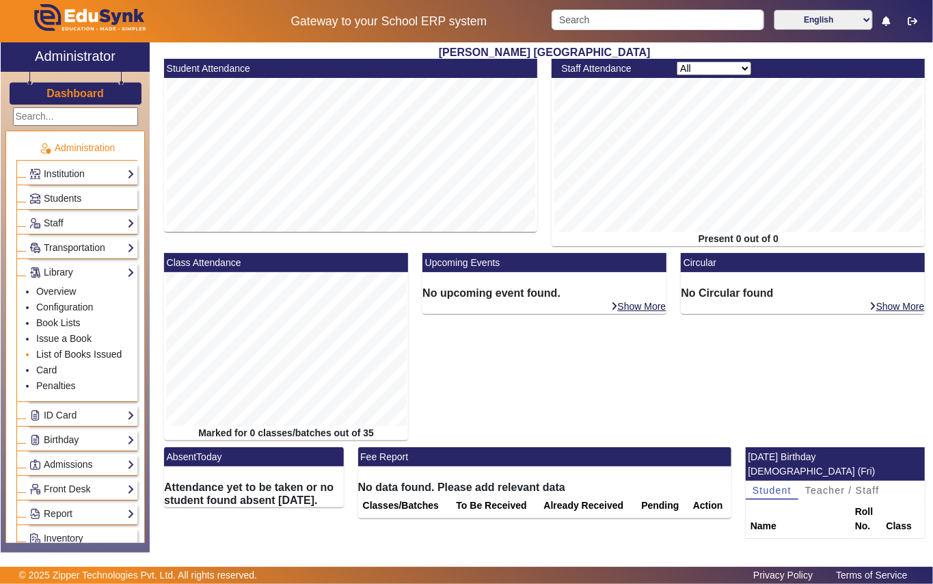
click at [80, 356] on link "List of Books Issued" at bounding box center [78, 354] width 85 height 11
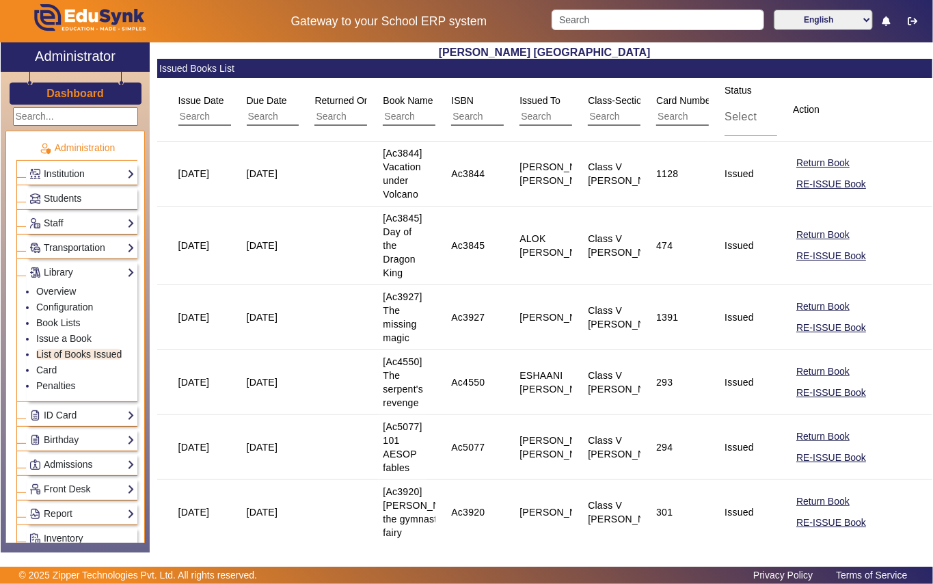
click at [617, 118] on input "text" at bounding box center [649, 117] width 122 height 18
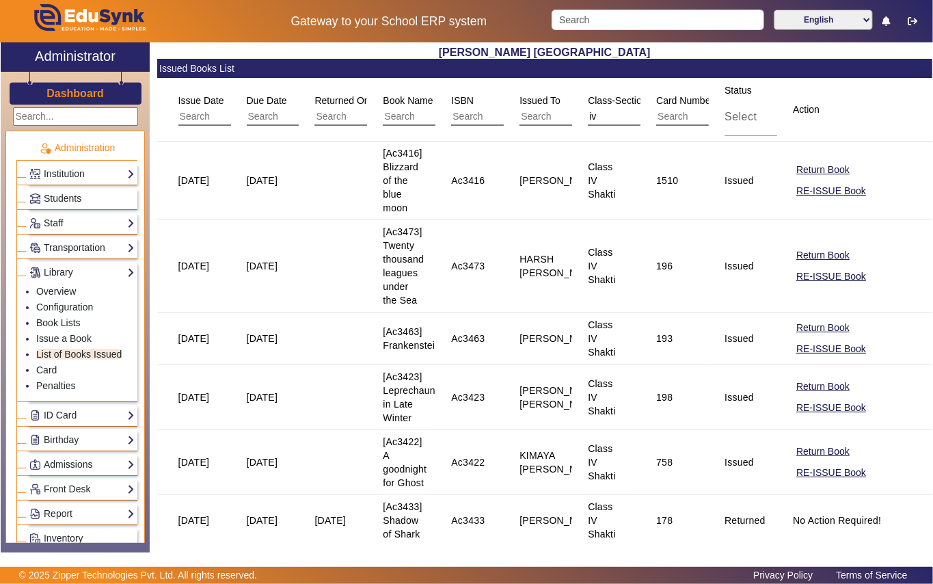
type input "i"
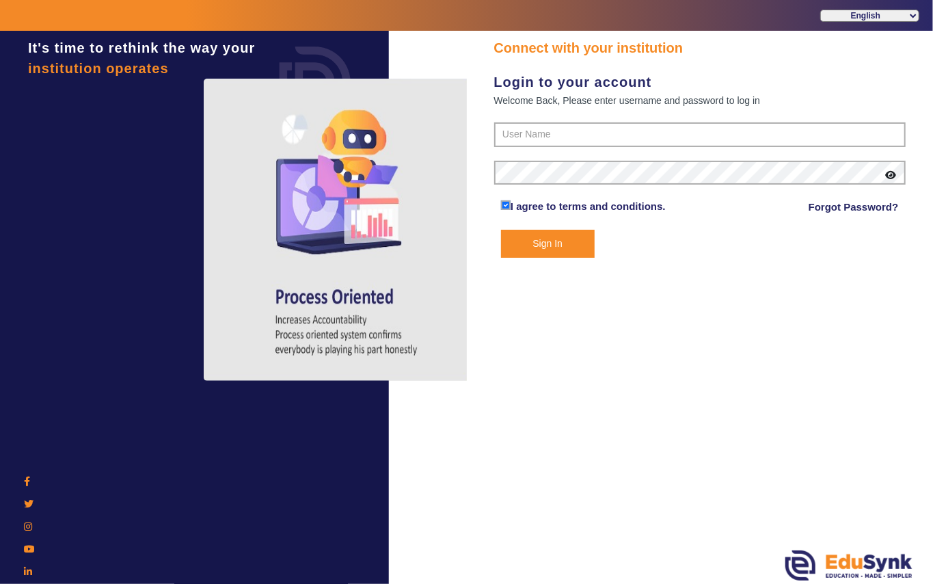
click at [540, 244] on button "Sign In" at bounding box center [548, 244] width 94 height 28
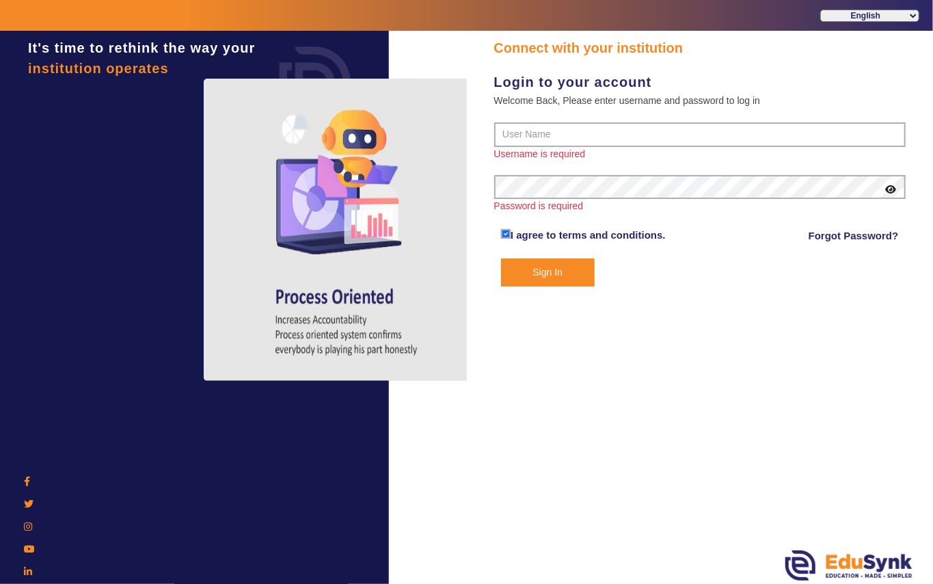
click at [543, 269] on button "Sign In" at bounding box center [548, 272] width 94 height 28
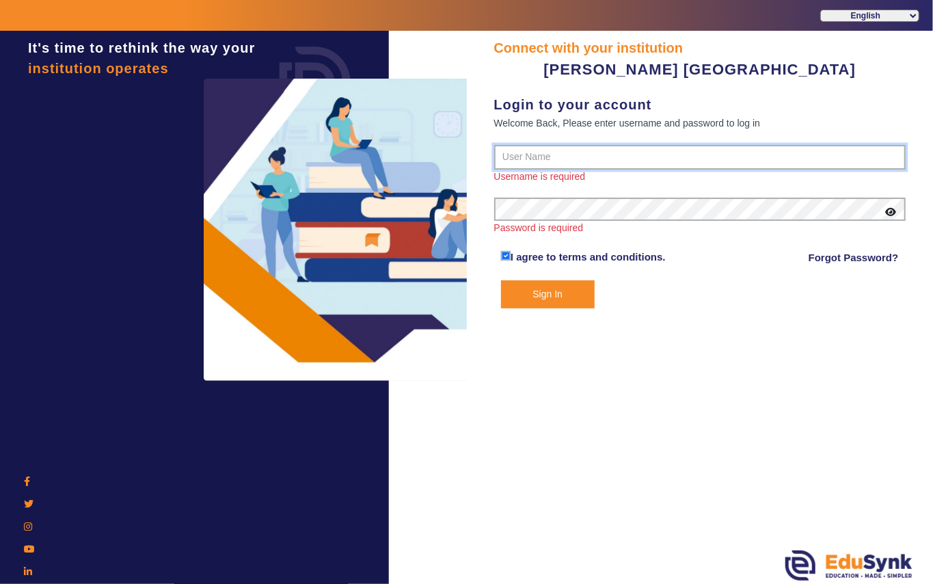
type input "7685859009"
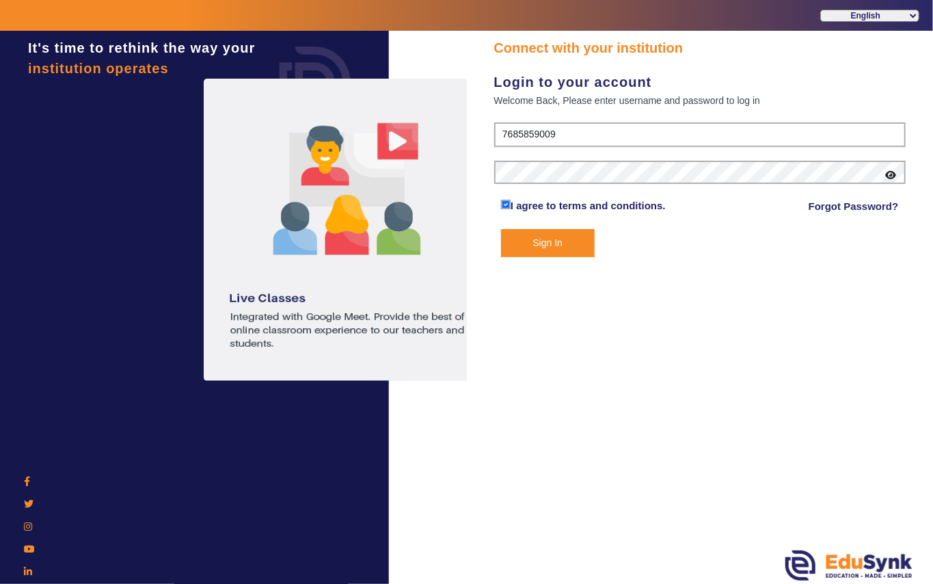
click at [545, 243] on button "Sign In" at bounding box center [548, 243] width 94 height 28
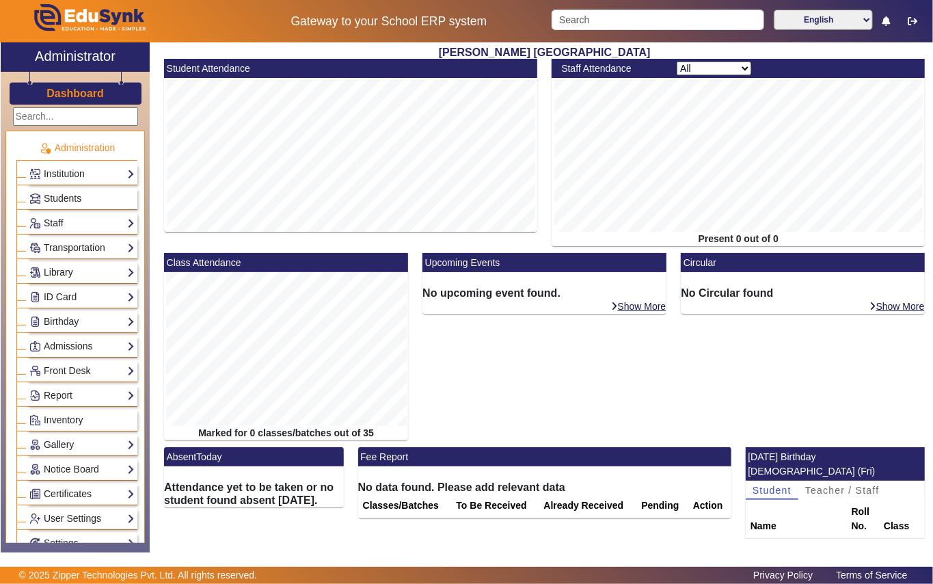
click at [60, 276] on link "Library" at bounding box center [81, 273] width 105 height 16
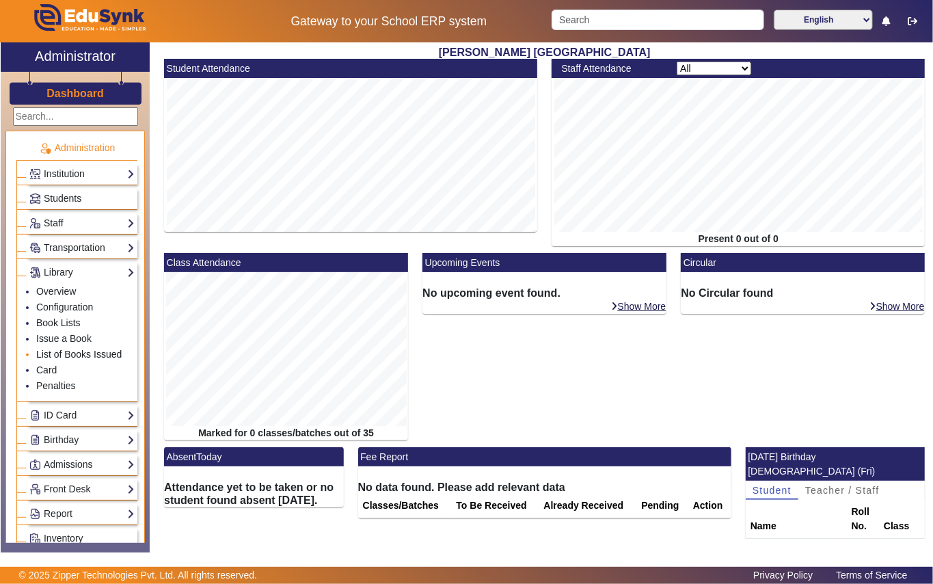
click at [68, 351] on link "List of Books Issued" at bounding box center [78, 354] width 85 height 11
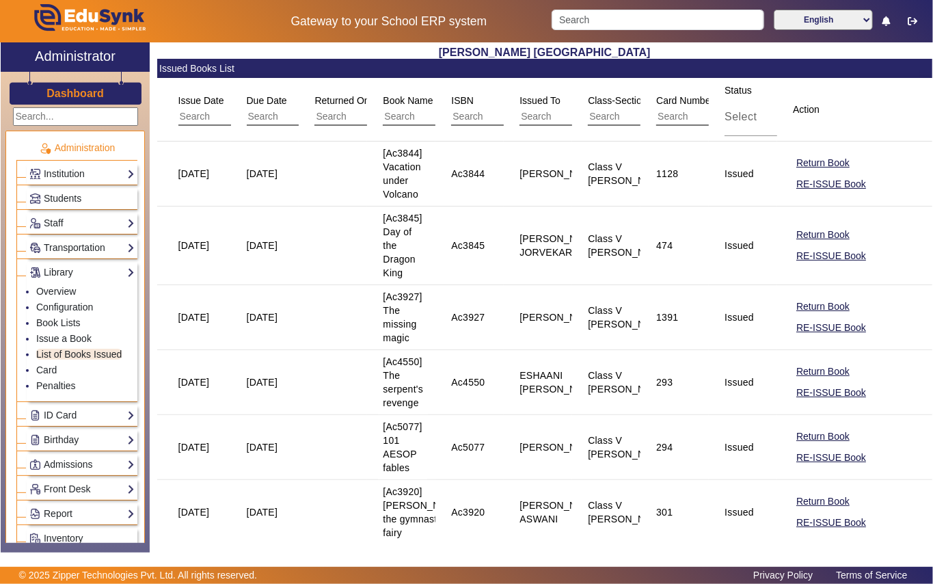
click at [612, 116] on input "text" at bounding box center [649, 117] width 122 height 18
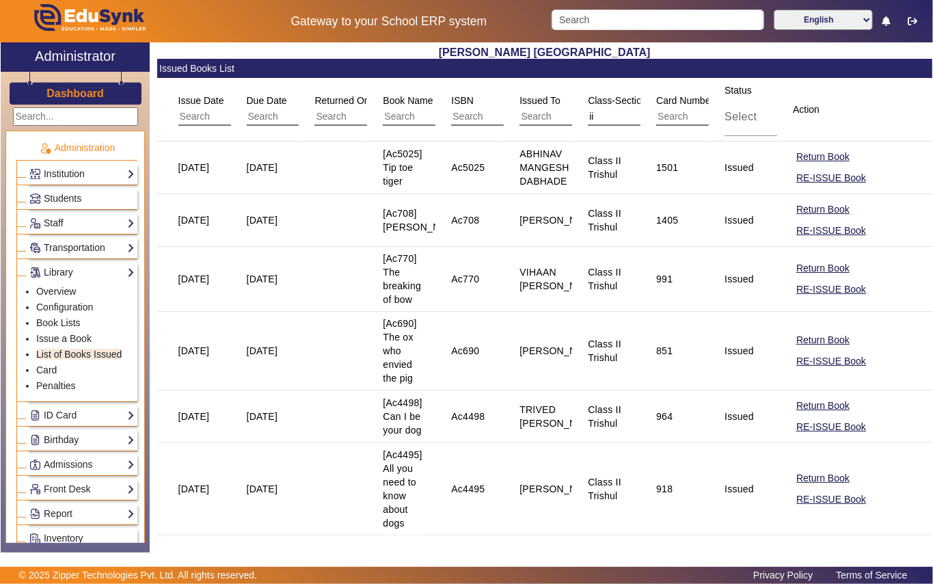
type input "i"
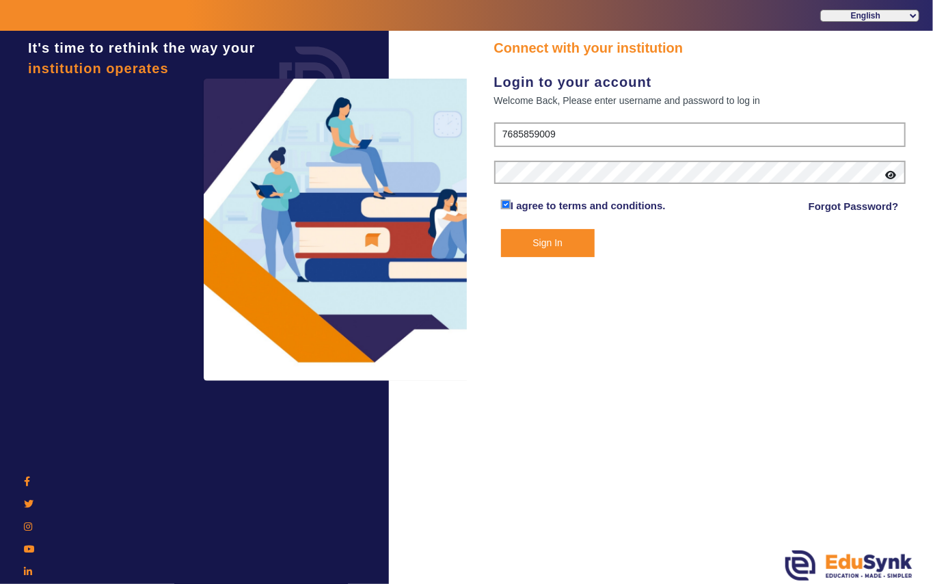
click at [545, 242] on button "Sign In" at bounding box center [548, 243] width 94 height 28
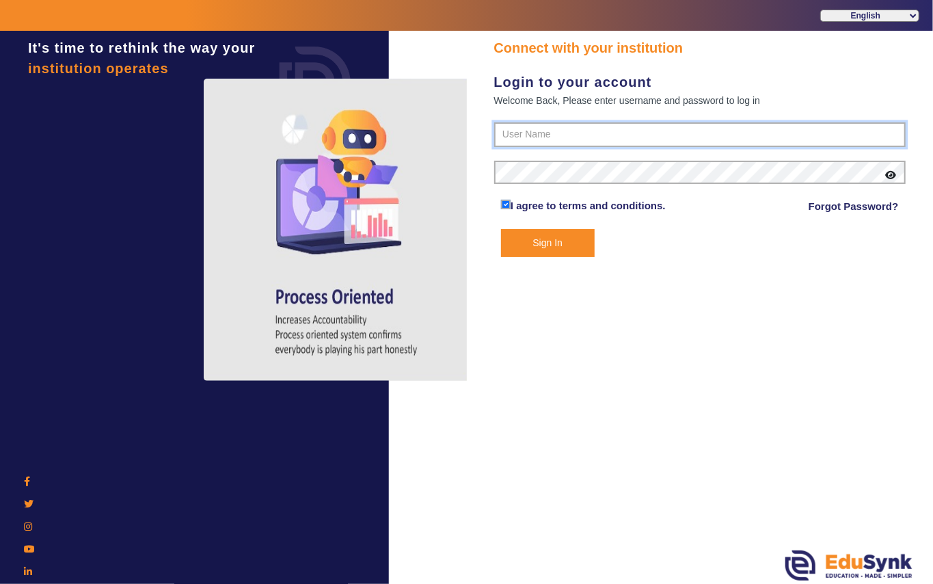
type input "7685859009"
